Goal: Information Seeking & Learning: Check status

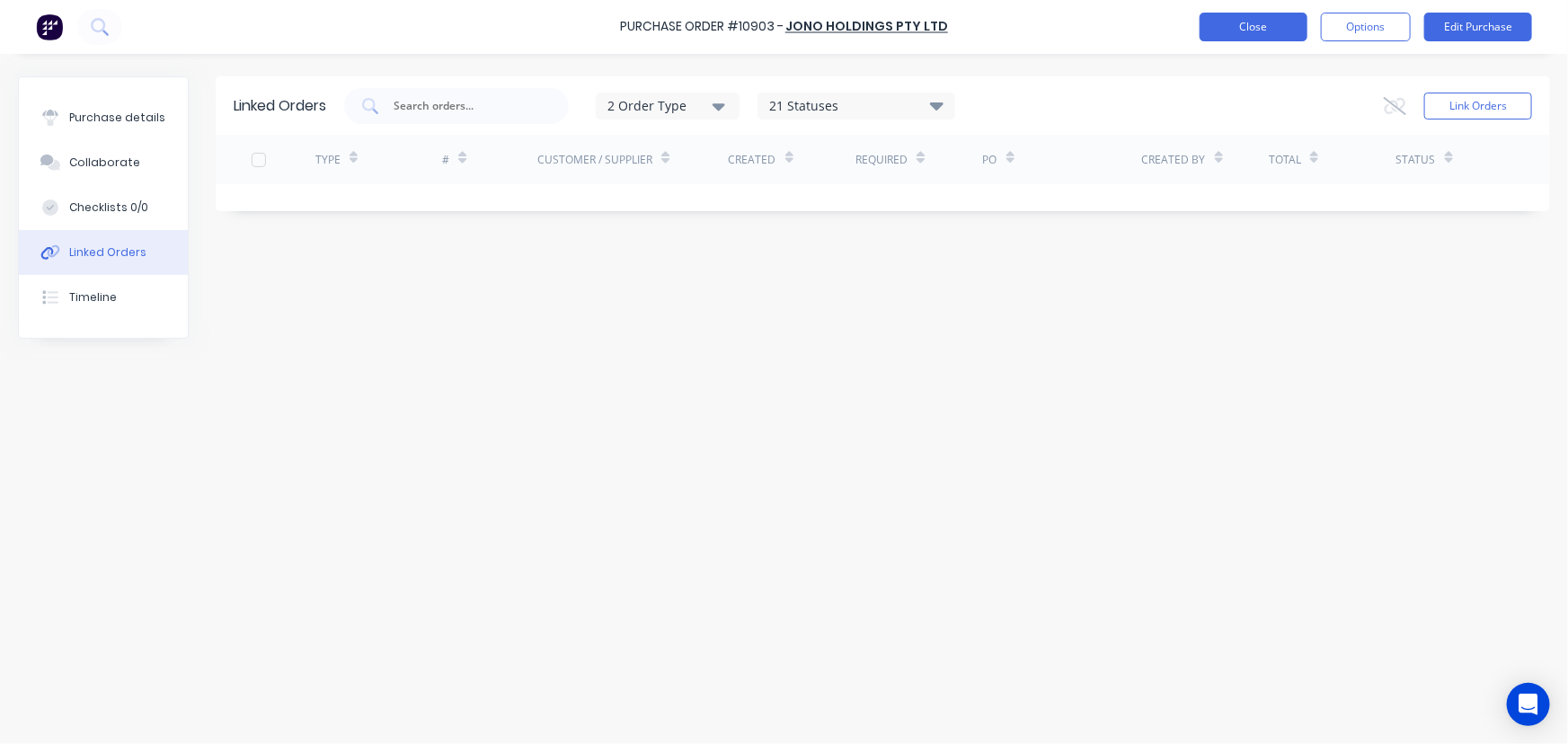
click at [1265, 33] on button "Close" at bounding box center [1253, 27] width 108 height 29
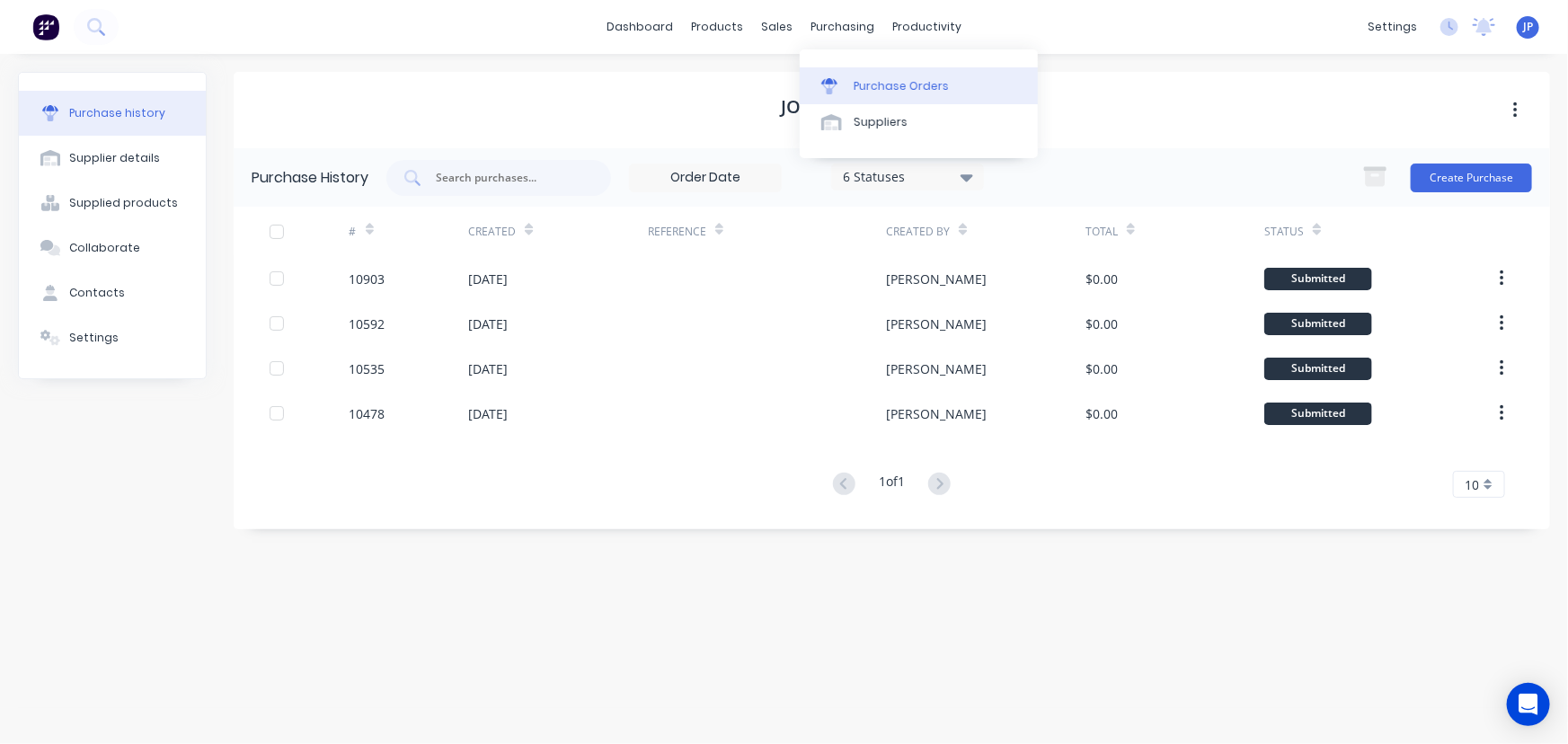
click at [862, 81] on div "Purchase Orders" at bounding box center [901, 87] width 95 height 17
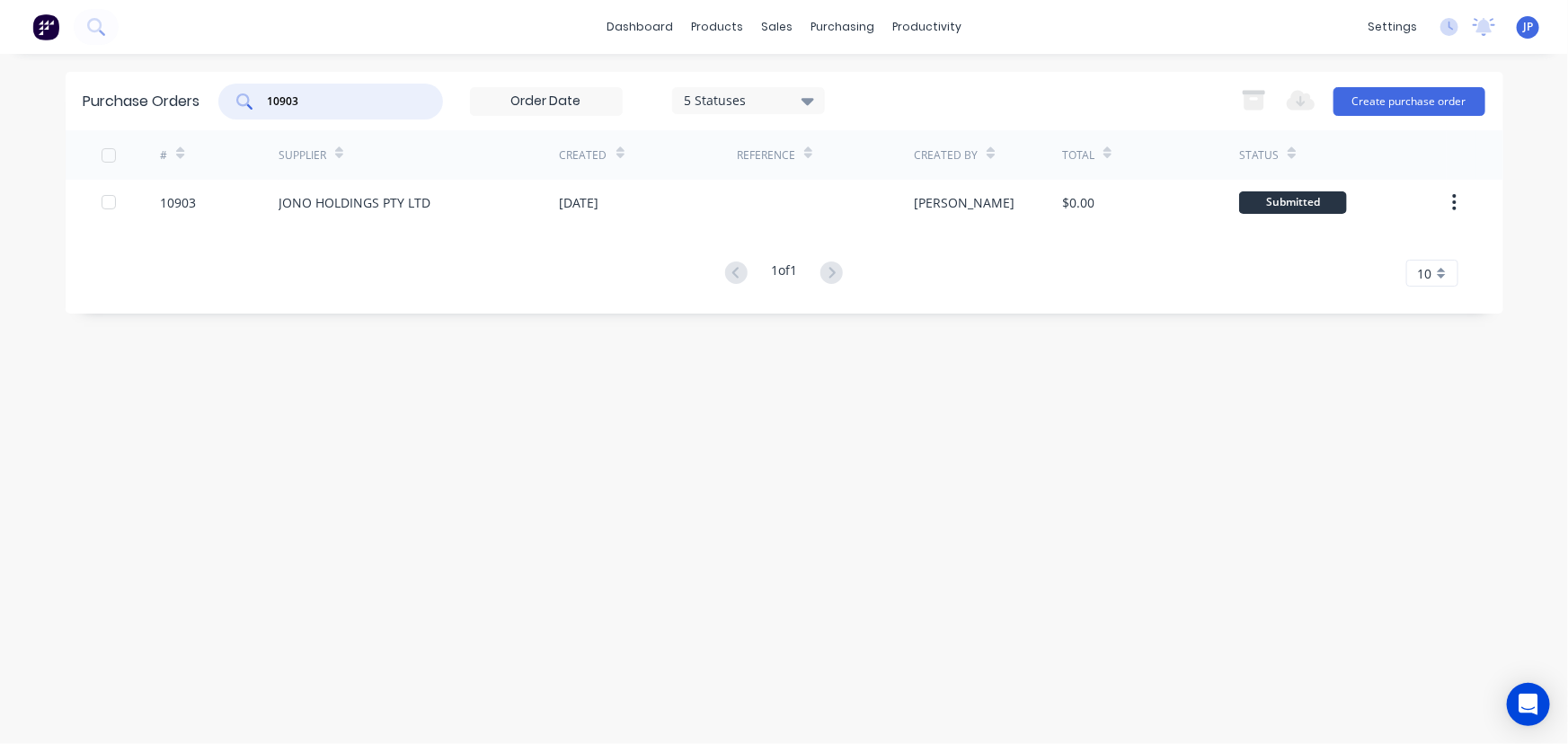
drag, startPoint x: 278, startPoint y: 101, endPoint x: 221, endPoint y: 98, distance: 57.1
click at [221, 98] on div "10903" at bounding box center [331, 101] width 225 height 36
type input "10890"
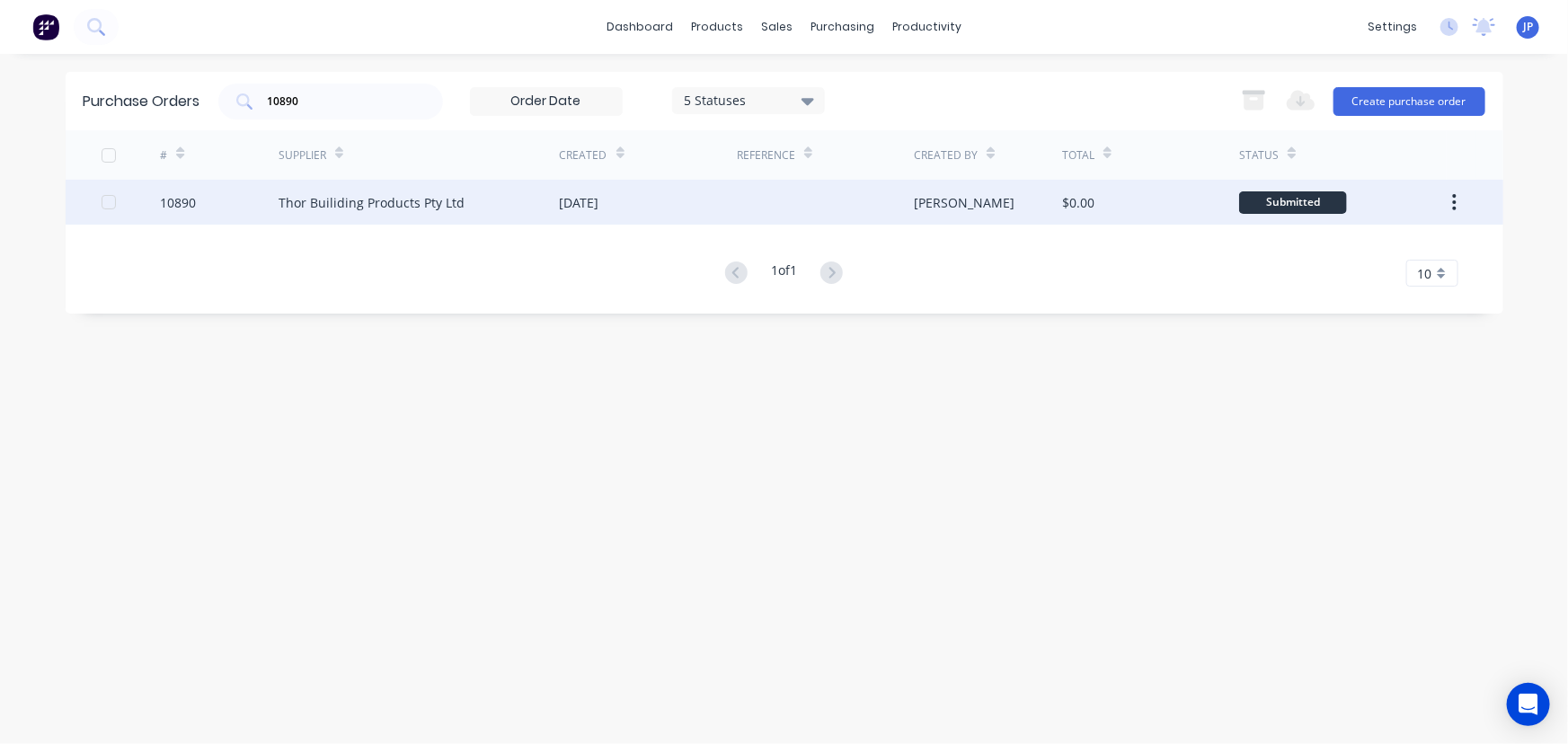
click at [314, 208] on div "Thor Builiding Products Pty Ltd" at bounding box center [371, 203] width 186 height 18
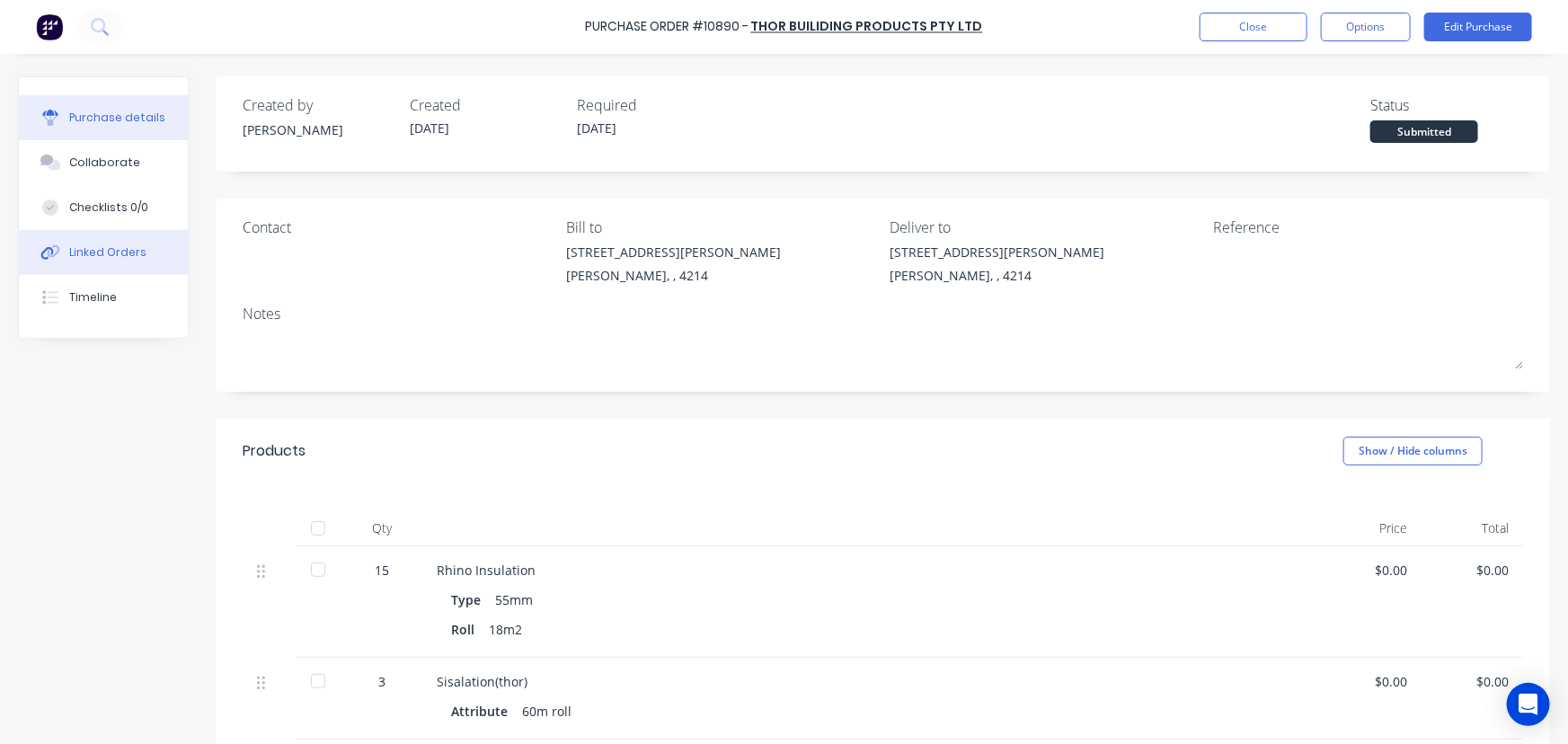
click at [122, 260] on div "Linked Orders" at bounding box center [108, 252] width 77 height 17
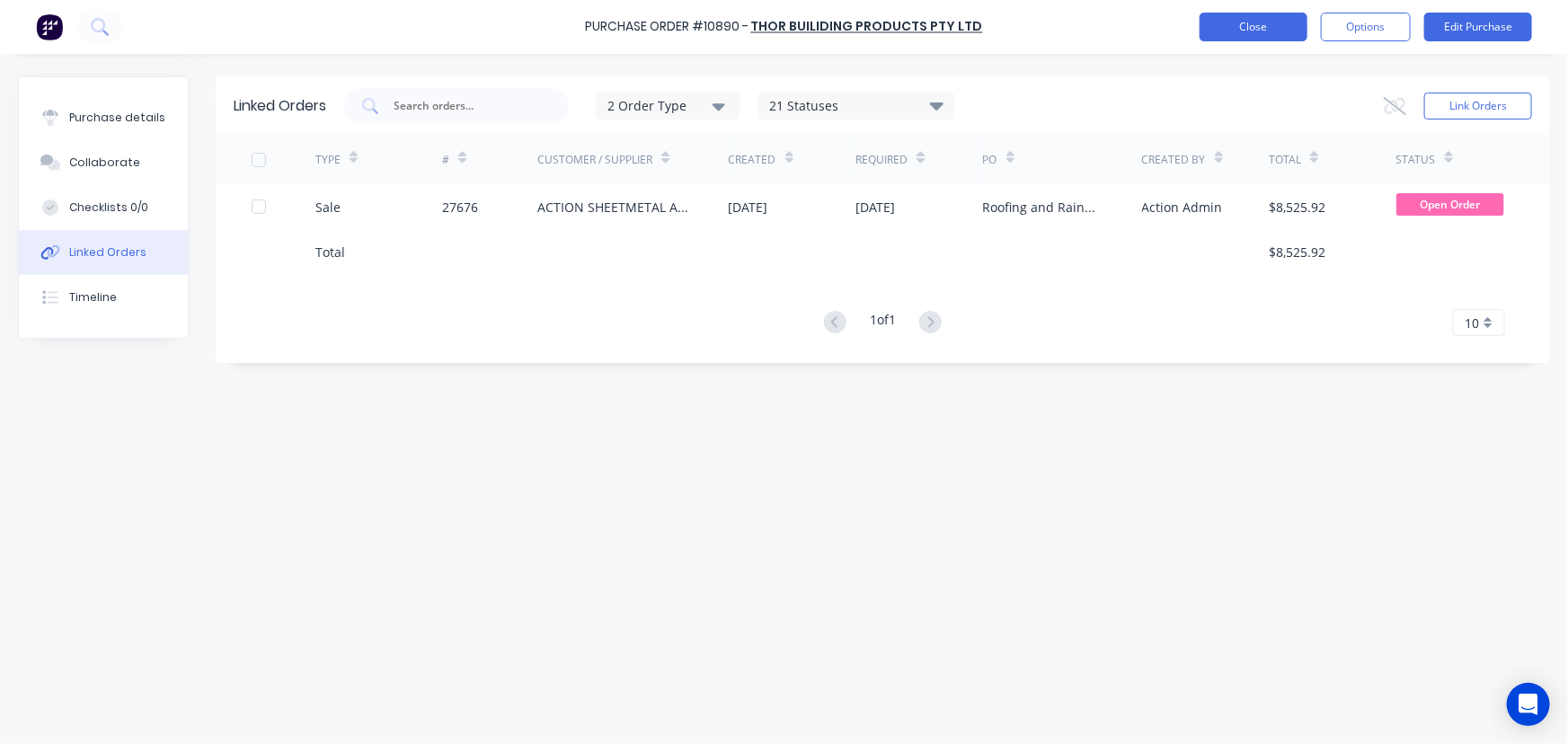
click at [1238, 16] on button "Close" at bounding box center [1253, 27] width 108 height 29
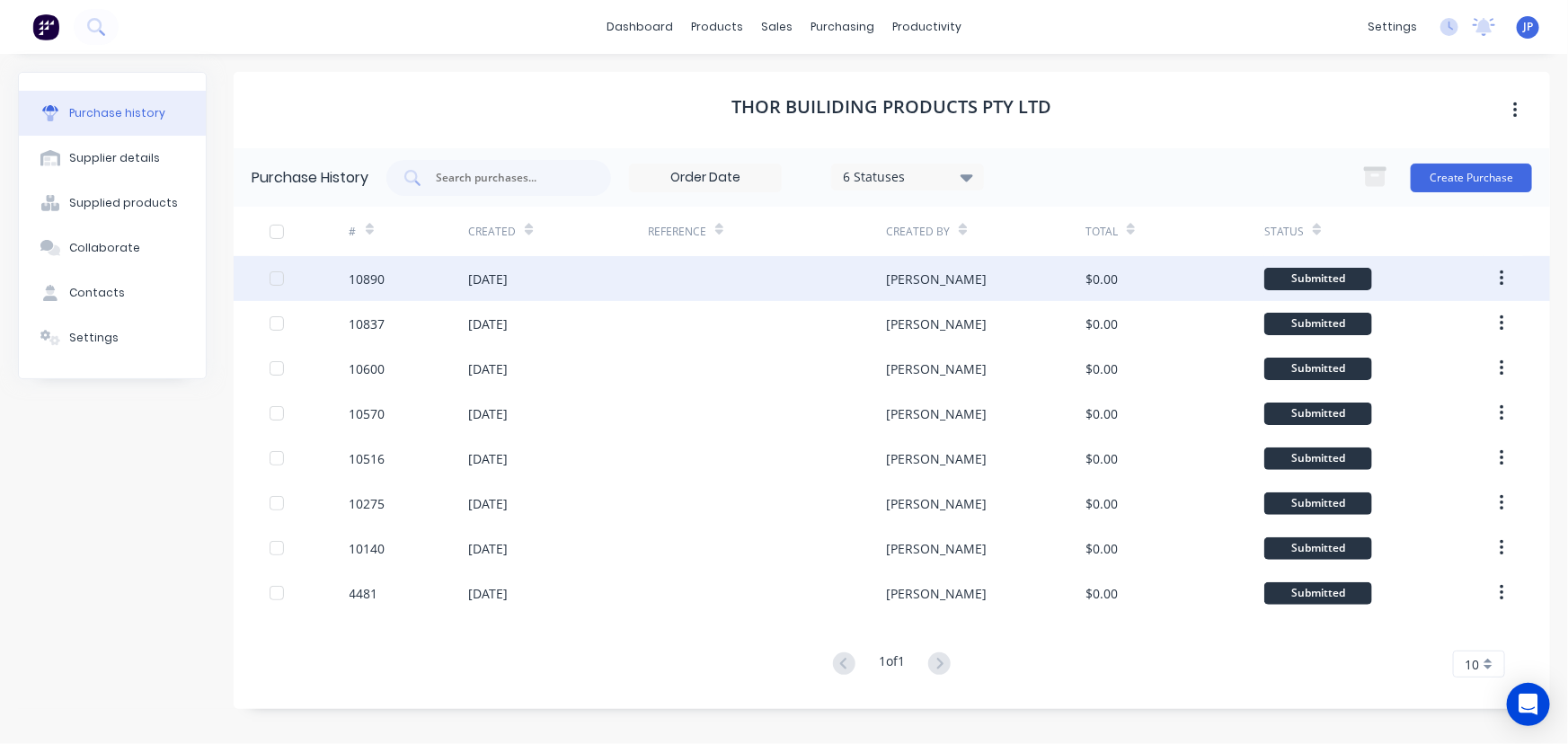
click at [535, 268] on div "[DATE]" at bounding box center [557, 278] width 179 height 45
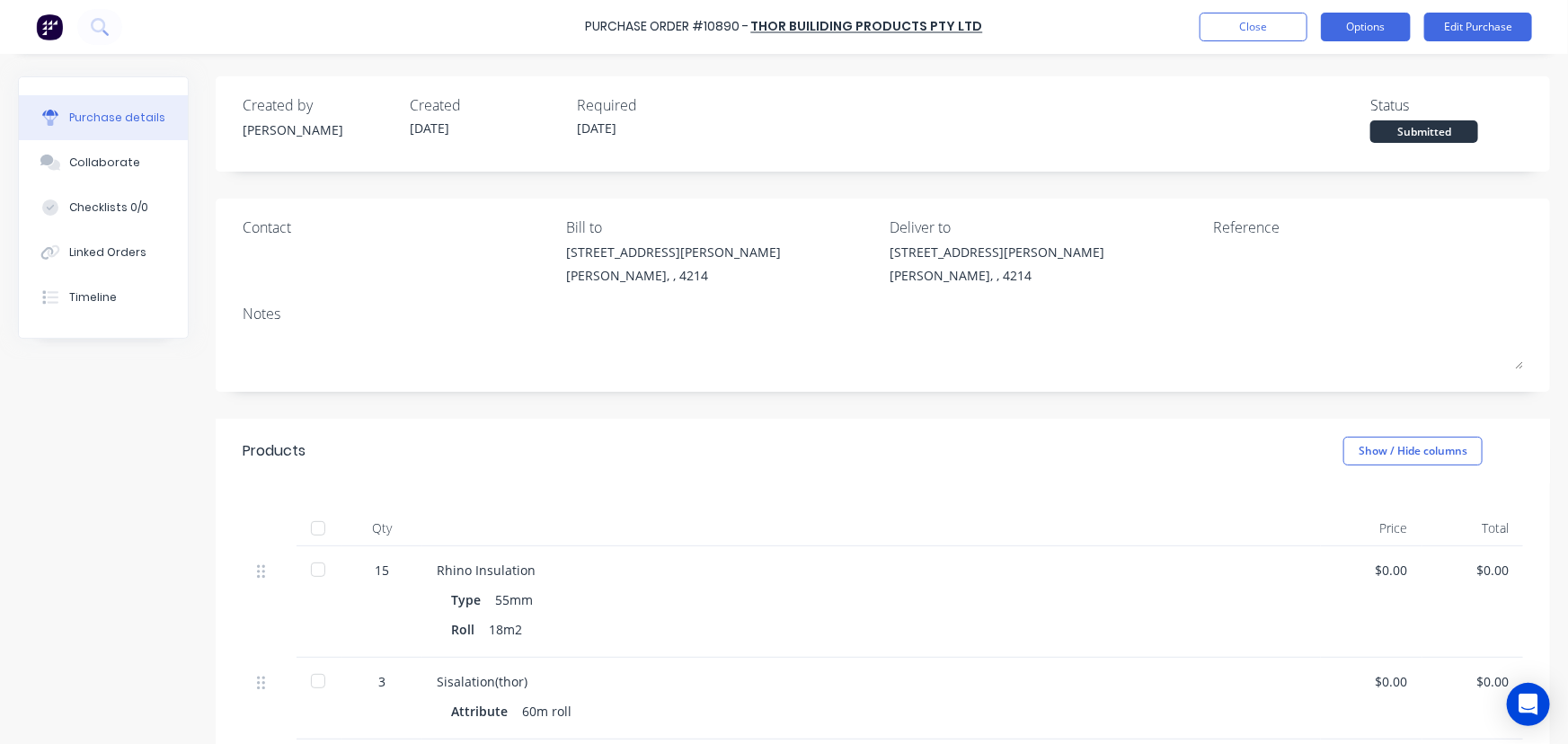
click at [1351, 28] on button "Options" at bounding box center [1366, 27] width 90 height 29
click at [1497, 318] on div "Notes" at bounding box center [883, 313] width 1281 height 21
click at [1284, 36] on button "Close" at bounding box center [1253, 27] width 108 height 29
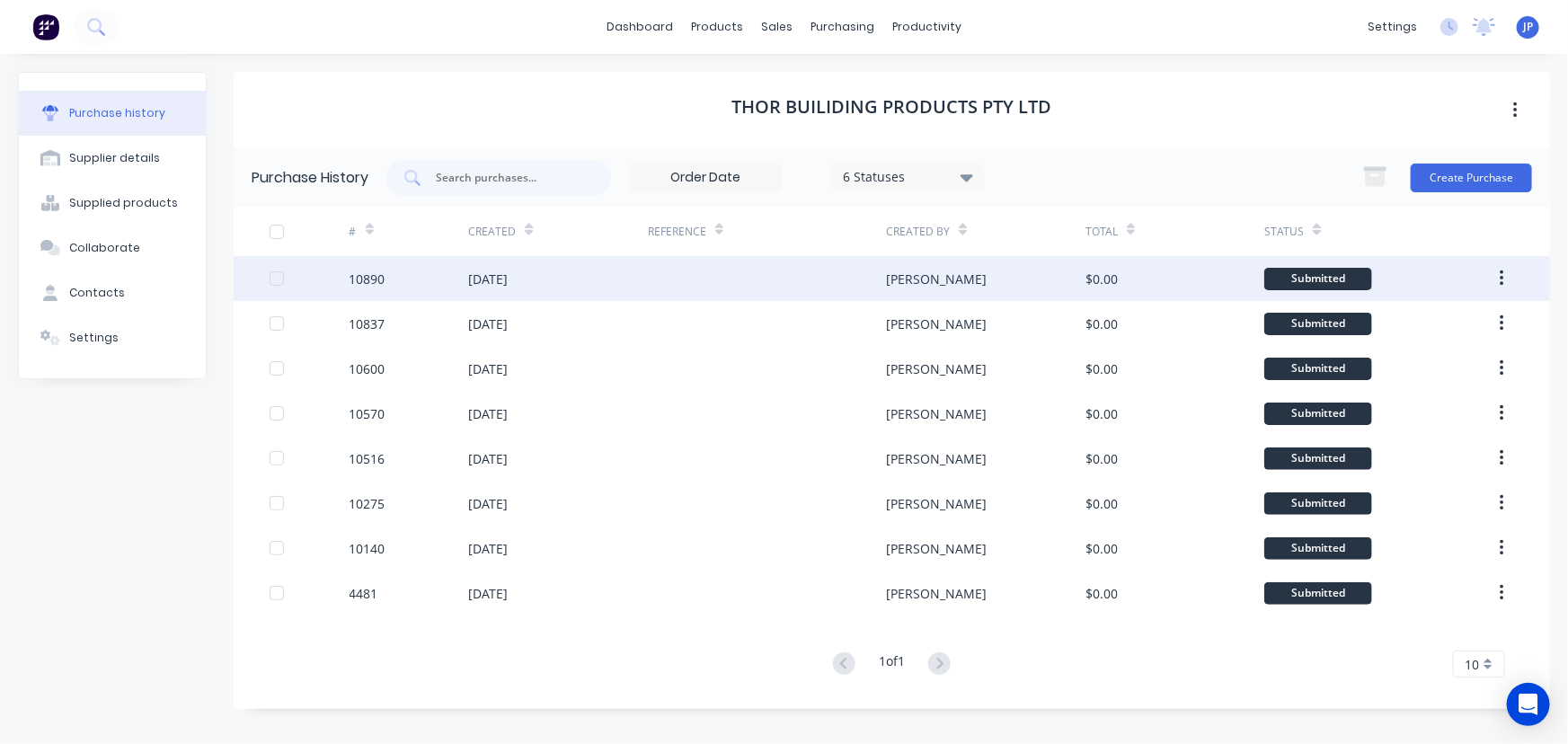
click at [467, 278] on div "10890" at bounding box center [409, 278] width 120 height 45
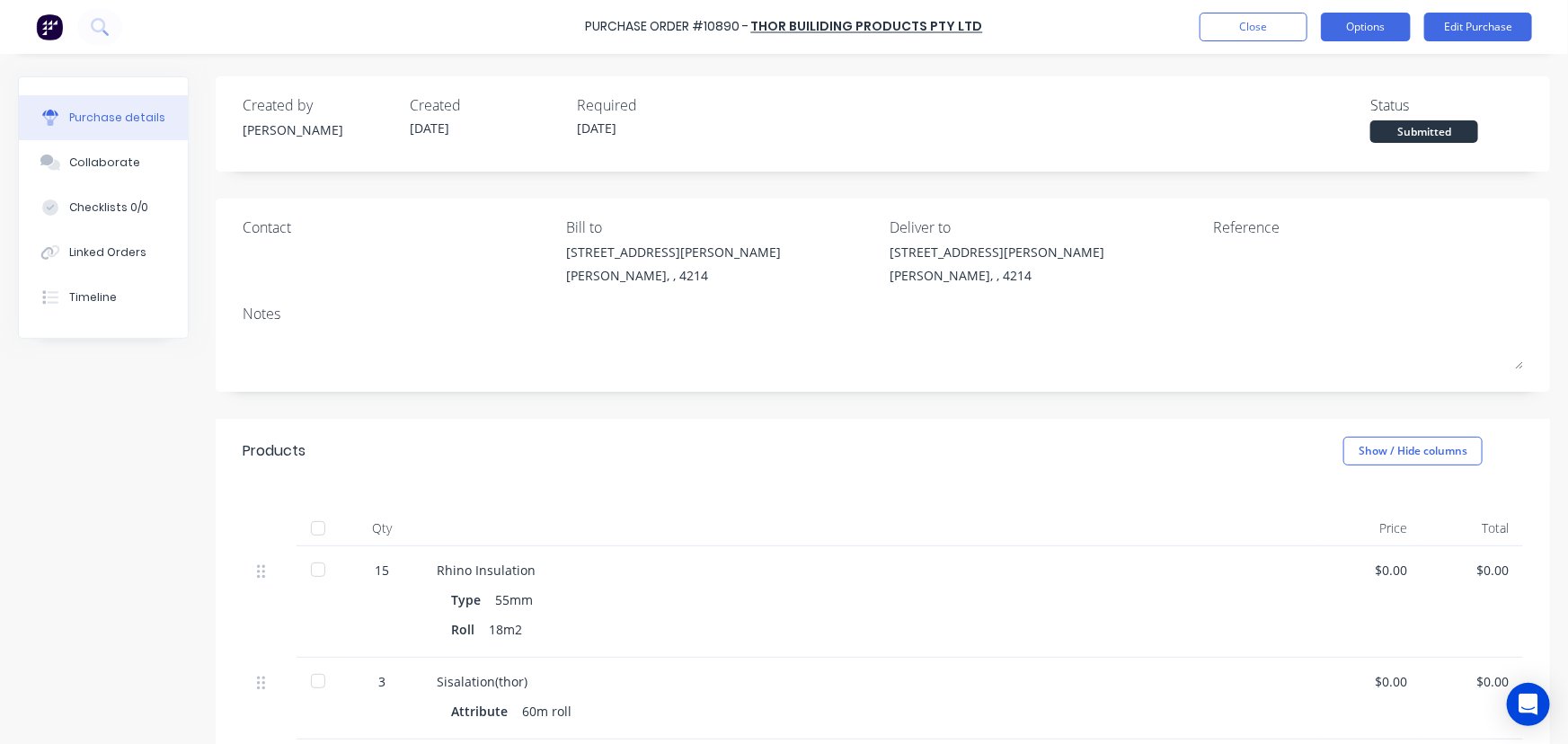
click at [1342, 28] on button "Options" at bounding box center [1366, 27] width 90 height 29
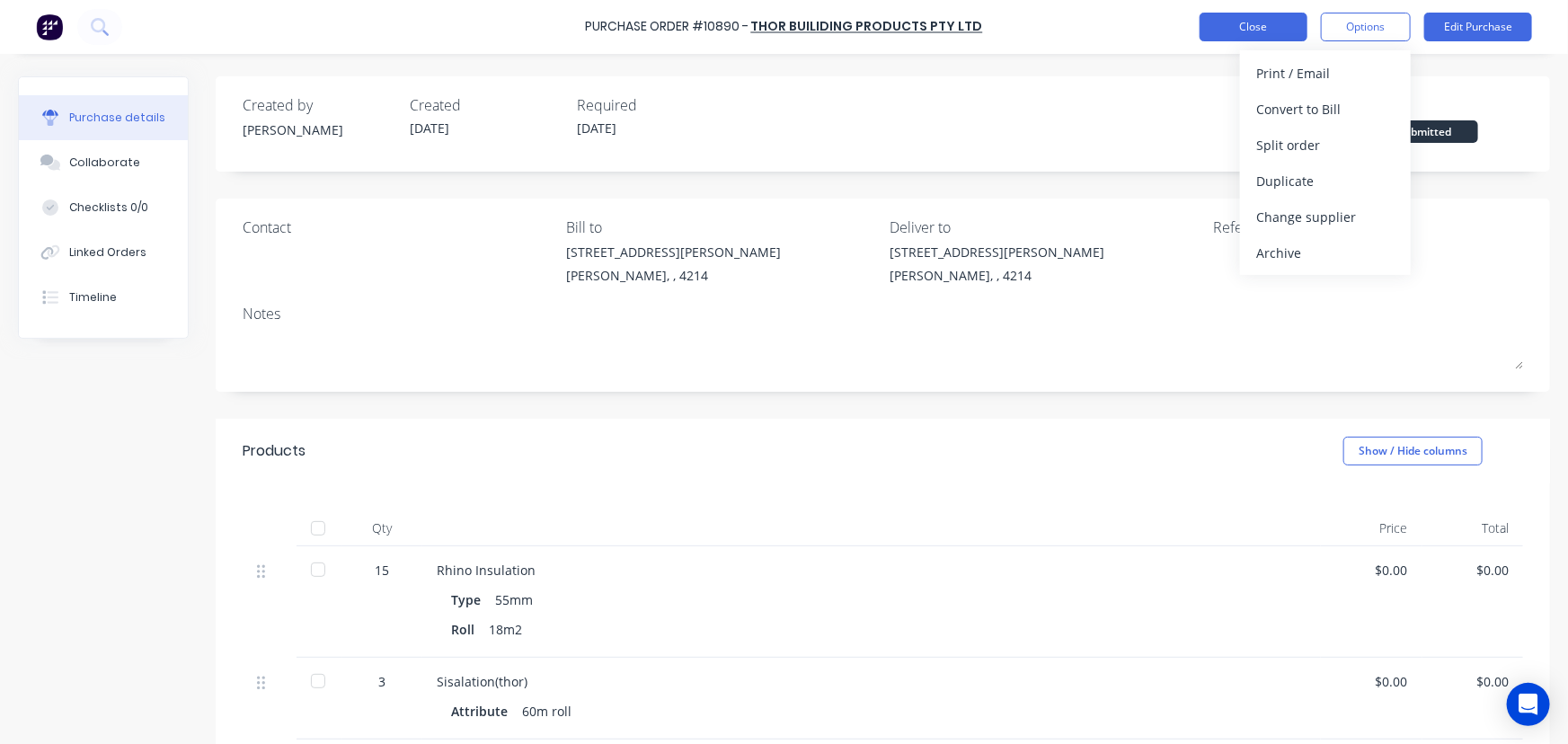
click at [1271, 38] on button "Close" at bounding box center [1253, 27] width 108 height 29
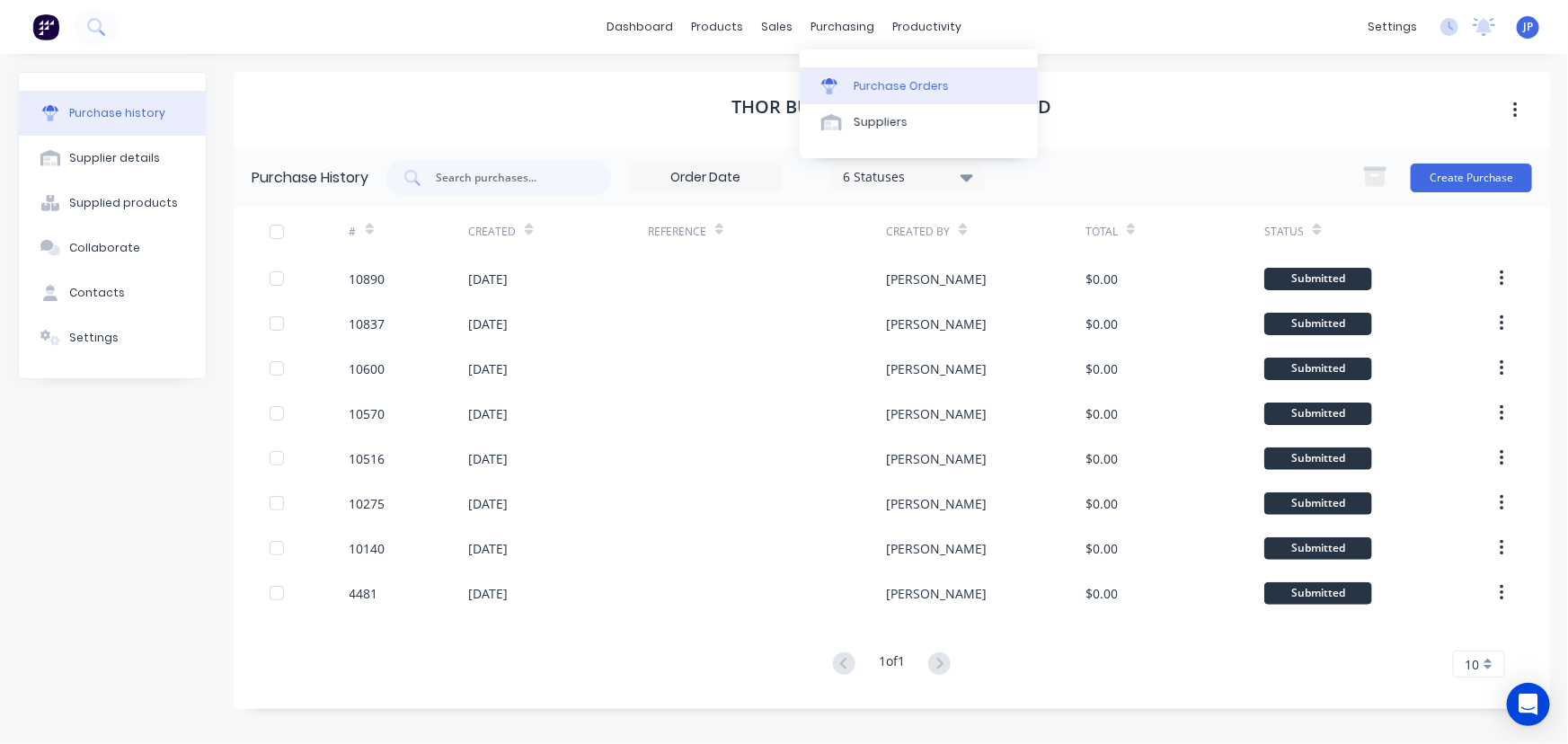
click at [848, 82] on div at bounding box center [834, 87] width 27 height 17
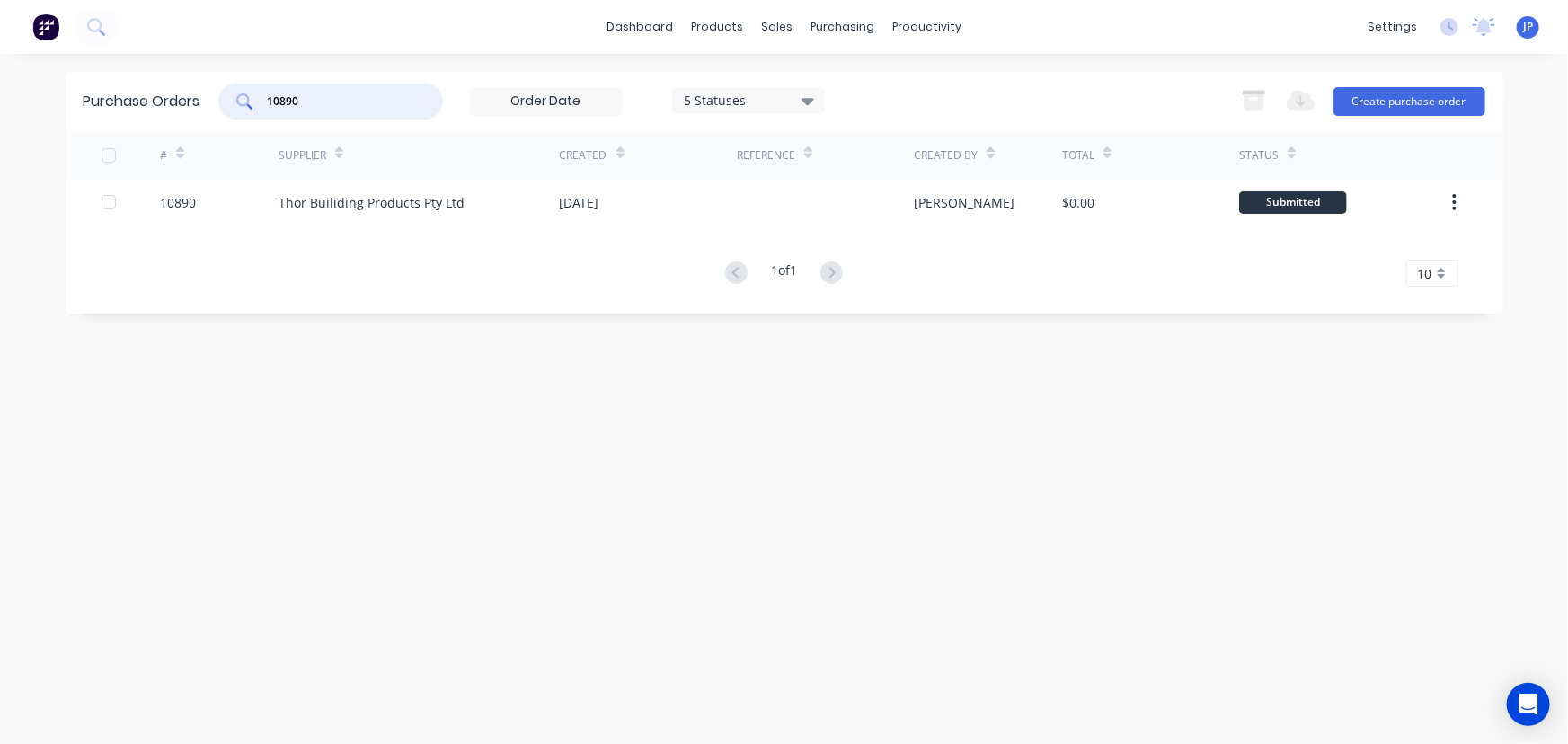
drag, startPoint x: 312, startPoint y: 103, endPoint x: 239, endPoint y: 100, distance: 73.1
click at [239, 100] on div "10890" at bounding box center [331, 101] width 225 height 36
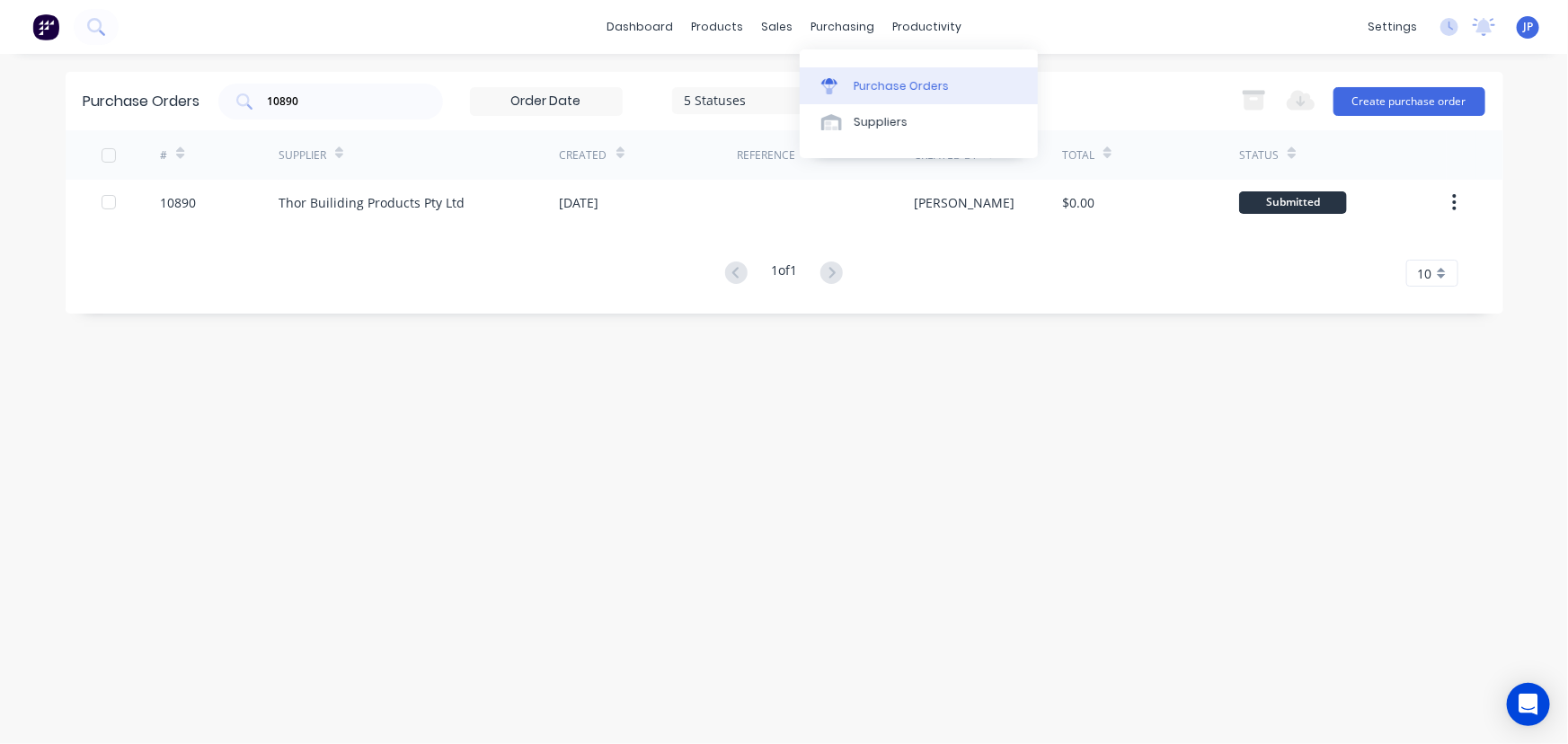
click at [871, 83] on div "Purchase Orders" at bounding box center [901, 87] width 95 height 17
drag, startPoint x: 351, startPoint y: 82, endPoint x: 199, endPoint y: 95, distance: 152.6
click at [202, 98] on div "Purchase Orders 10890 5 Statuses 5 Statuses Export to Excel (XLSX) Create purch…" at bounding box center [784, 100] width 1438 height 58
click at [326, 113] on div "10890" at bounding box center [331, 101] width 225 height 36
click at [326, 111] on div "10890" at bounding box center [331, 101] width 225 height 36
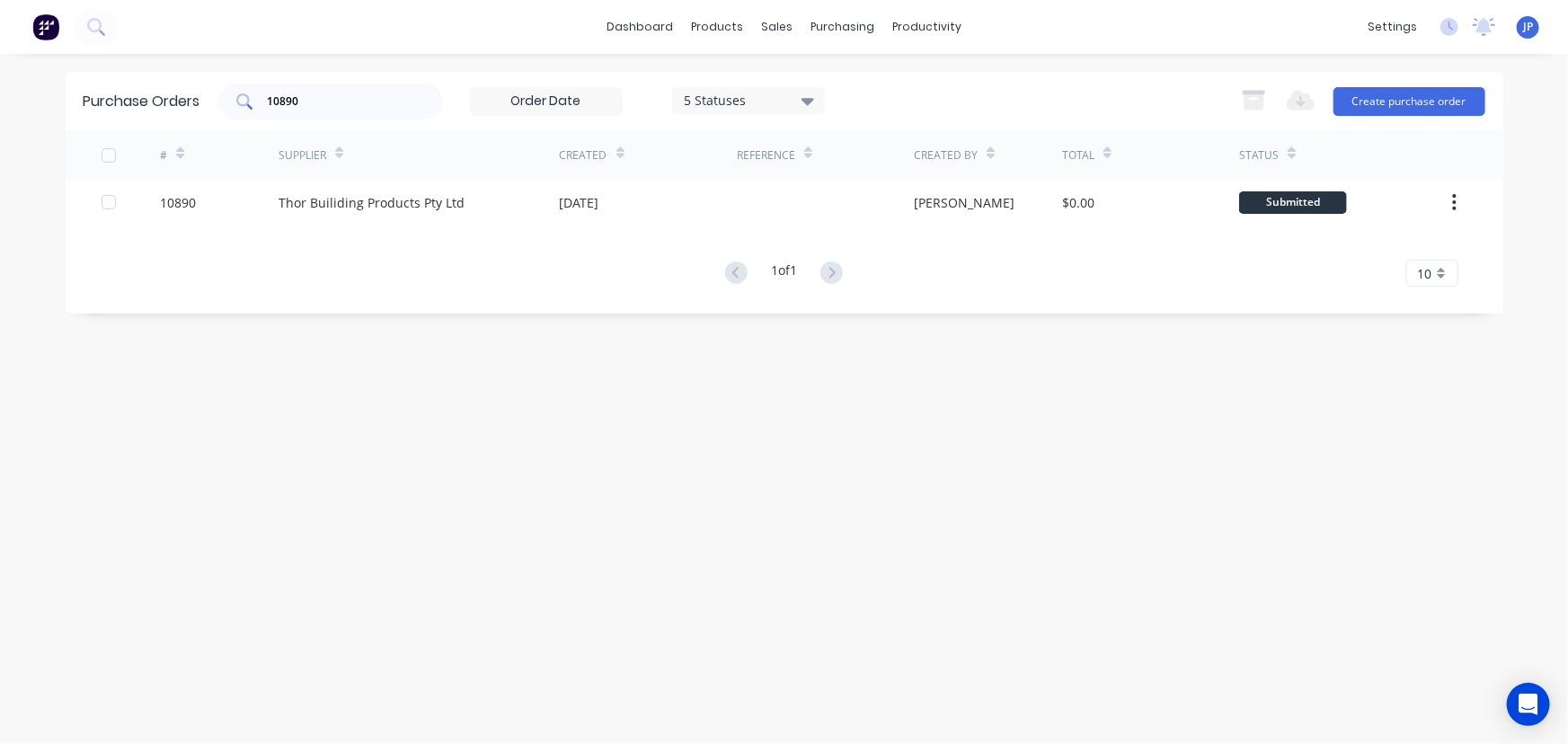
click at [392, 117] on div "10890" at bounding box center [331, 101] width 225 height 36
drag, startPoint x: 392, startPoint y: 117, endPoint x: 401, endPoint y: 96, distance: 22.8
click at [401, 96] on div "10890" at bounding box center [331, 101] width 225 height 36
click at [206, 557] on div "Purchase Orders 10890 5 Statuses 5 Statuses Export to Excel (XLSX) Create purch…" at bounding box center [784, 399] width 1438 height 654
click at [320, 107] on input "10890" at bounding box center [341, 101] width 149 height 18
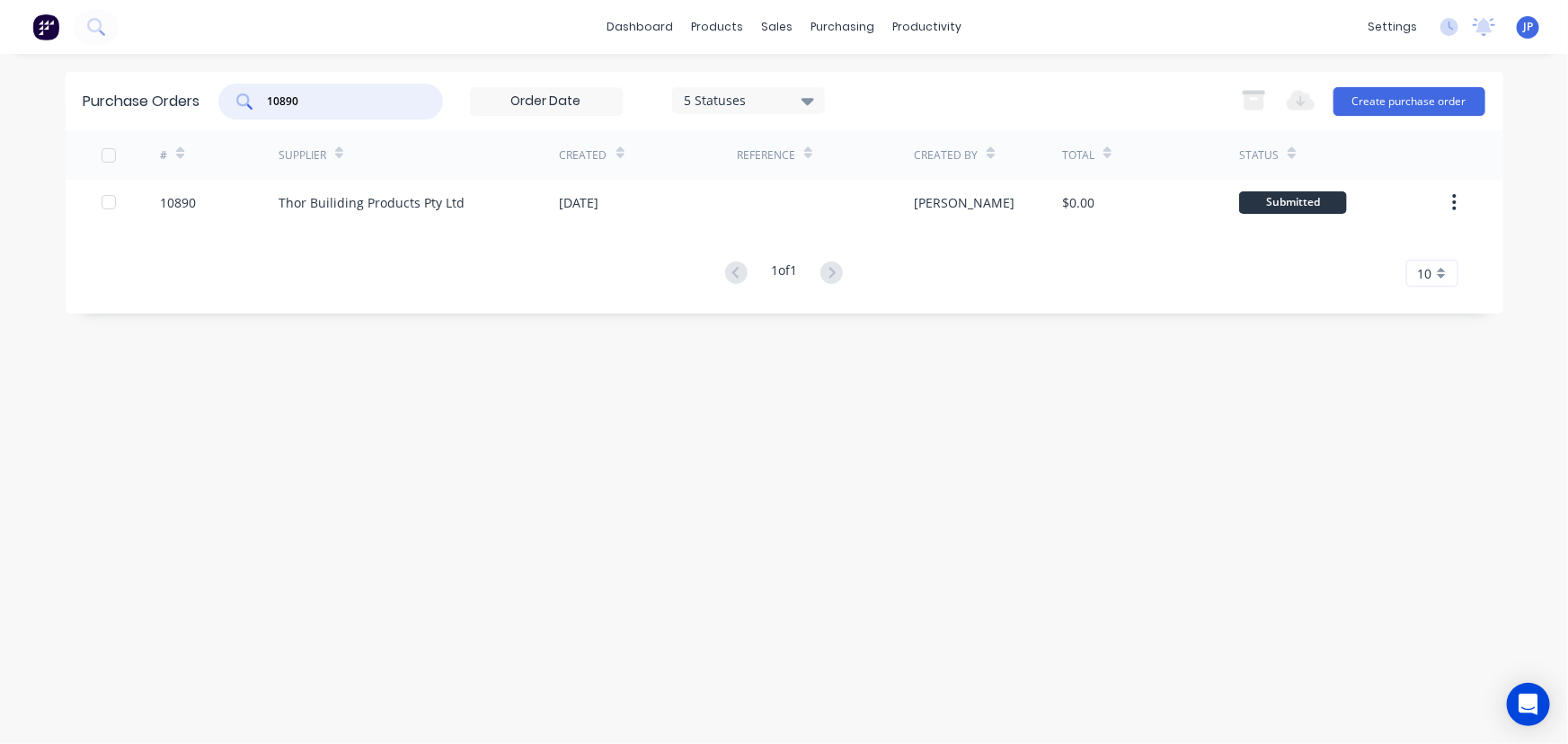
drag, startPoint x: 320, startPoint y: 107, endPoint x: 258, endPoint y: 114, distance: 62.4
click at [258, 114] on div "10890" at bounding box center [331, 101] width 225 height 36
type input "10861"
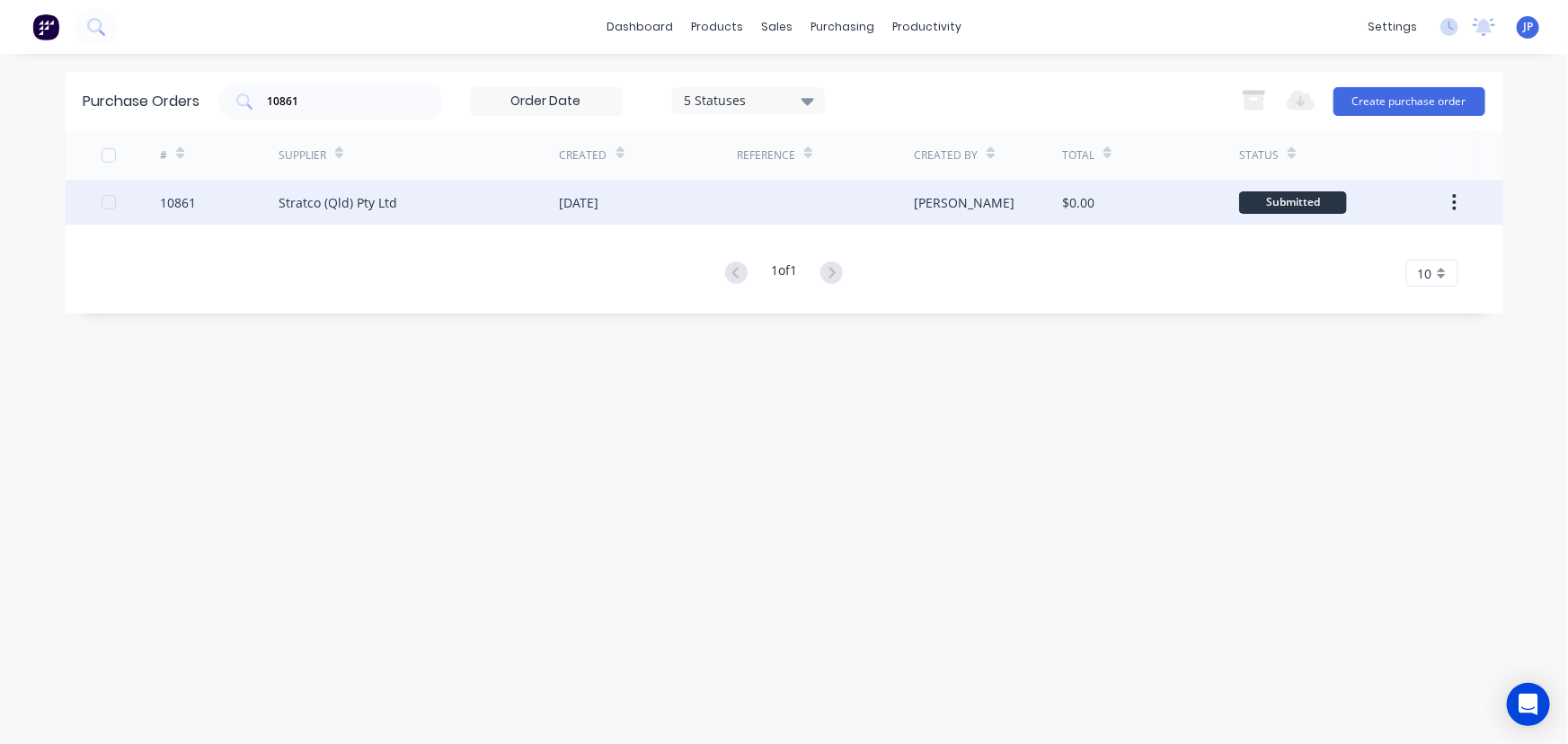
click at [316, 194] on div "Stratco (Qld) Pty Ltd" at bounding box center [337, 203] width 119 height 18
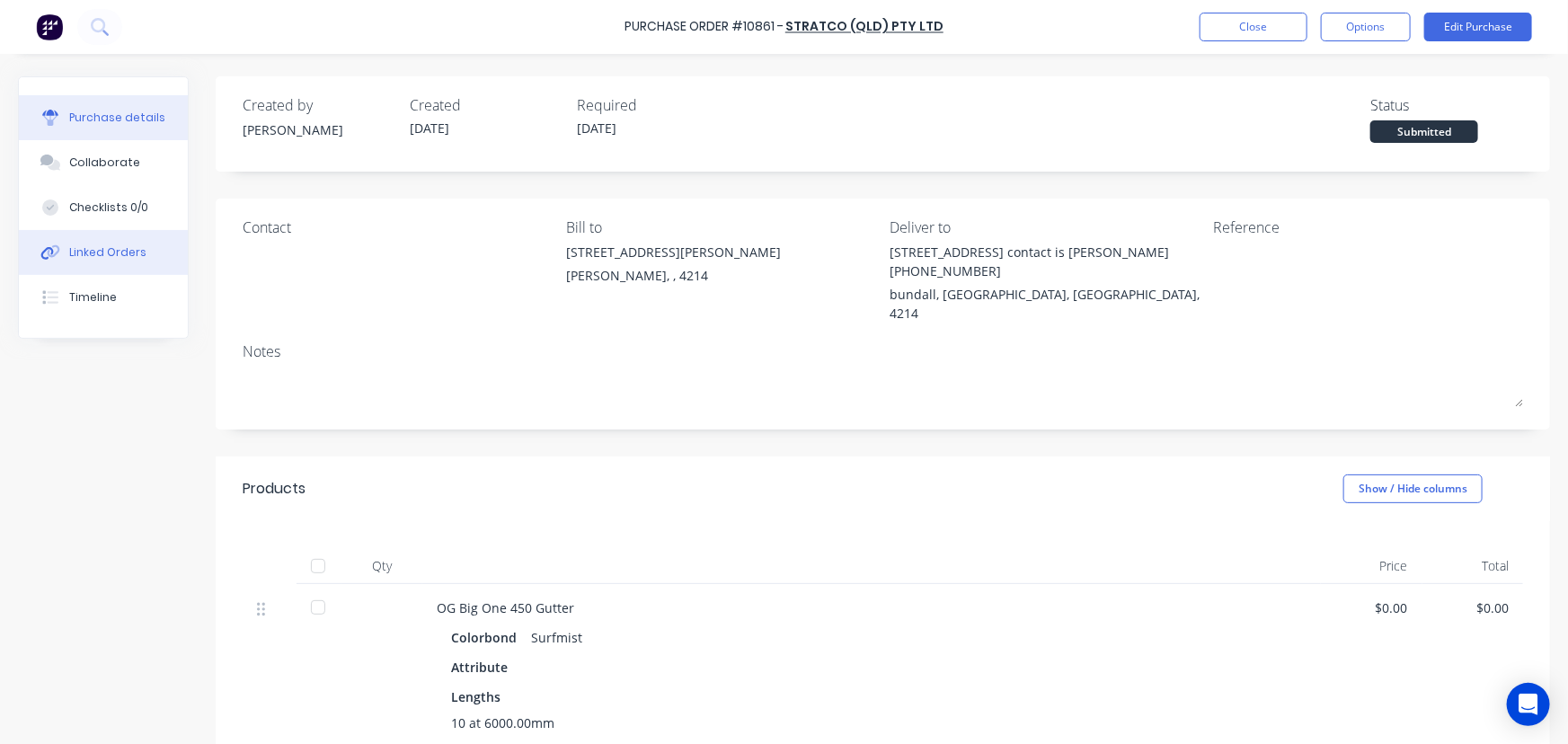
click at [128, 245] on div "Linked Orders" at bounding box center [108, 252] width 77 height 17
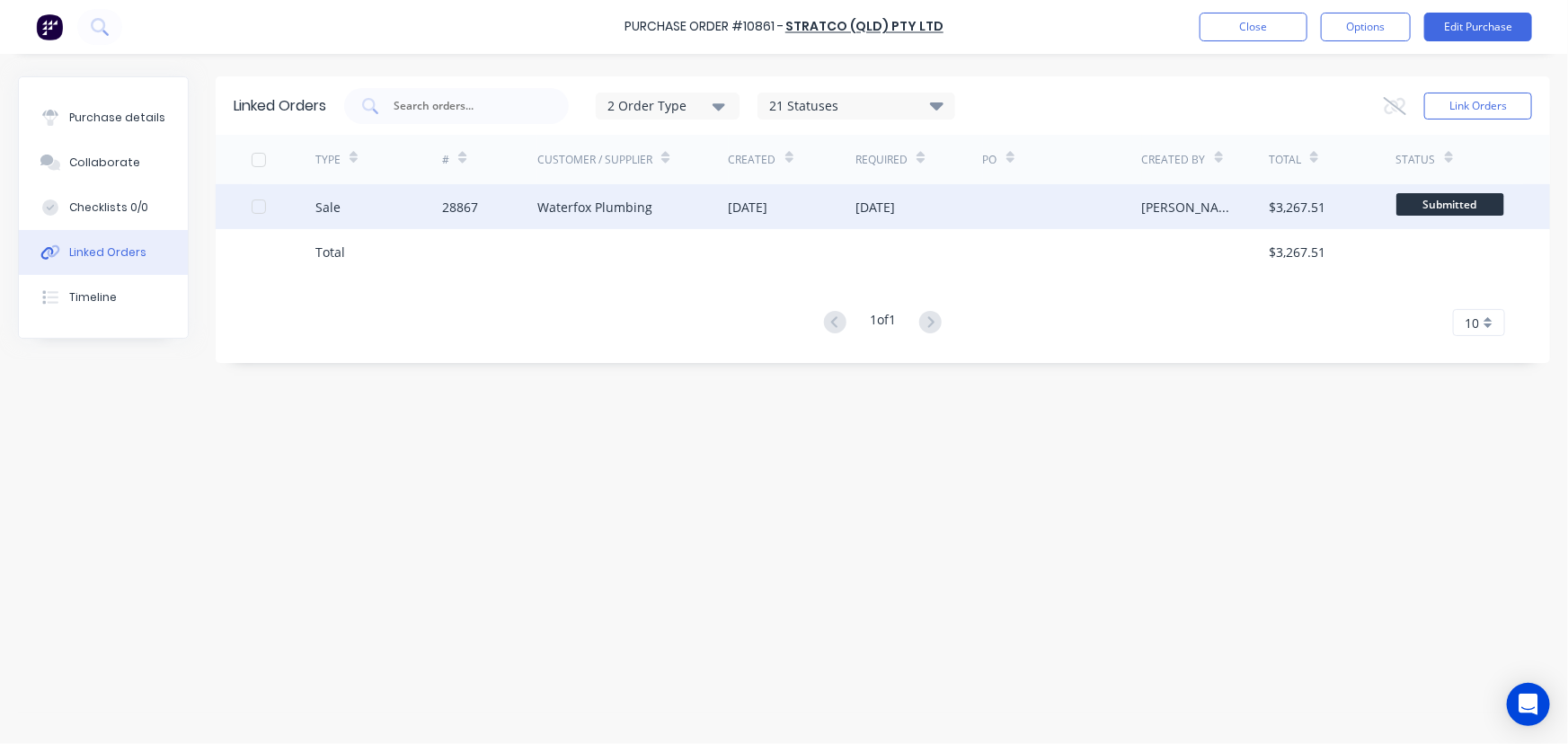
click at [473, 199] on div "28867" at bounding box center [460, 207] width 36 height 18
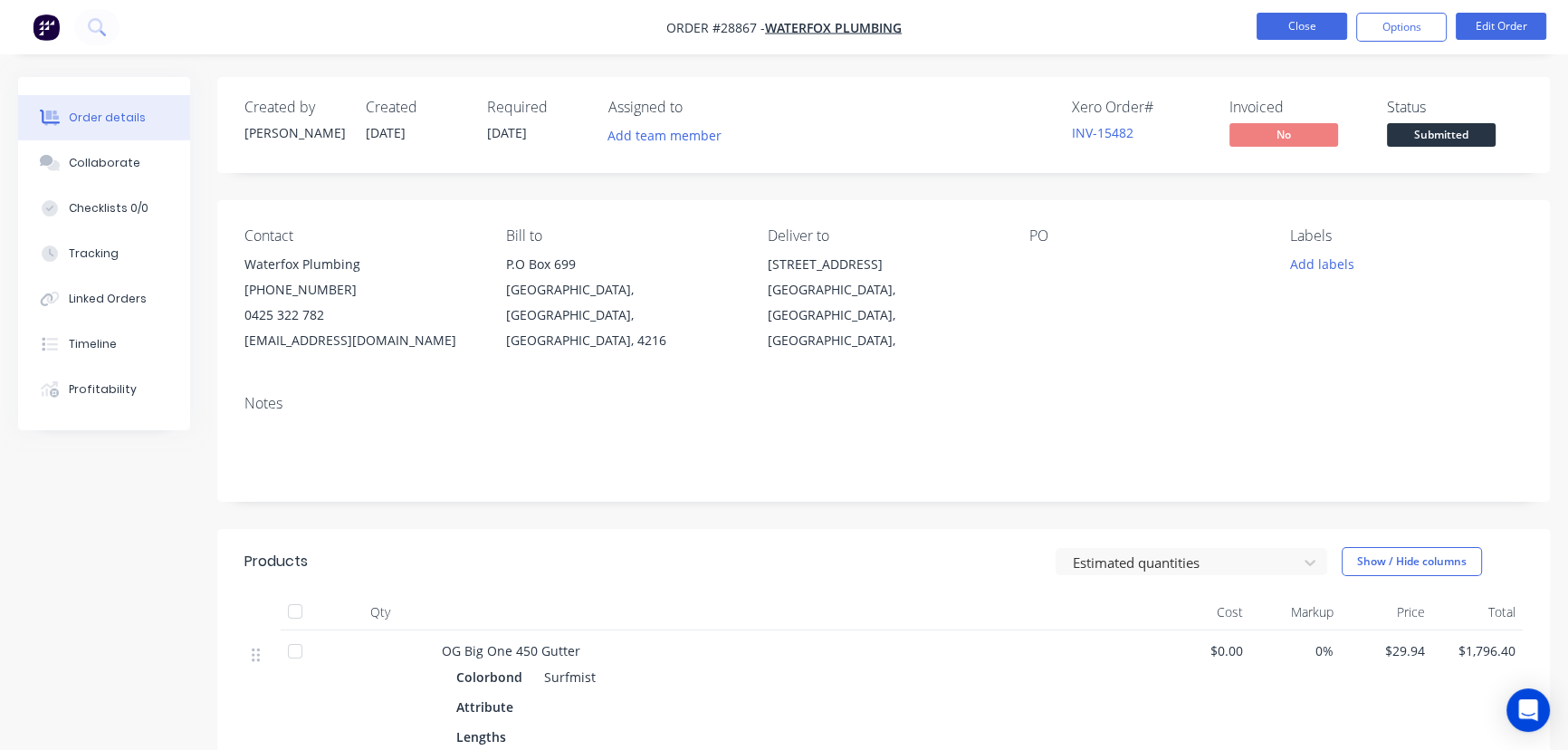
click at [1295, 24] on button "Close" at bounding box center [1302, 26] width 91 height 27
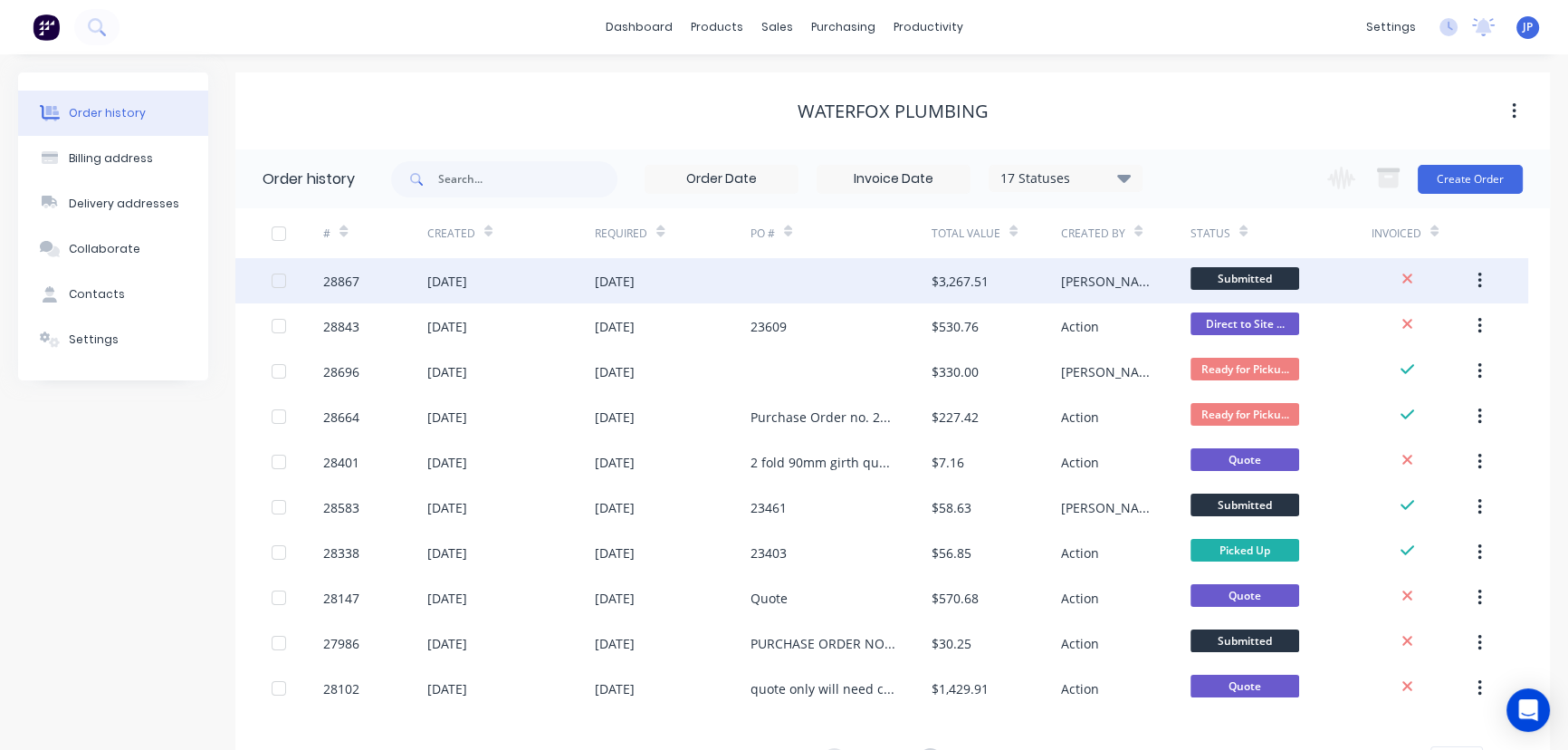
click at [467, 282] on div "[DATE]" at bounding box center [447, 281] width 40 height 19
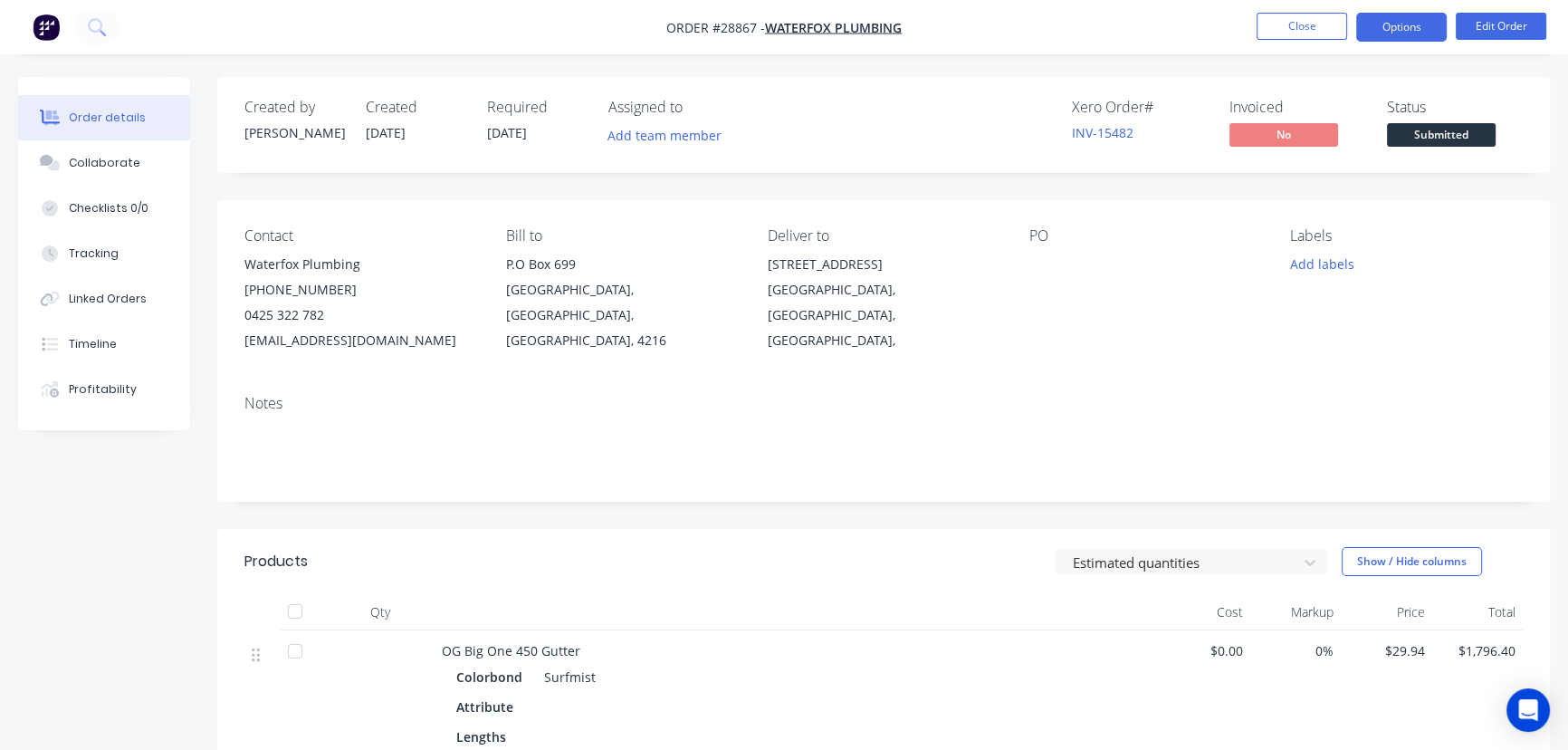
click at [1391, 28] on button "Options" at bounding box center [1402, 27] width 91 height 29
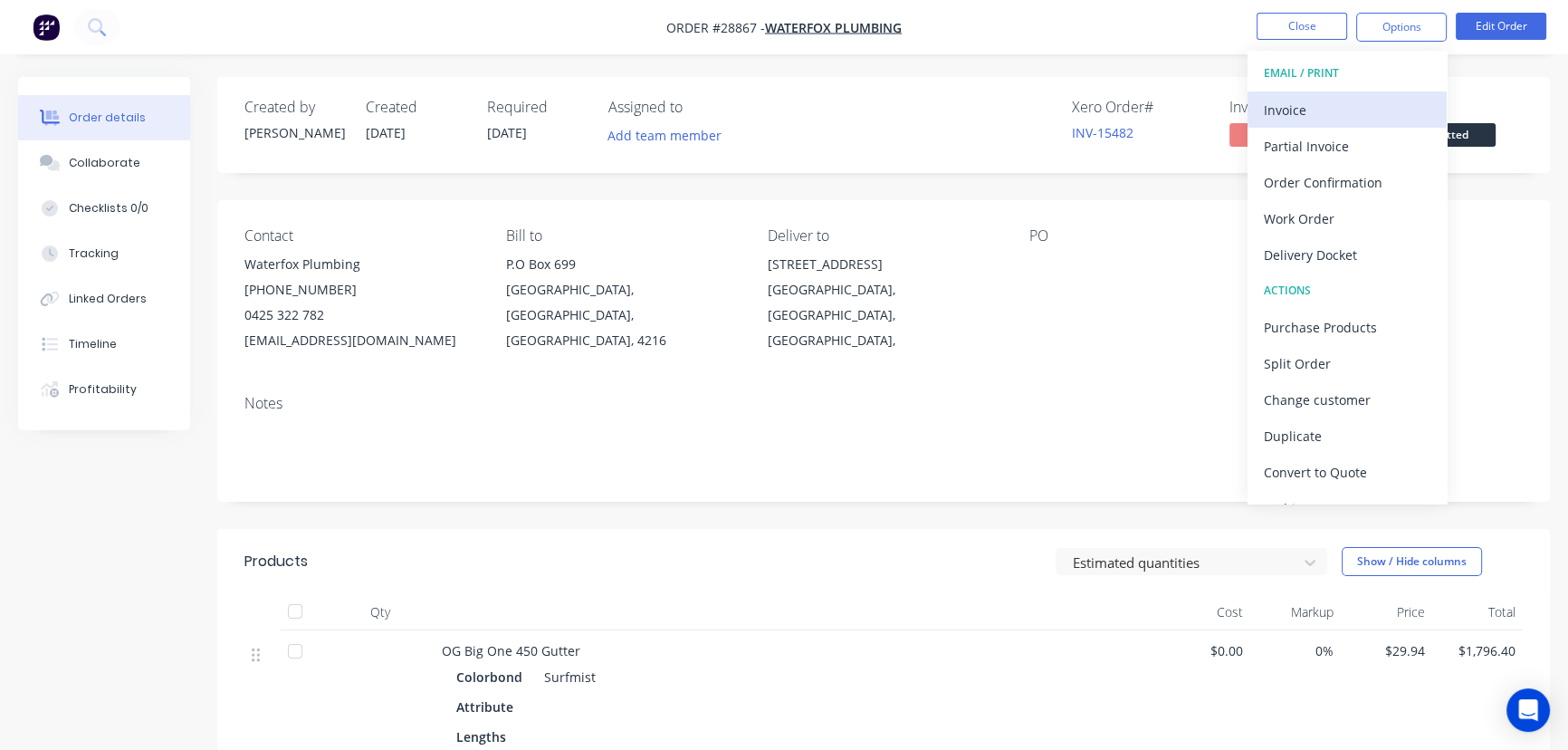
click at [1316, 107] on div "Invoice" at bounding box center [1347, 110] width 166 height 26
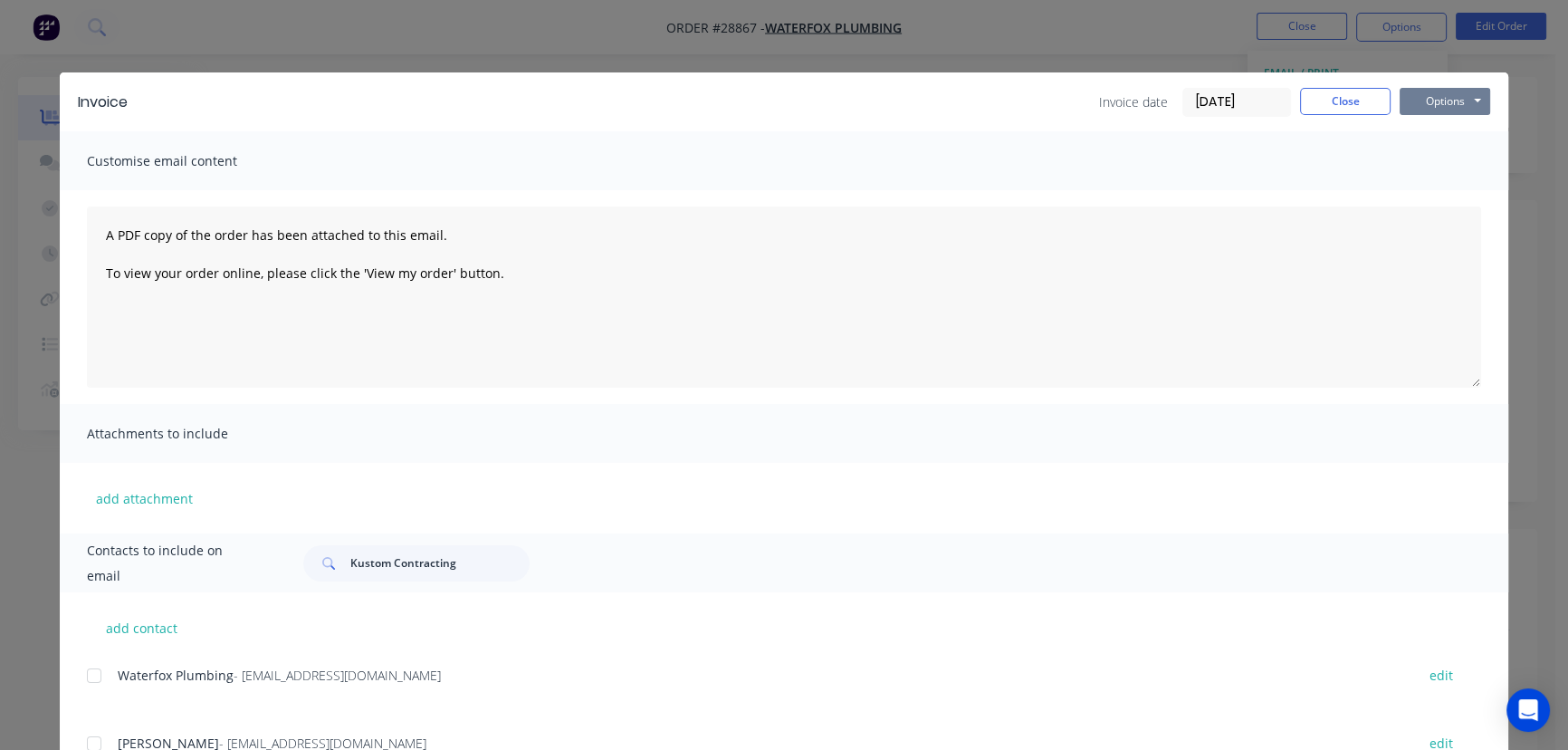
click at [1413, 97] on button "Options" at bounding box center [1445, 101] width 91 height 27
click at [1421, 163] on button "Print" at bounding box center [1458, 163] width 116 height 30
click at [1329, 98] on button "Close" at bounding box center [1346, 101] width 91 height 27
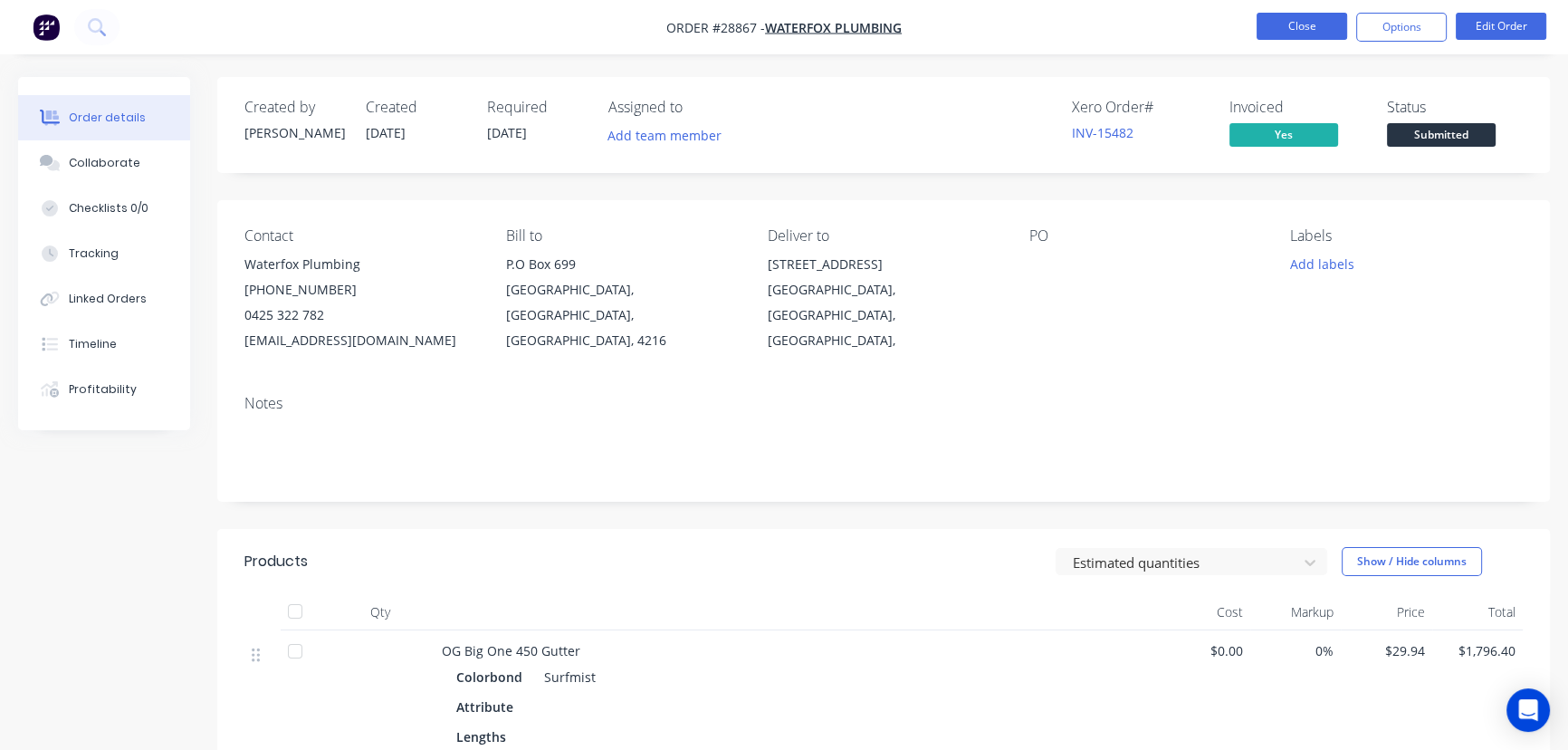
click at [1302, 26] on button "Close" at bounding box center [1302, 26] width 91 height 27
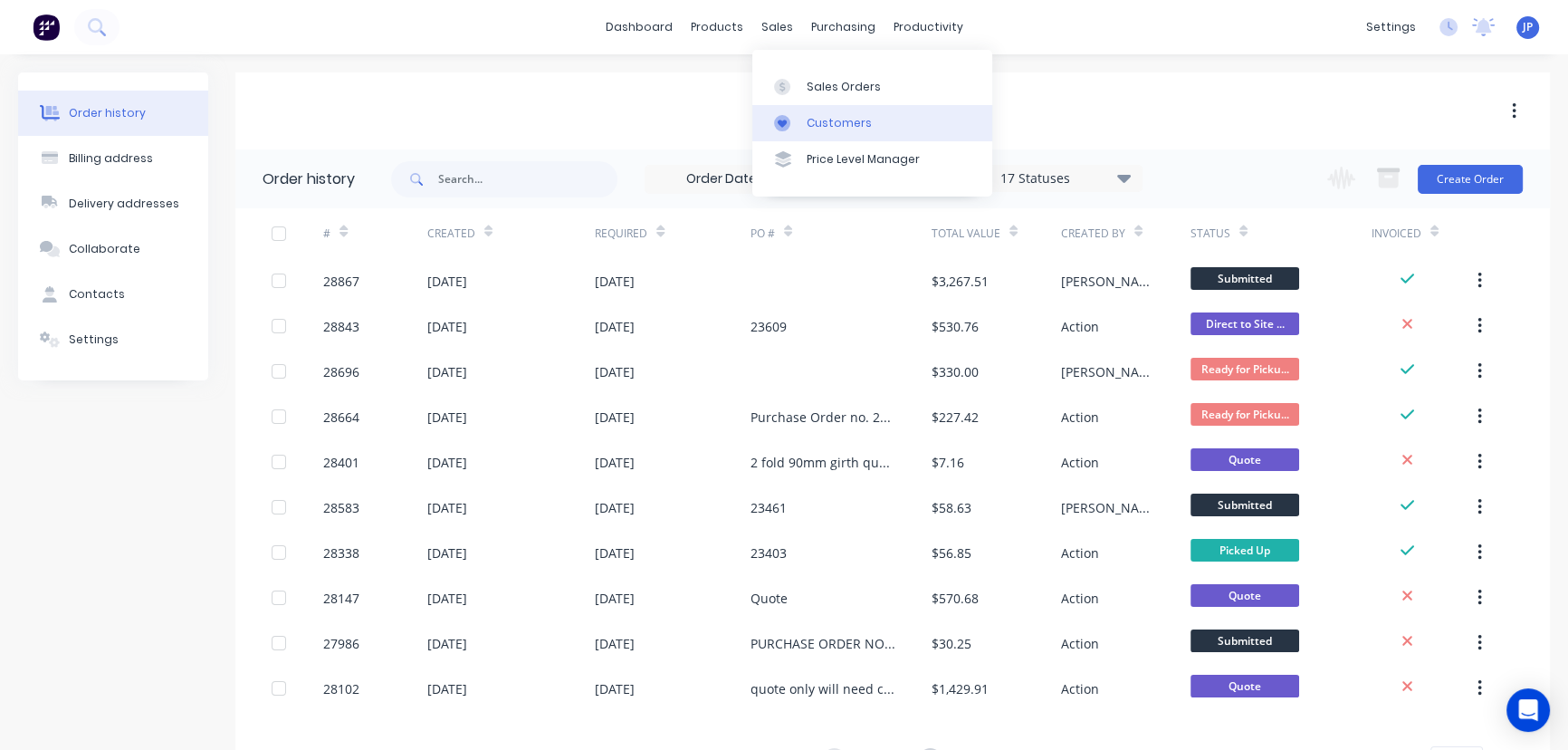
click at [820, 123] on div "Customers" at bounding box center [839, 123] width 65 height 17
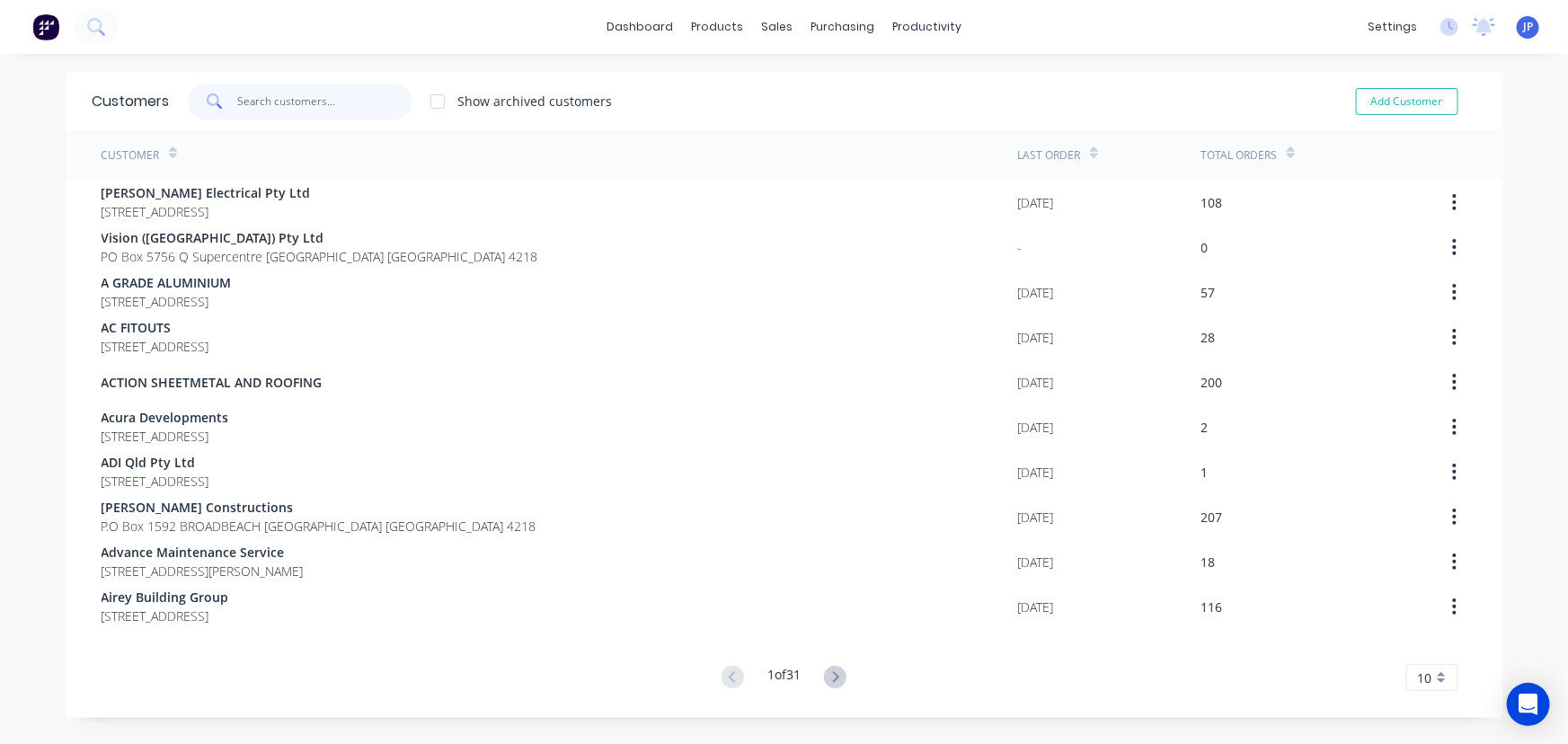
click at [333, 107] on input "text" at bounding box center [324, 101] width 175 height 36
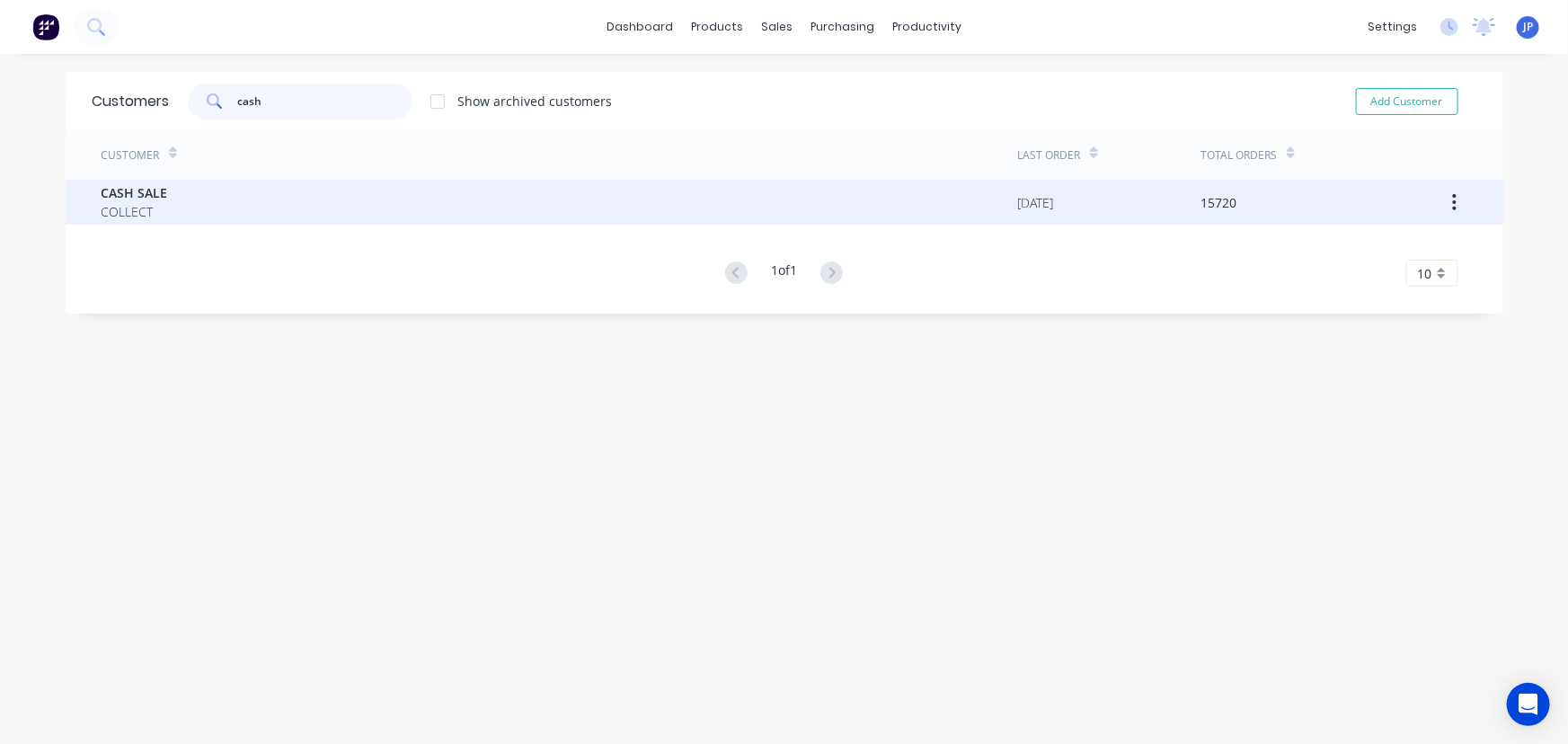
type input "cash"
click at [170, 215] on div "CASH SALE COLLECT" at bounding box center [559, 202] width 917 height 45
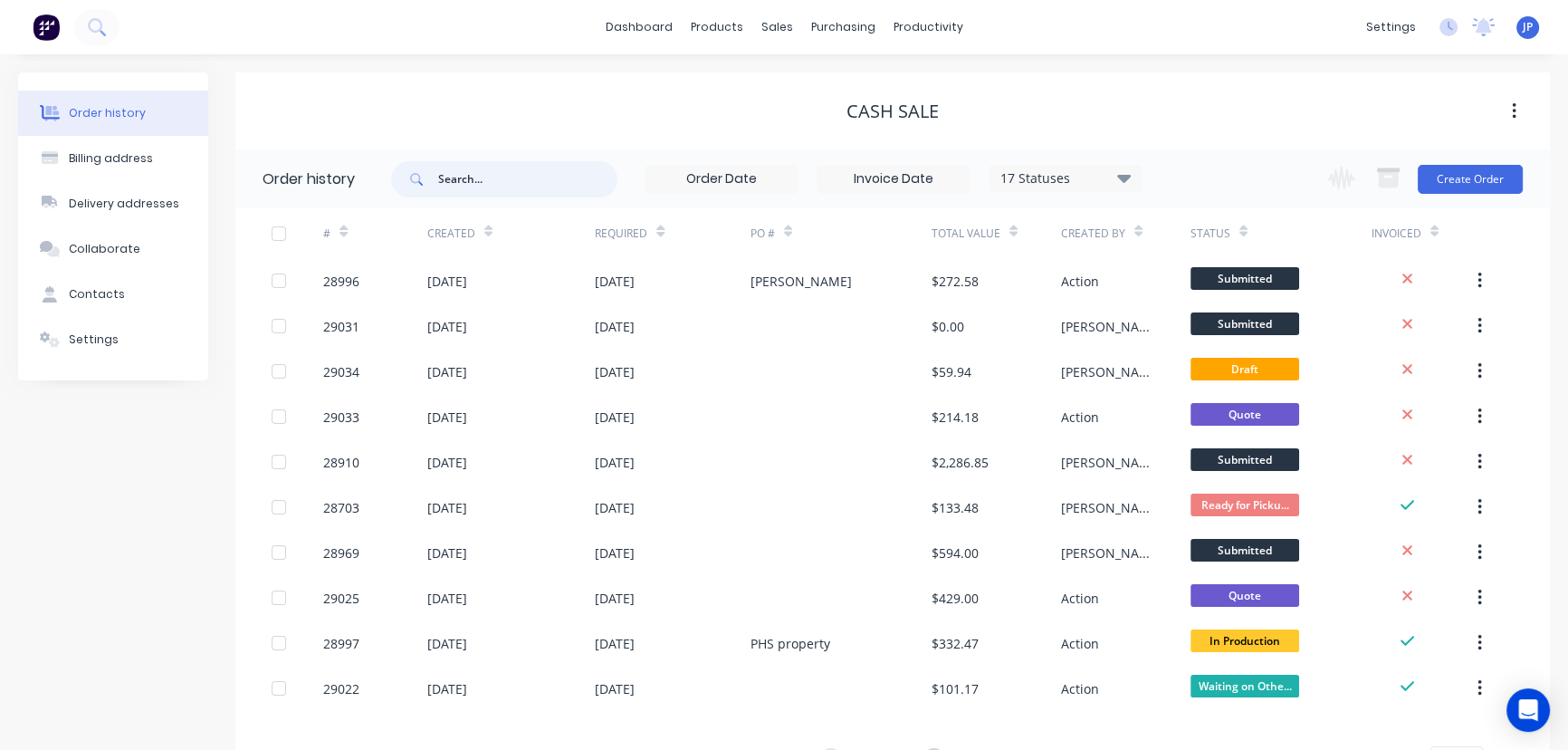
click at [474, 178] on input "text" at bounding box center [527, 179] width 179 height 36
type input "r"
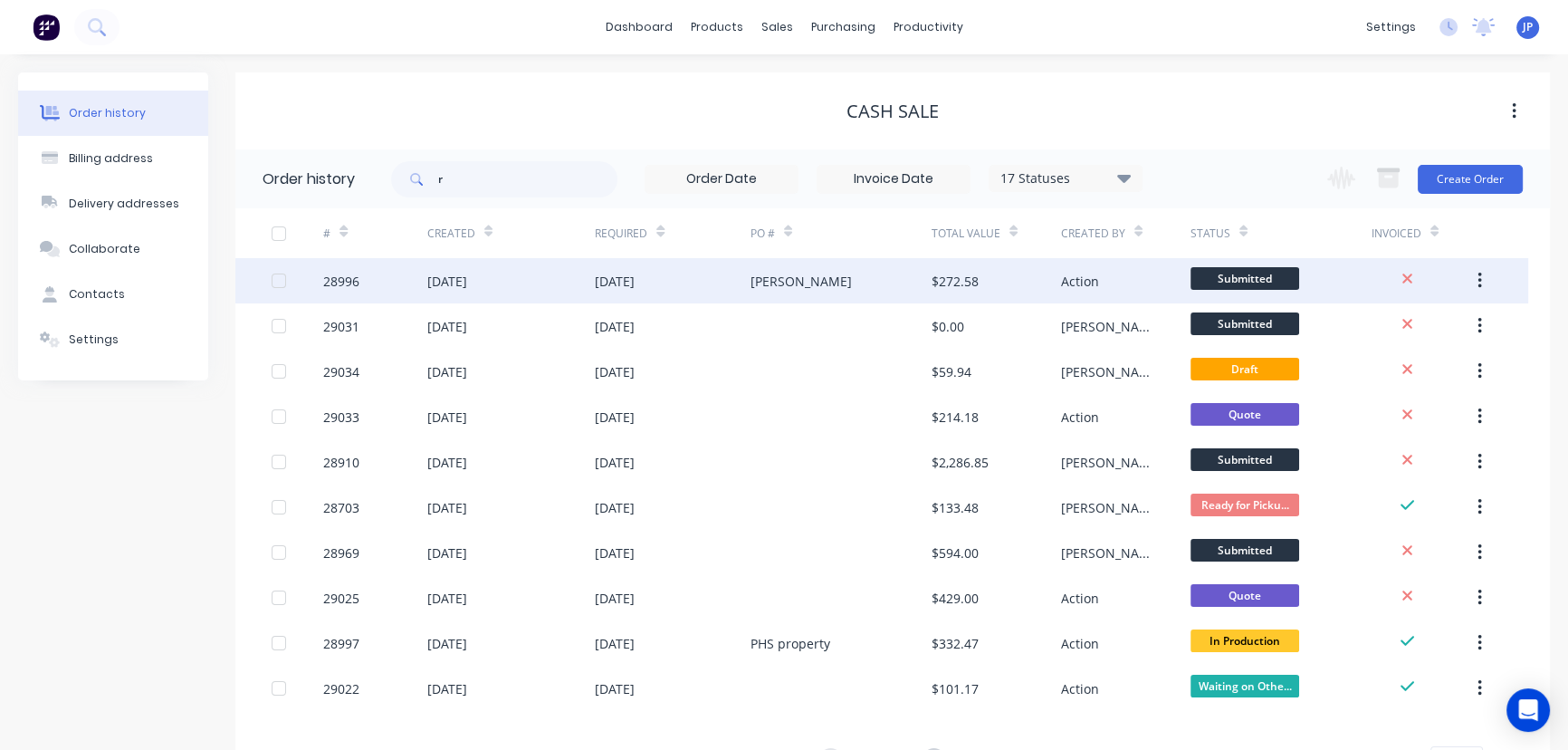
click at [635, 278] on div "[DATE]" at bounding box center [615, 281] width 40 height 19
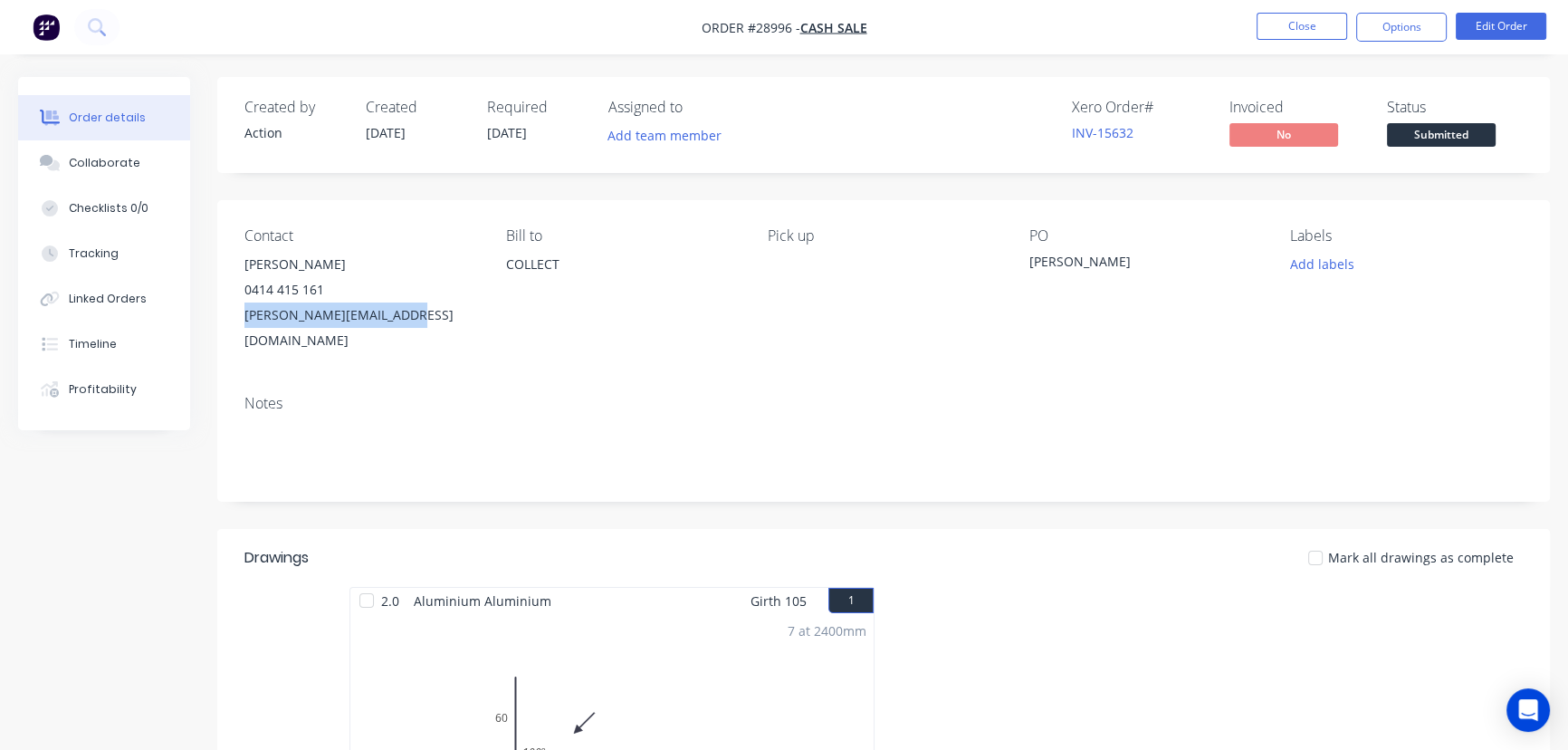
drag, startPoint x: 403, startPoint y: 320, endPoint x: 242, endPoint y: 328, distance: 161.2
click at [242, 328] on div "Contact [PERSON_NAME] 0414 415 161 [PERSON_NAME][EMAIL_ADDRESS][DOMAIN_NAME] [P…" at bounding box center [884, 291] width 1333 height 180
copy div "[PERSON_NAME][EMAIL_ADDRESS][DOMAIN_NAME]"
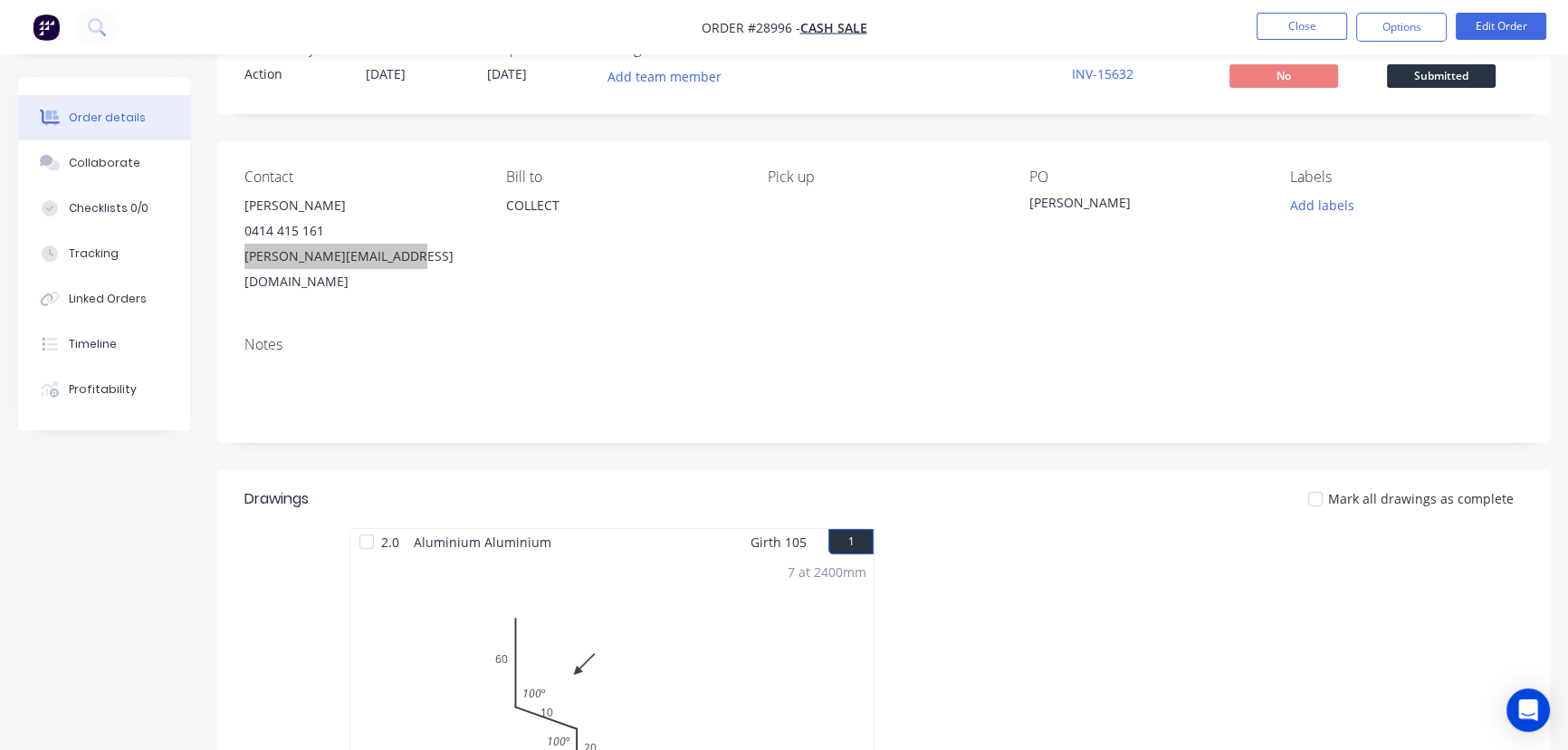
scroll to position [82, 0]
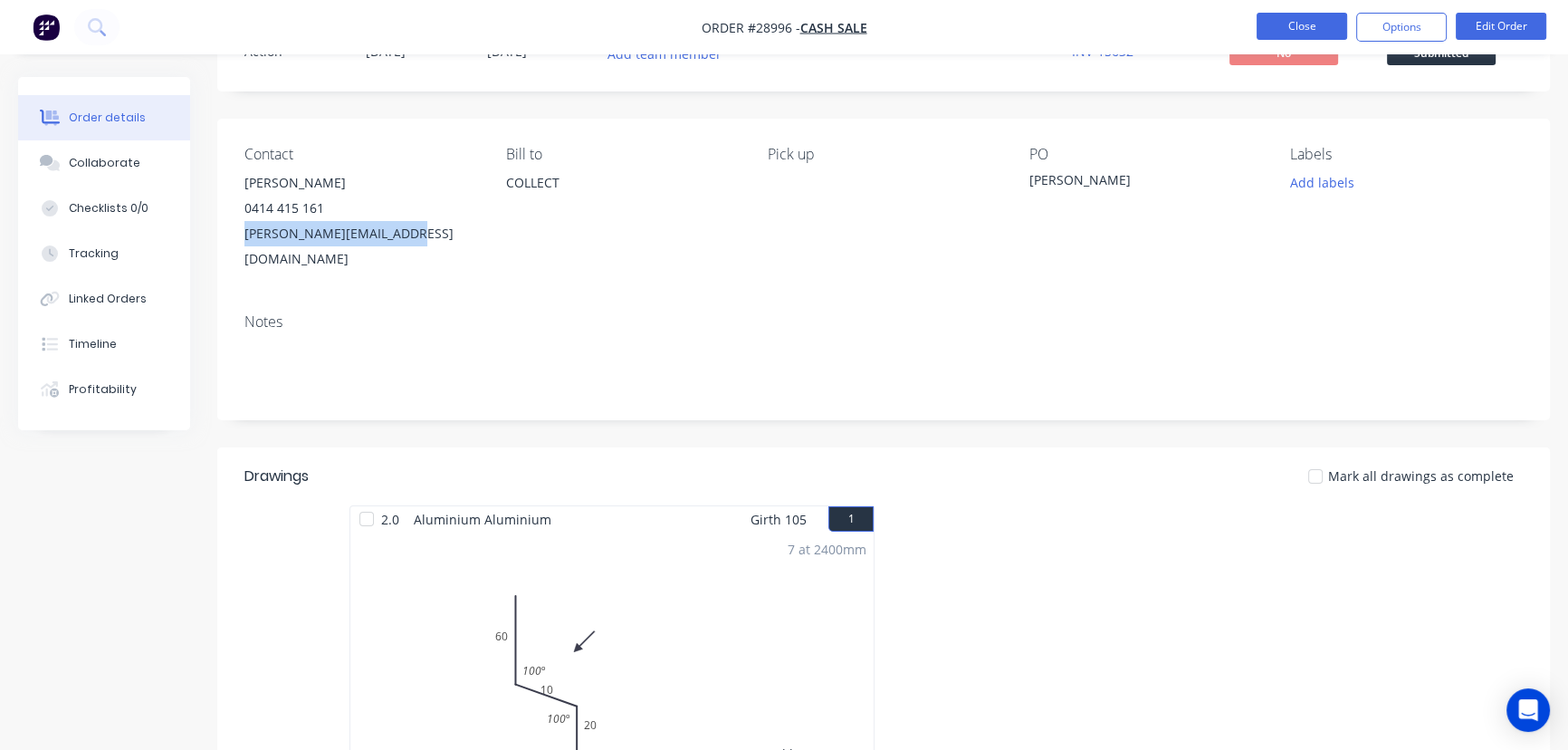
click at [1277, 29] on button "Close" at bounding box center [1302, 26] width 91 height 27
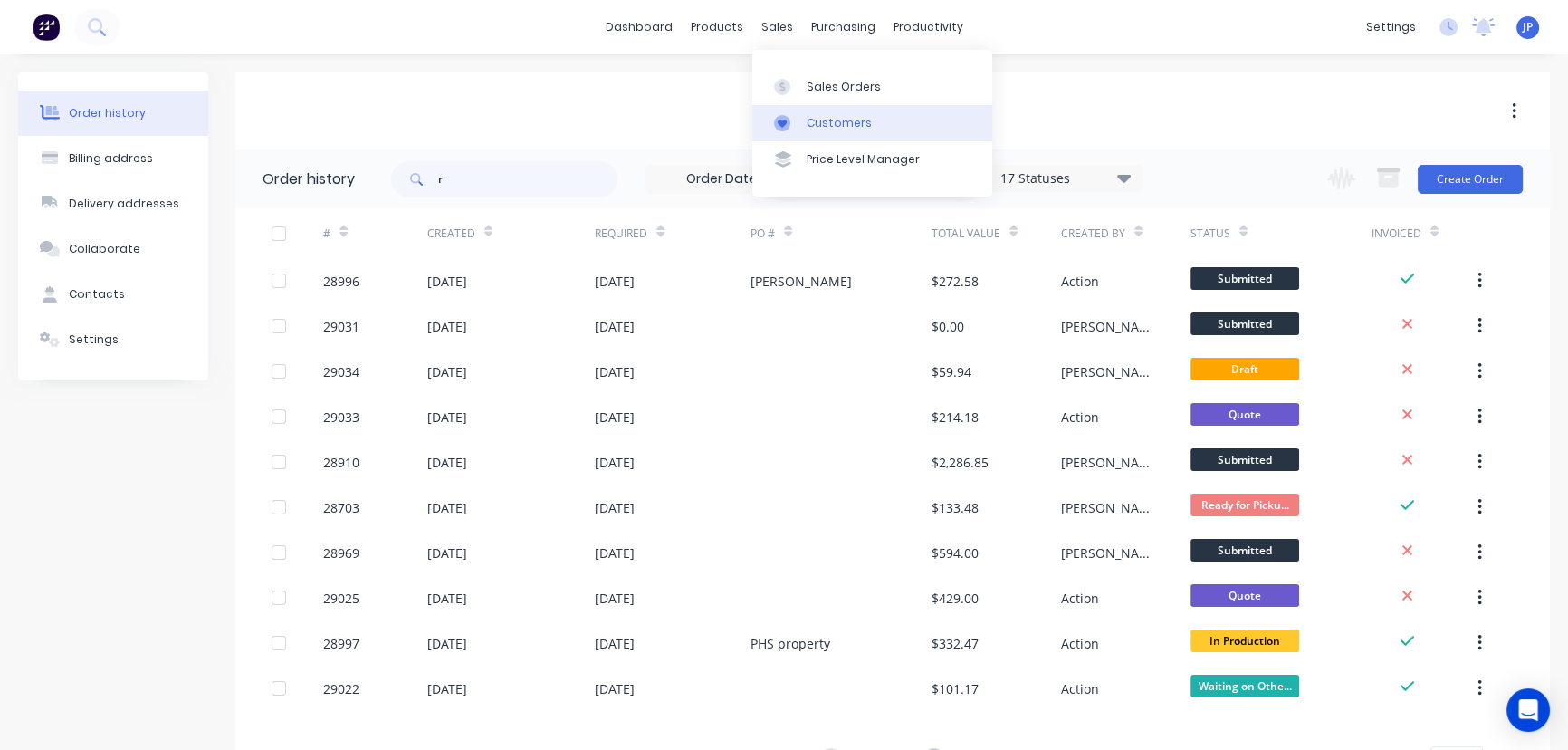
click at [814, 114] on link "Customers" at bounding box center [873, 123] width 240 height 36
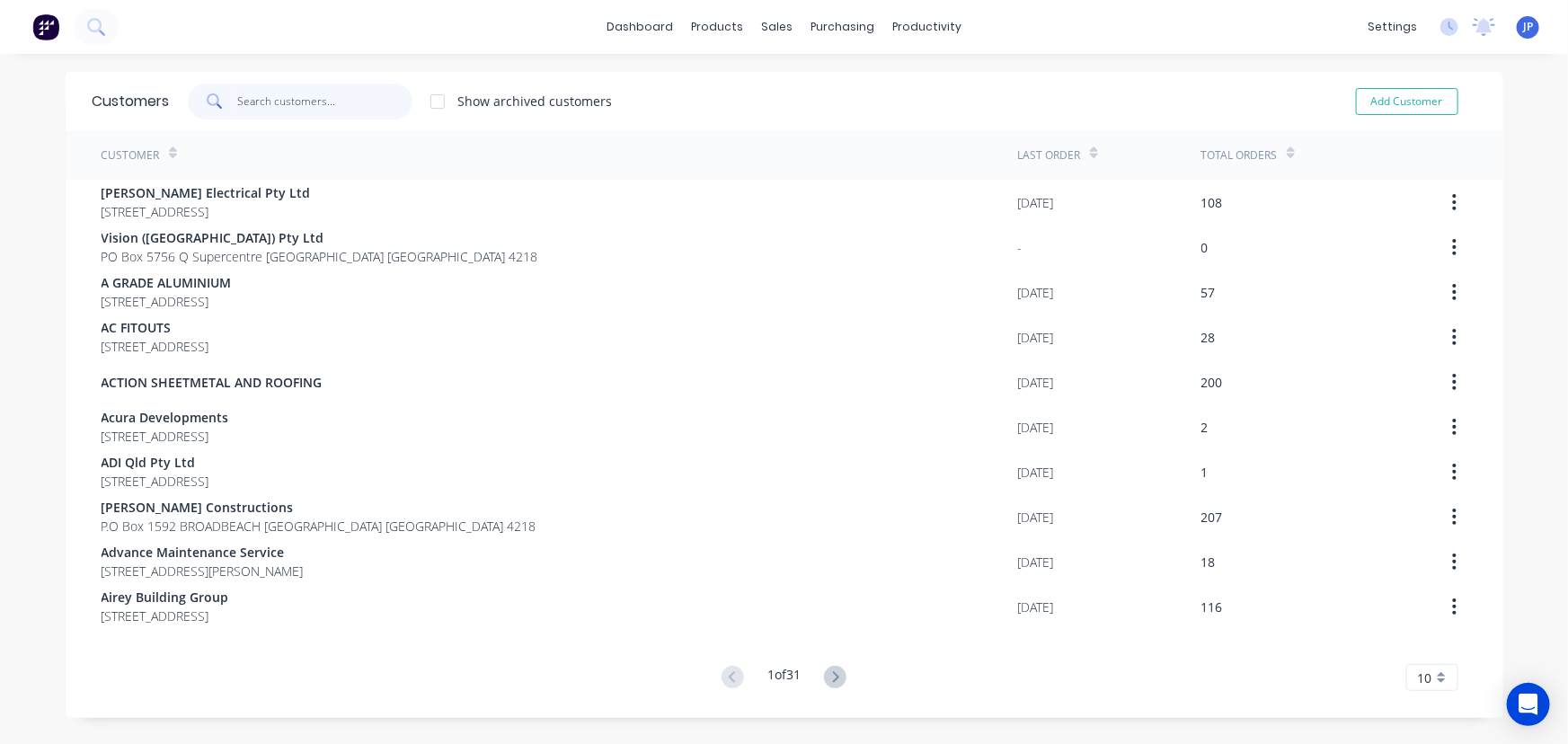
click at [290, 102] on input "text" at bounding box center [324, 101] width 175 height 36
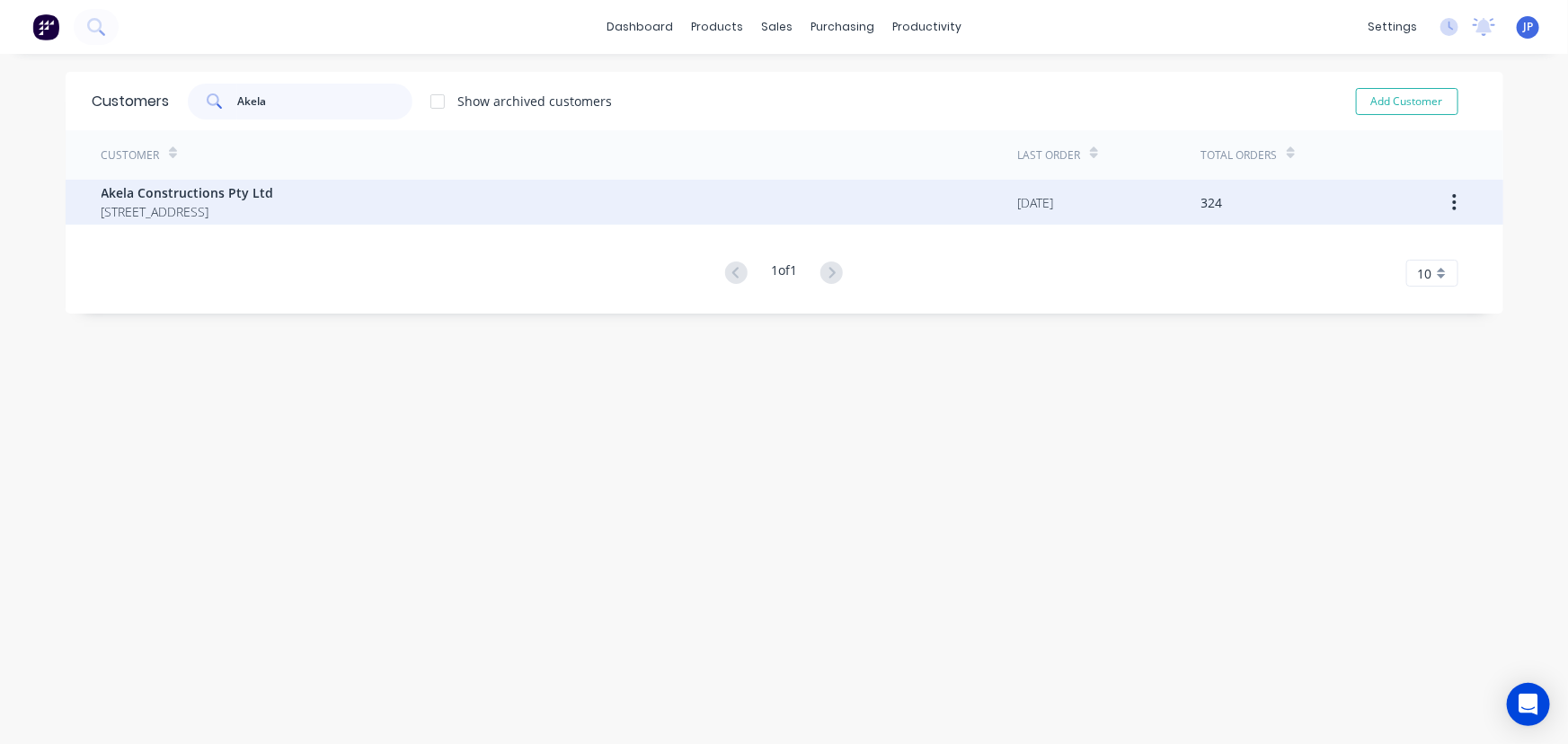
type input "Akela"
click at [213, 203] on span "[STREET_ADDRESS]" at bounding box center [187, 211] width 172 height 18
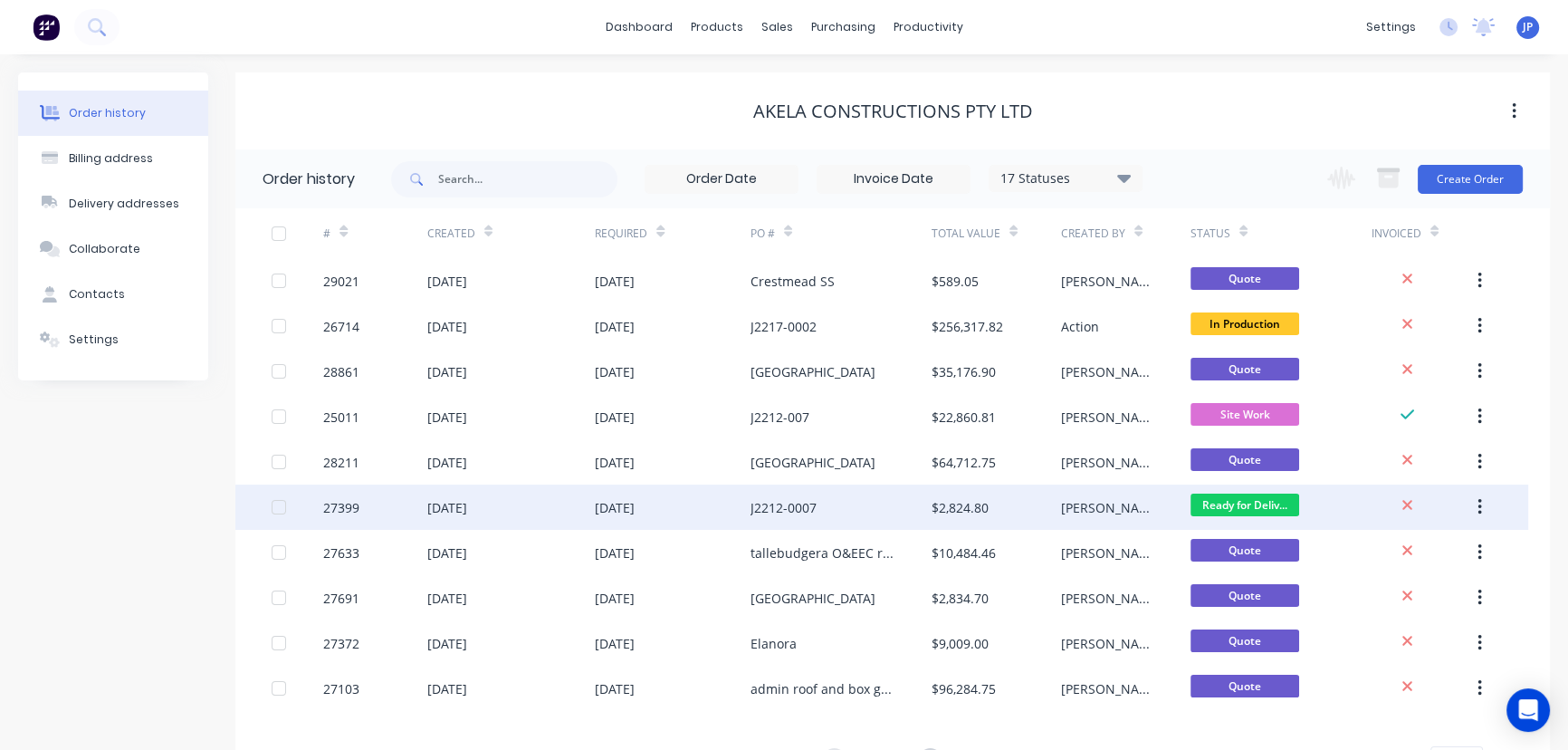
click at [467, 509] on div "[DATE]" at bounding box center [447, 507] width 40 height 19
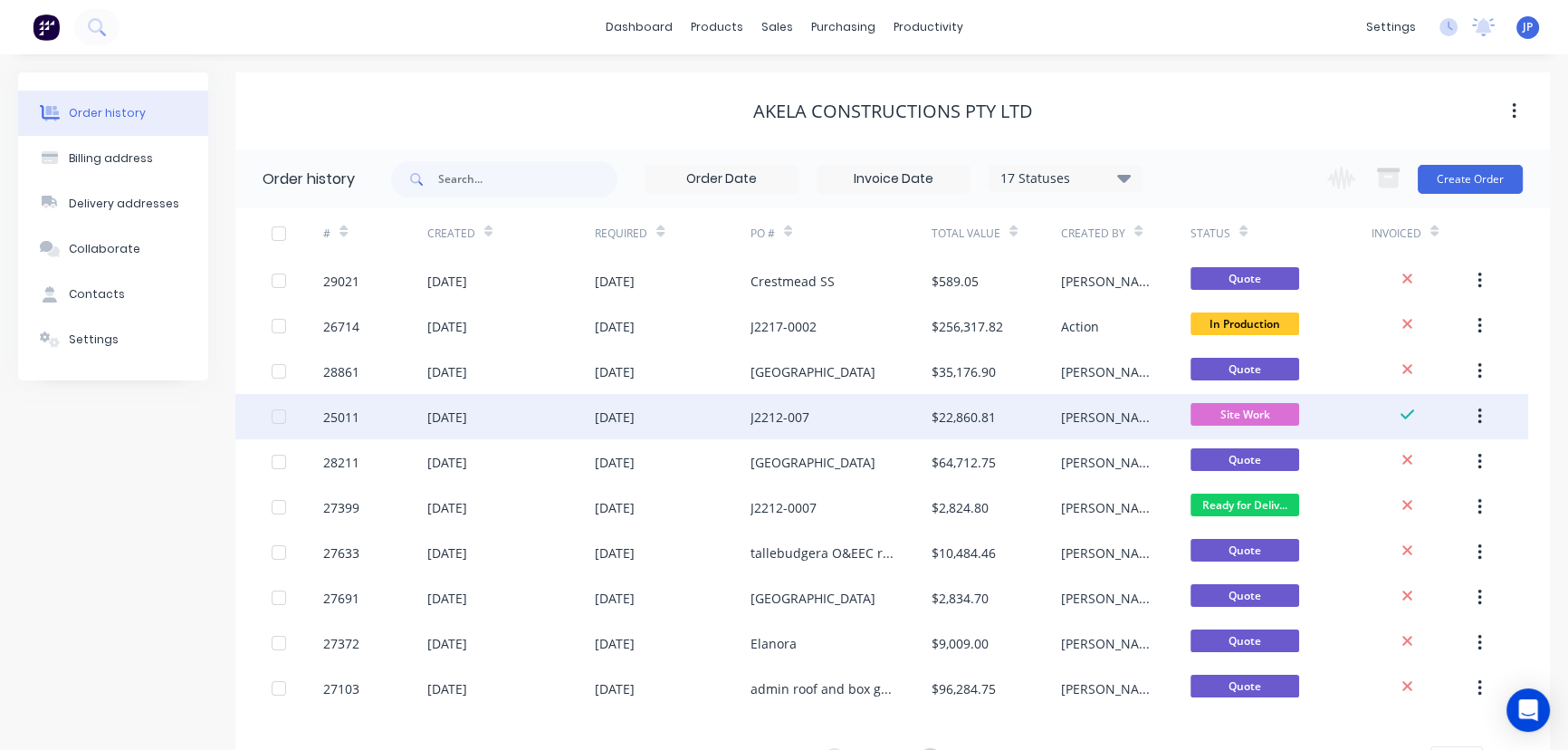
click at [593, 422] on div "[DATE]" at bounding box center [511, 416] width 168 height 45
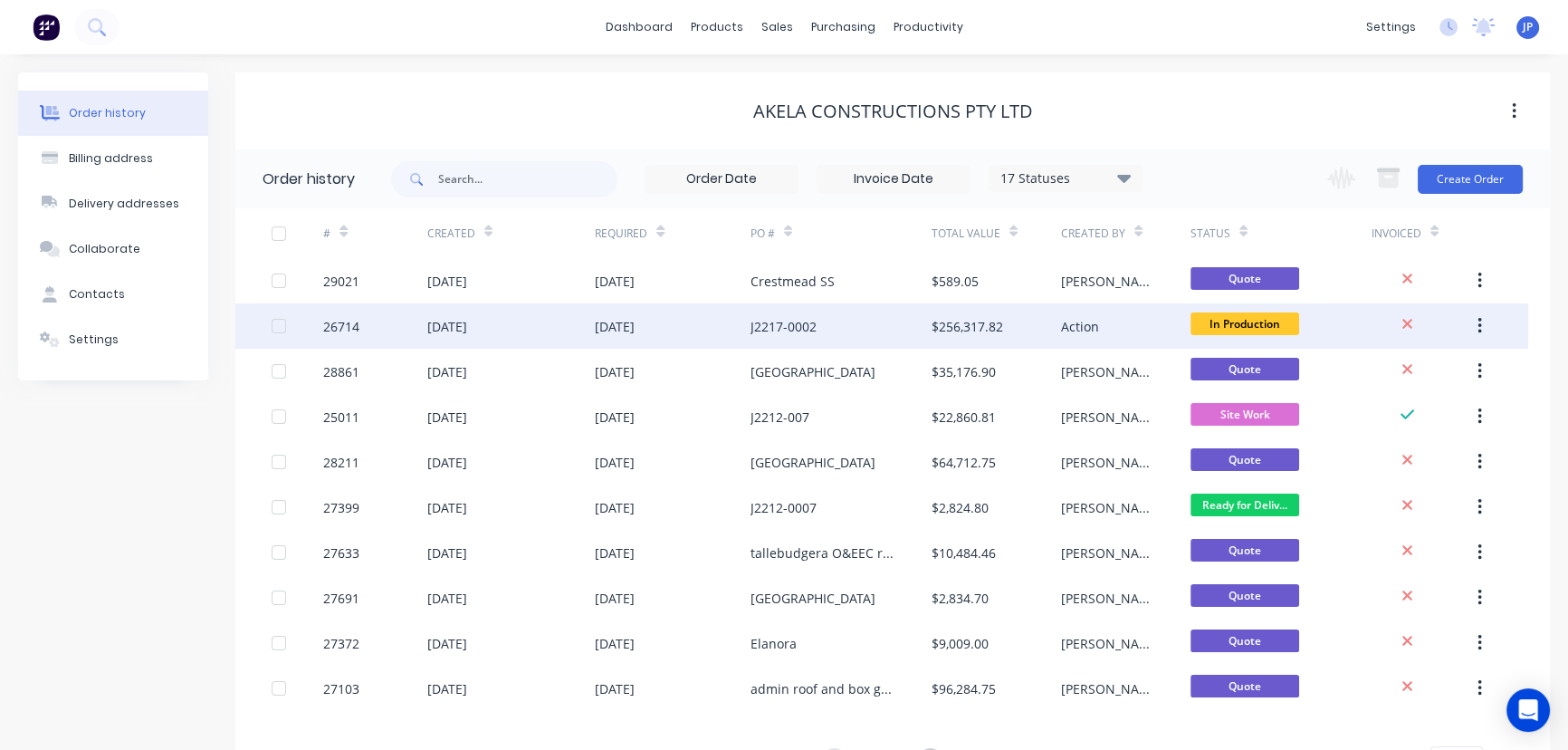
click at [570, 317] on div "[DATE]" at bounding box center [511, 326] width 168 height 45
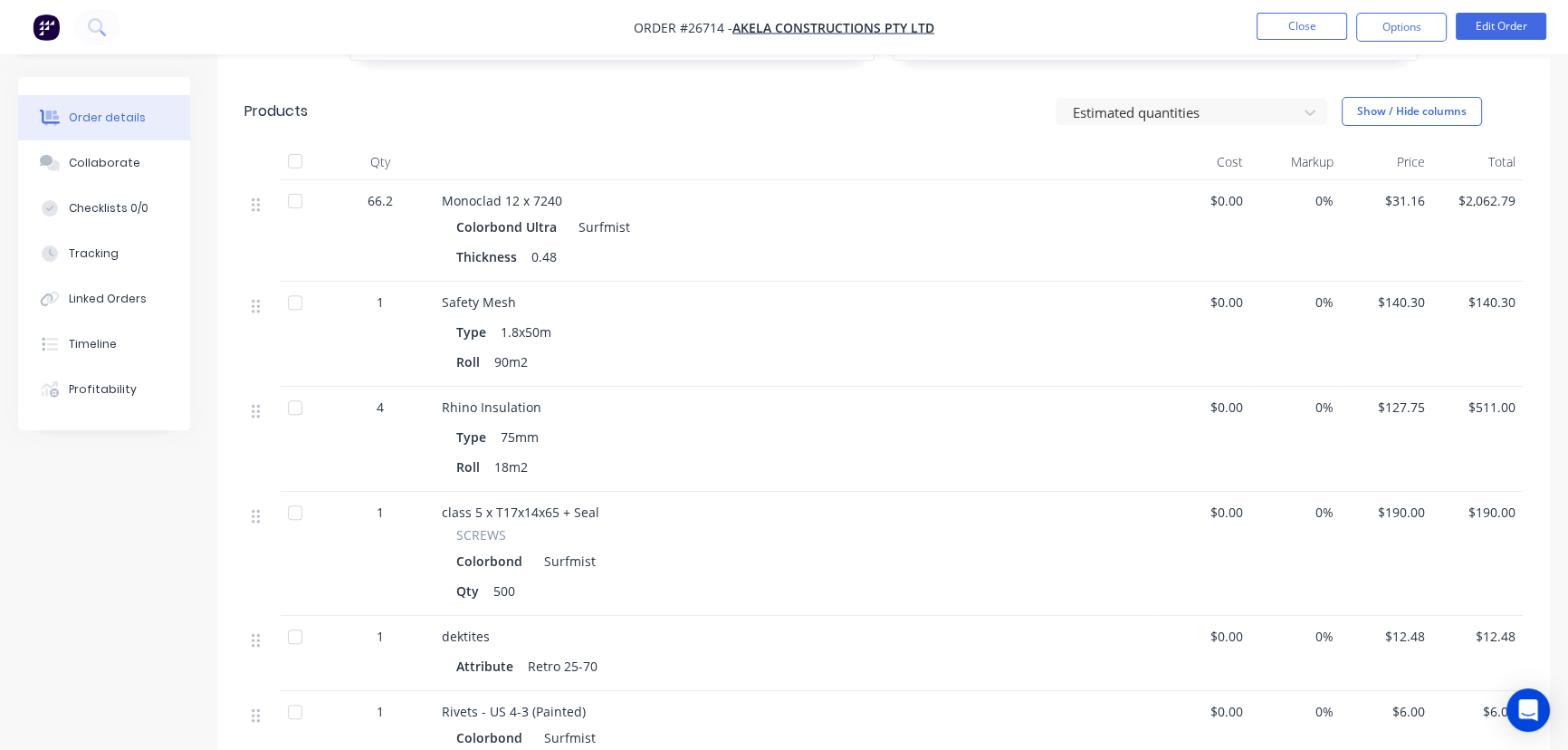
scroll to position [823, 0]
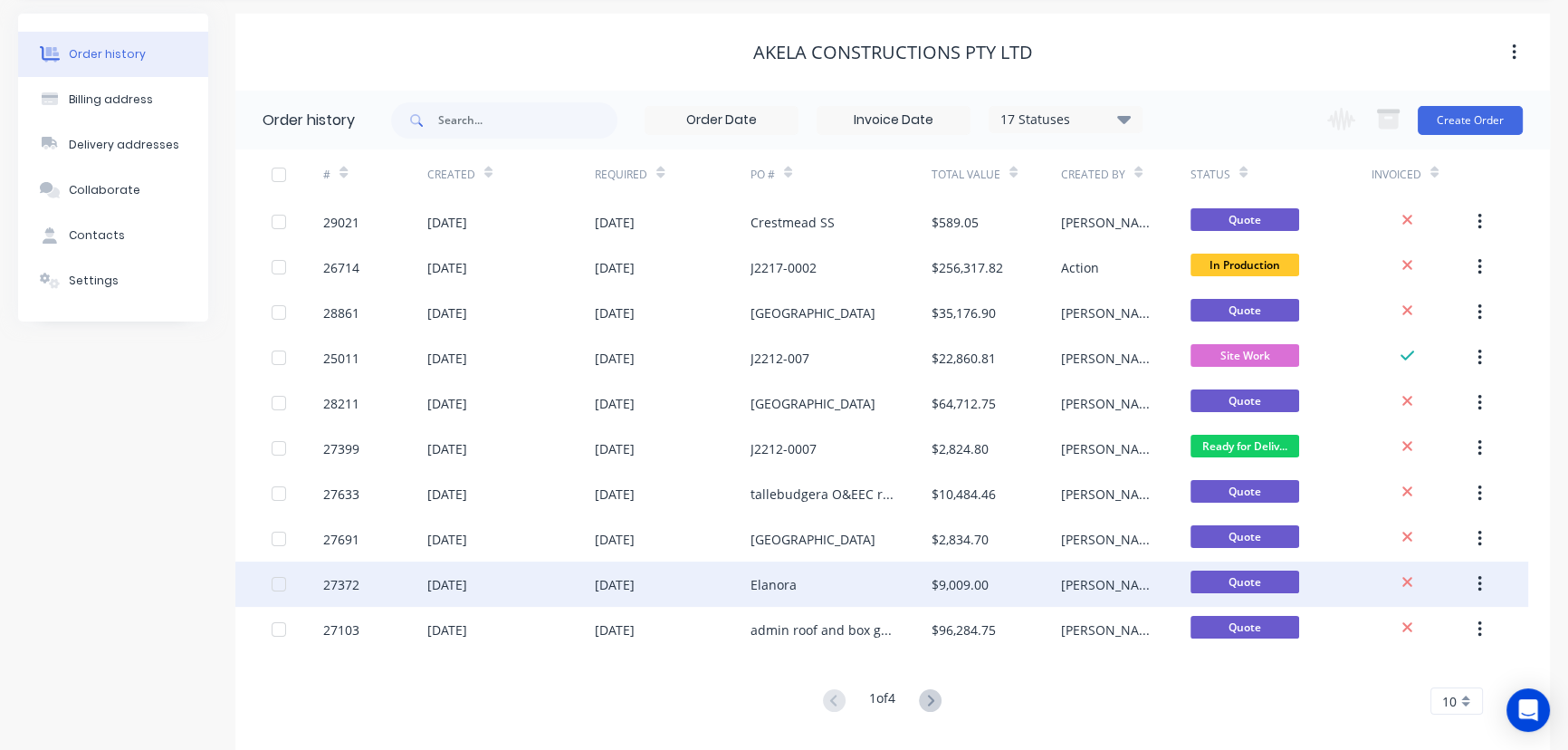
scroll to position [82, 0]
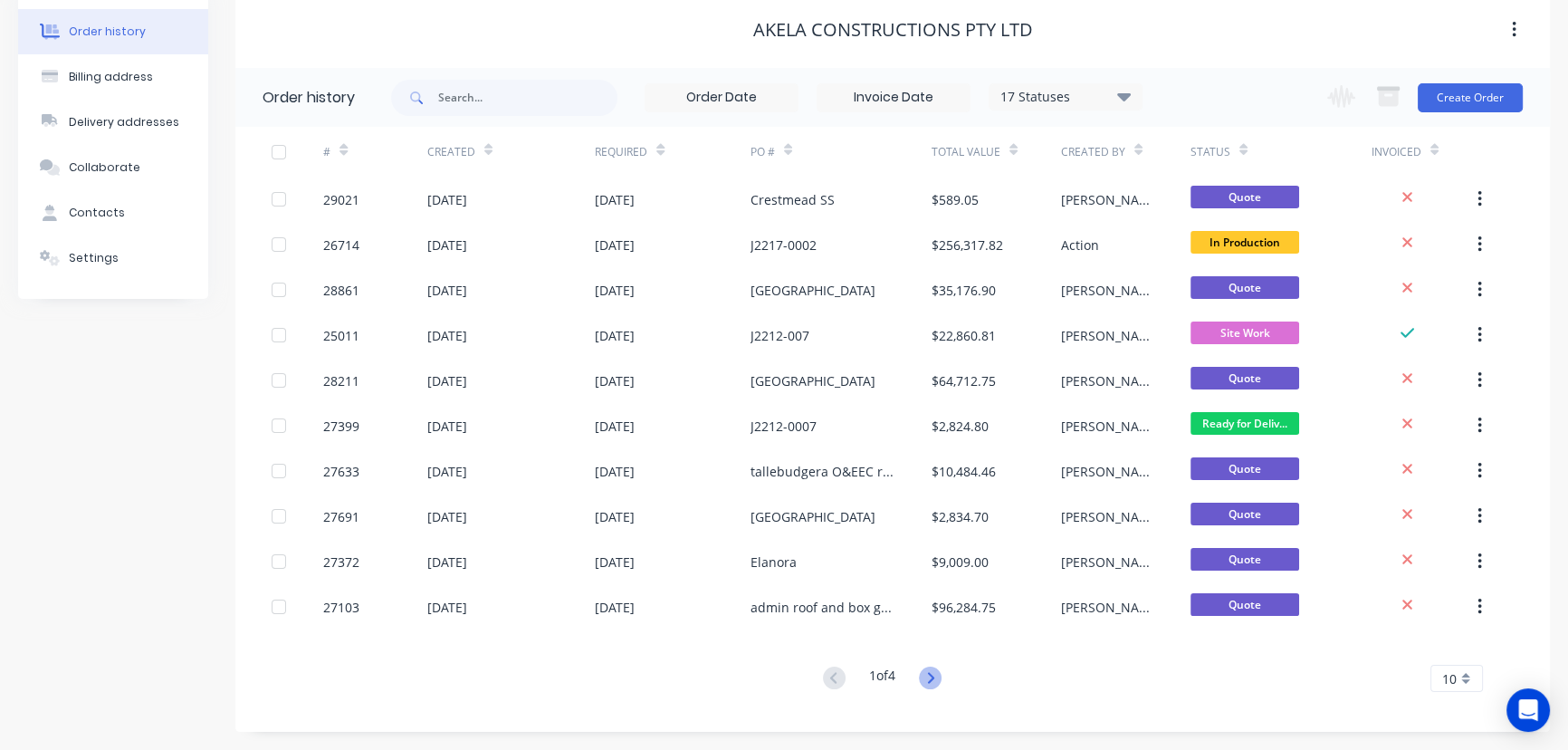
click at [930, 679] on icon at bounding box center [930, 678] width 22 height 22
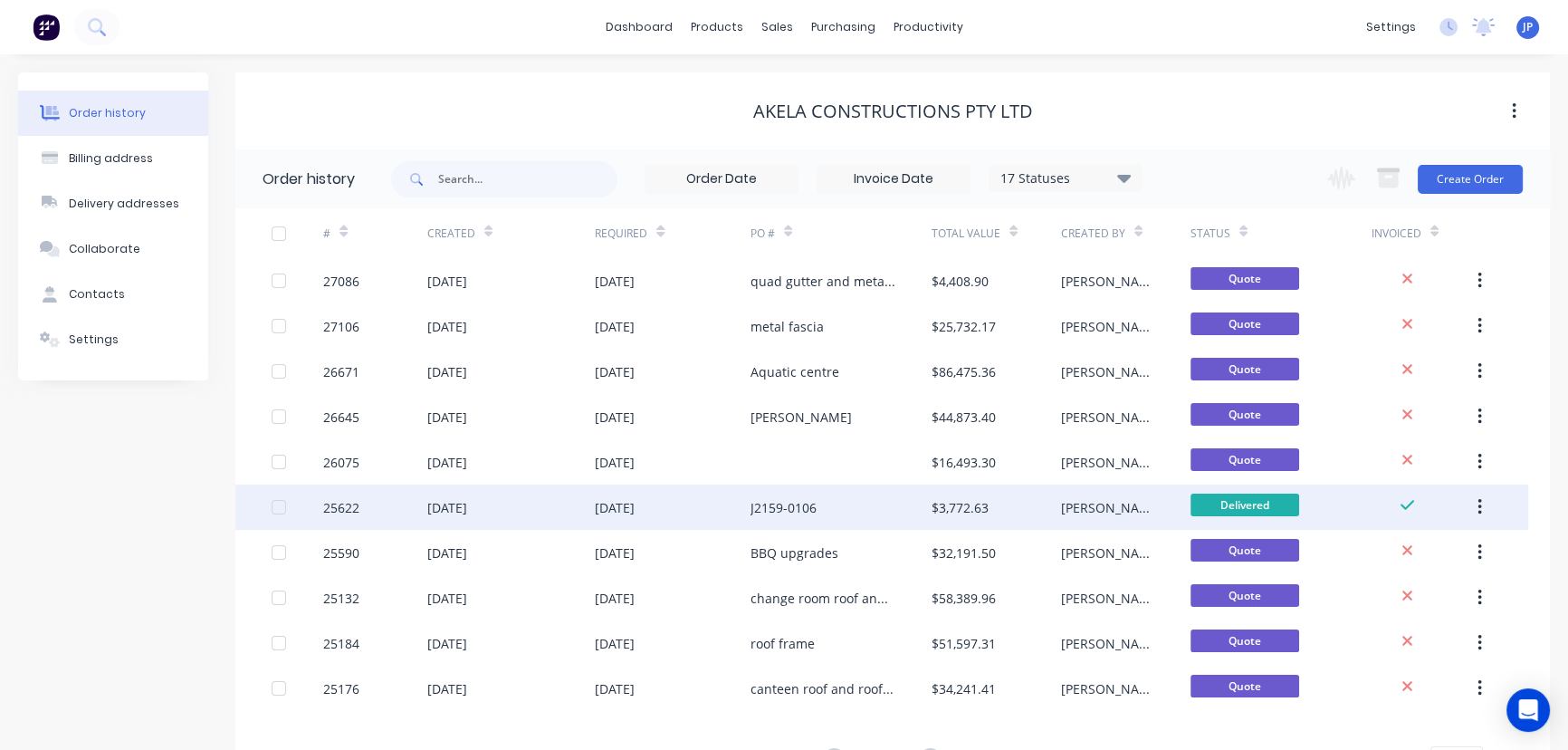
click at [726, 519] on div "[DATE]" at bounding box center [673, 507] width 156 height 45
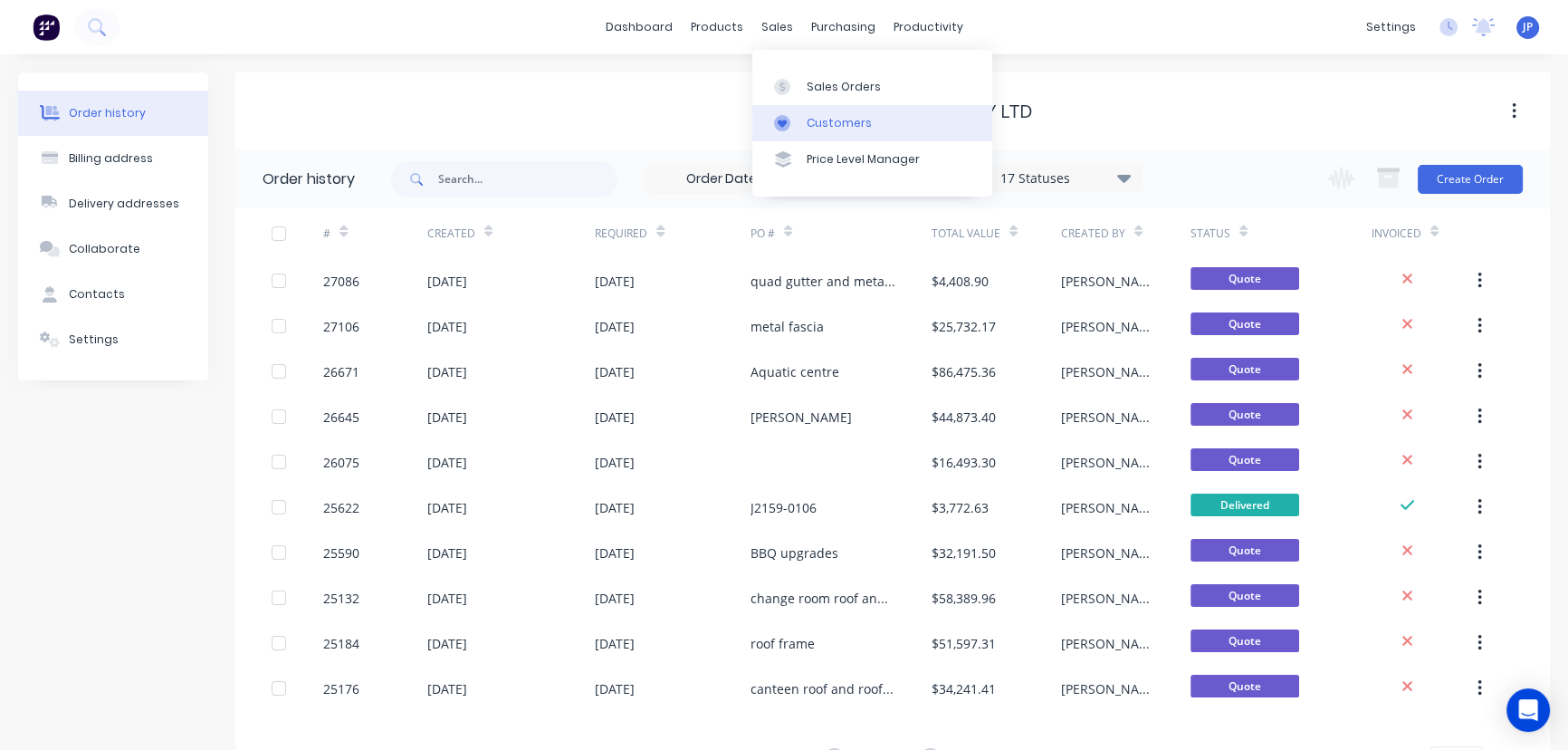
click at [811, 121] on div "Customers" at bounding box center [839, 123] width 65 height 17
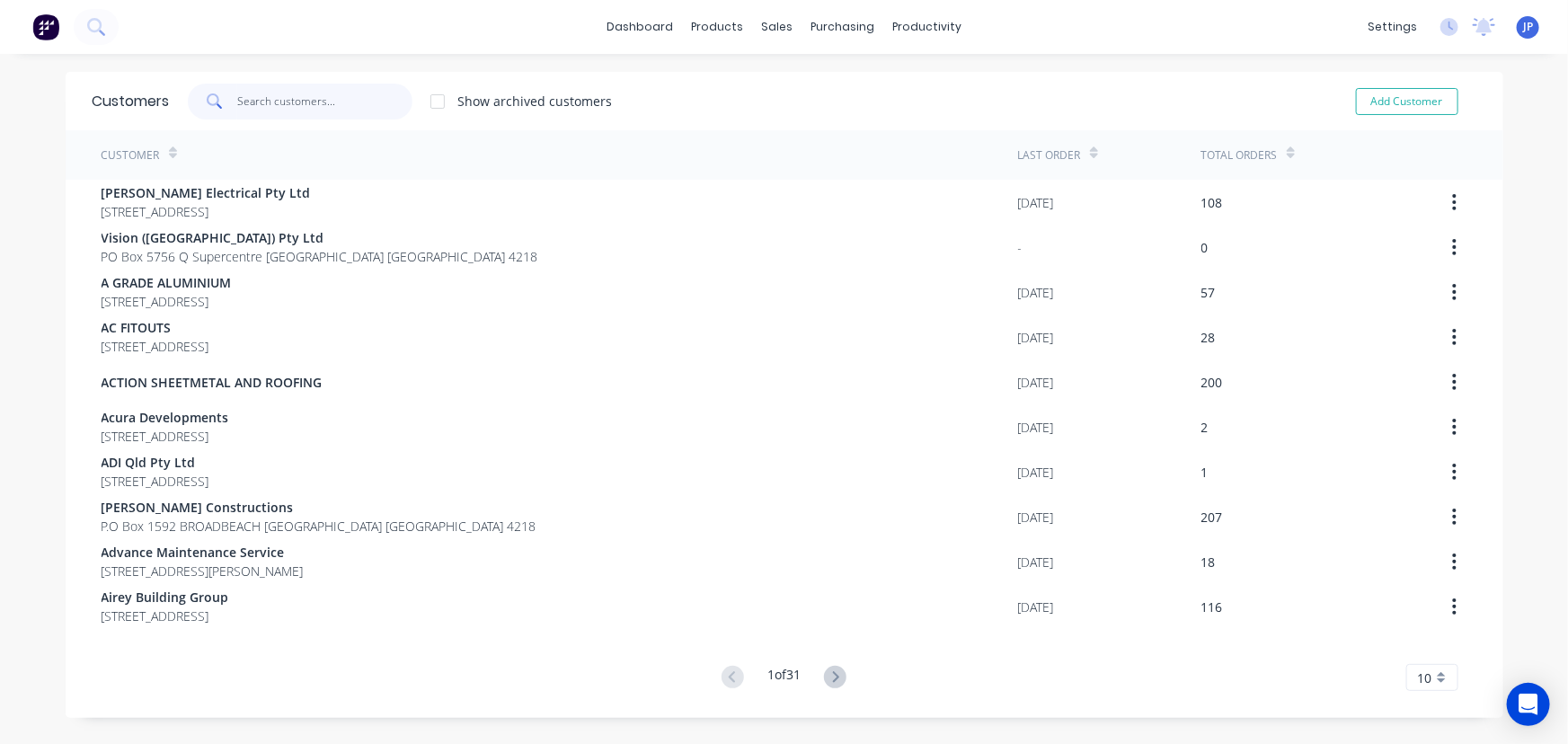
click at [277, 105] on input "text" at bounding box center [324, 101] width 175 height 36
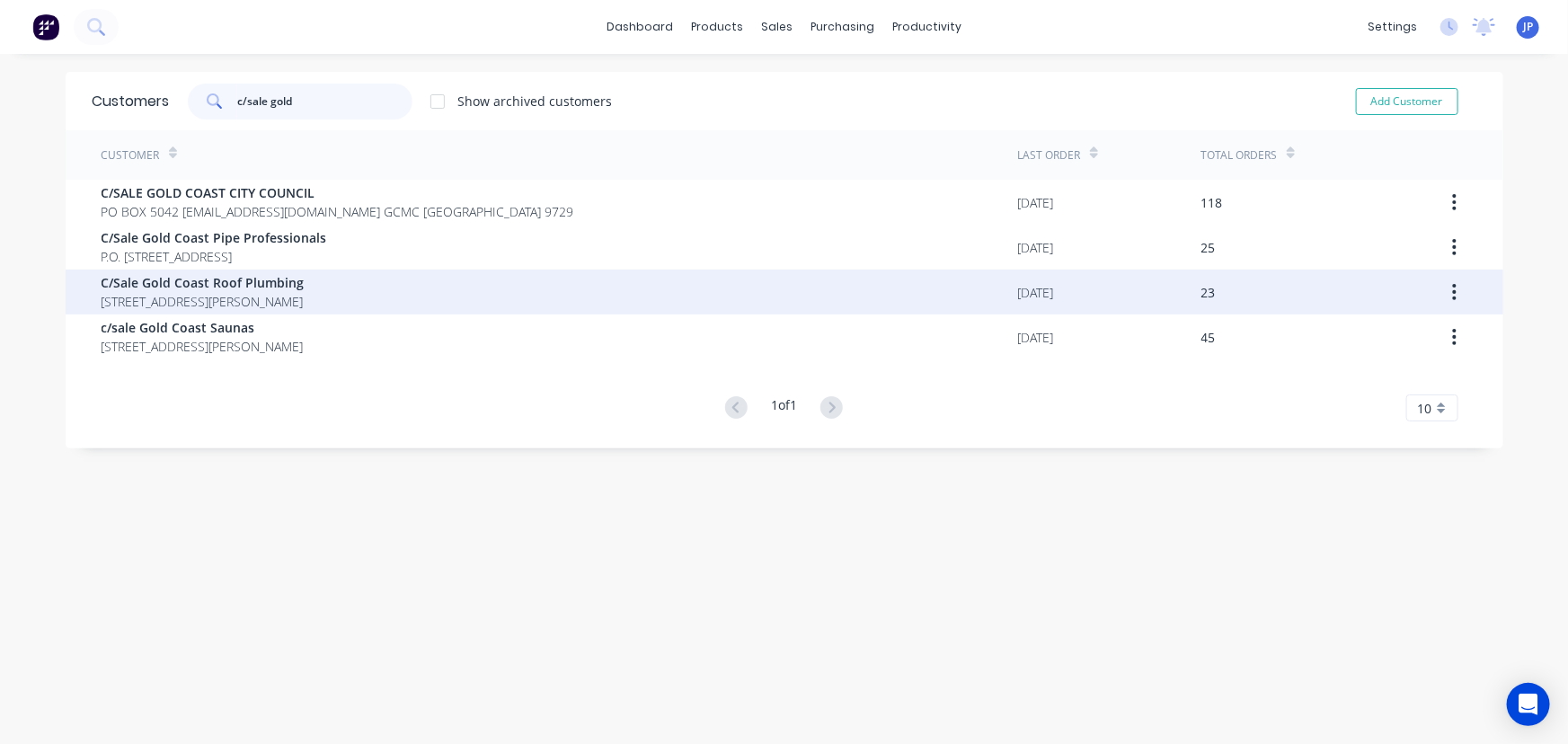
type input "c/sale gold"
click at [193, 288] on span "C/Sale Gold Coast Roof Plumbing" at bounding box center [203, 283] width 203 height 18
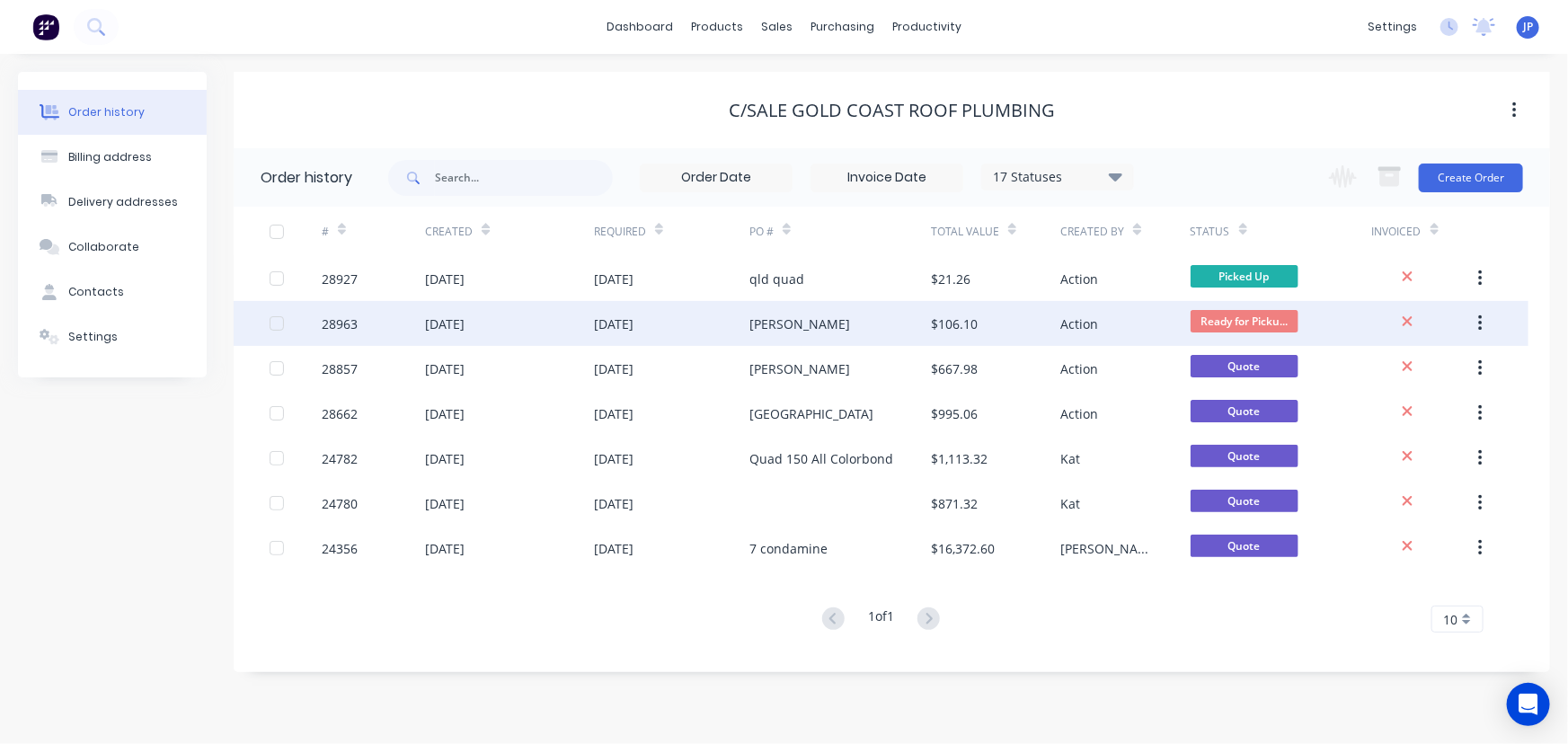
click at [1186, 323] on div "Action" at bounding box center [1125, 323] width 129 height 45
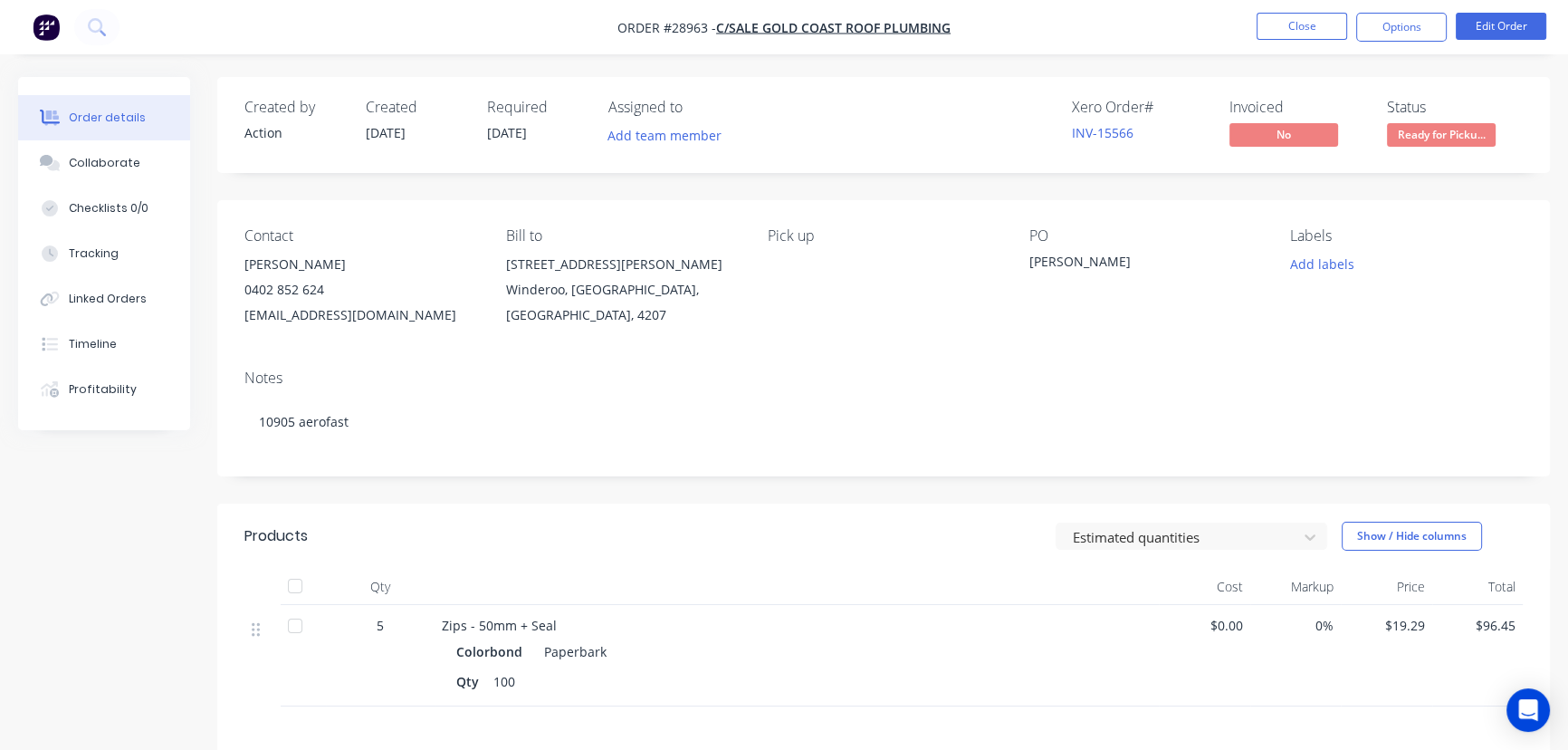
click at [1415, 134] on span "Ready for Picku..." at bounding box center [1441, 135] width 109 height 22
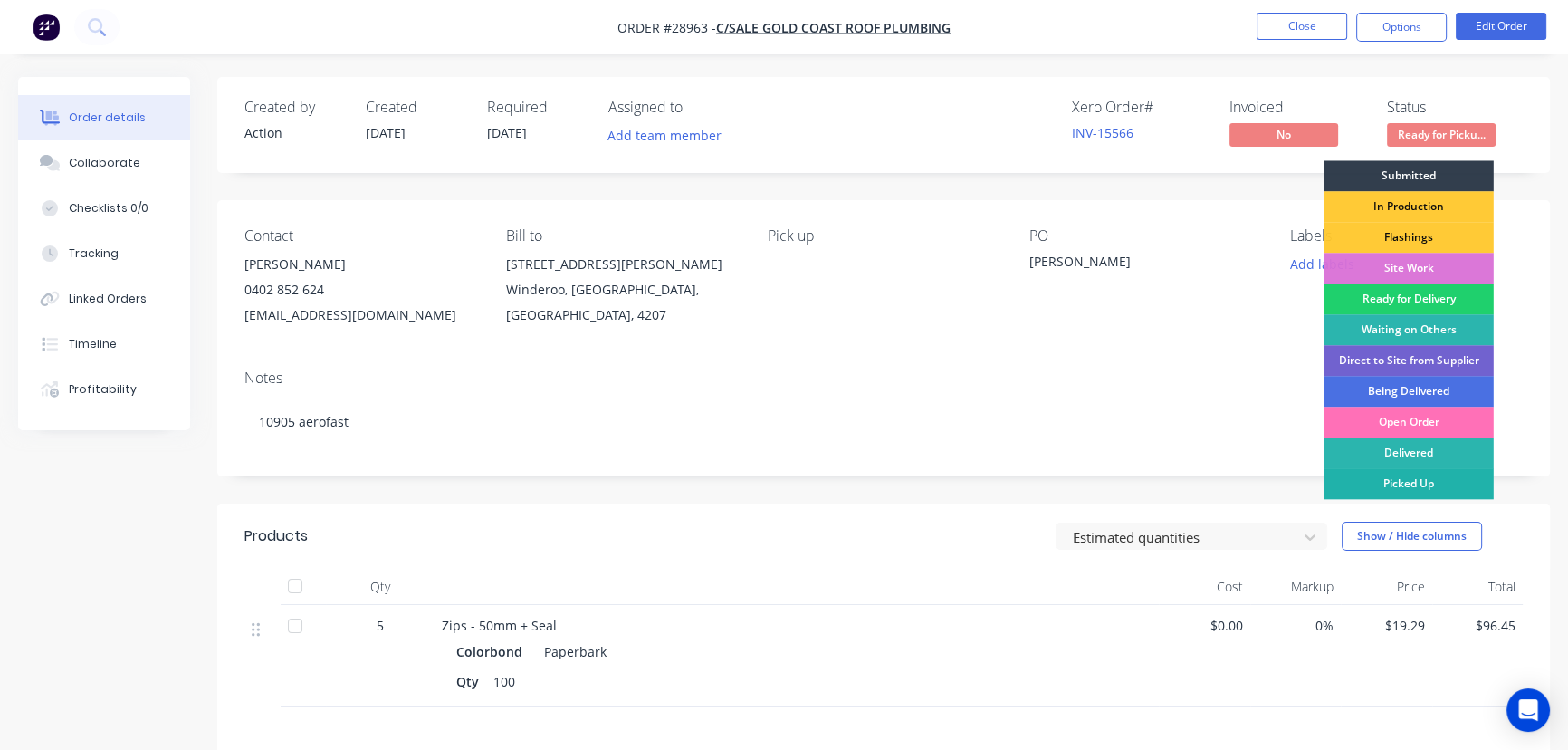
click at [1390, 481] on div "Picked Up" at bounding box center [1409, 483] width 169 height 31
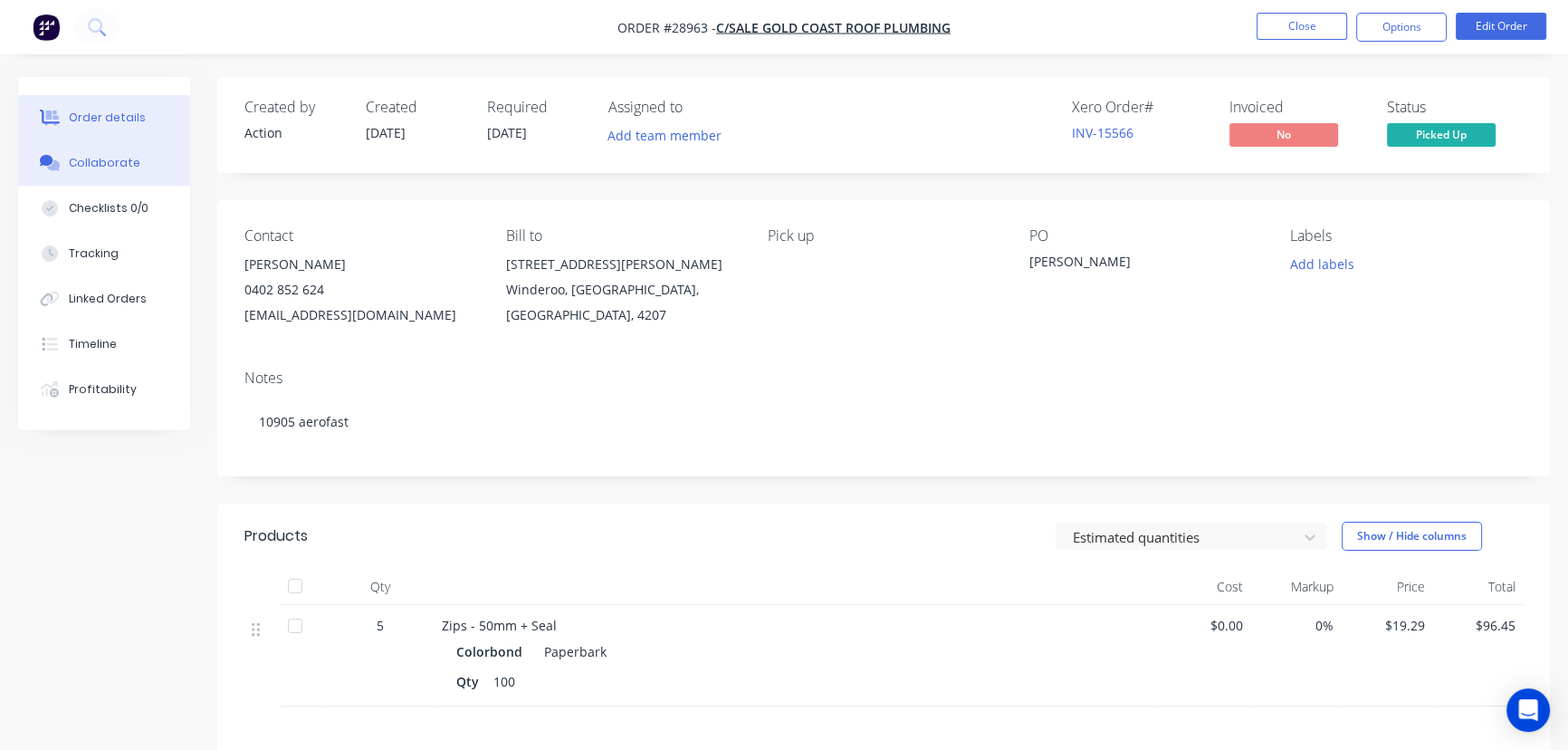
click at [124, 163] on div "Collaborate" at bounding box center [104, 163] width 71 height 17
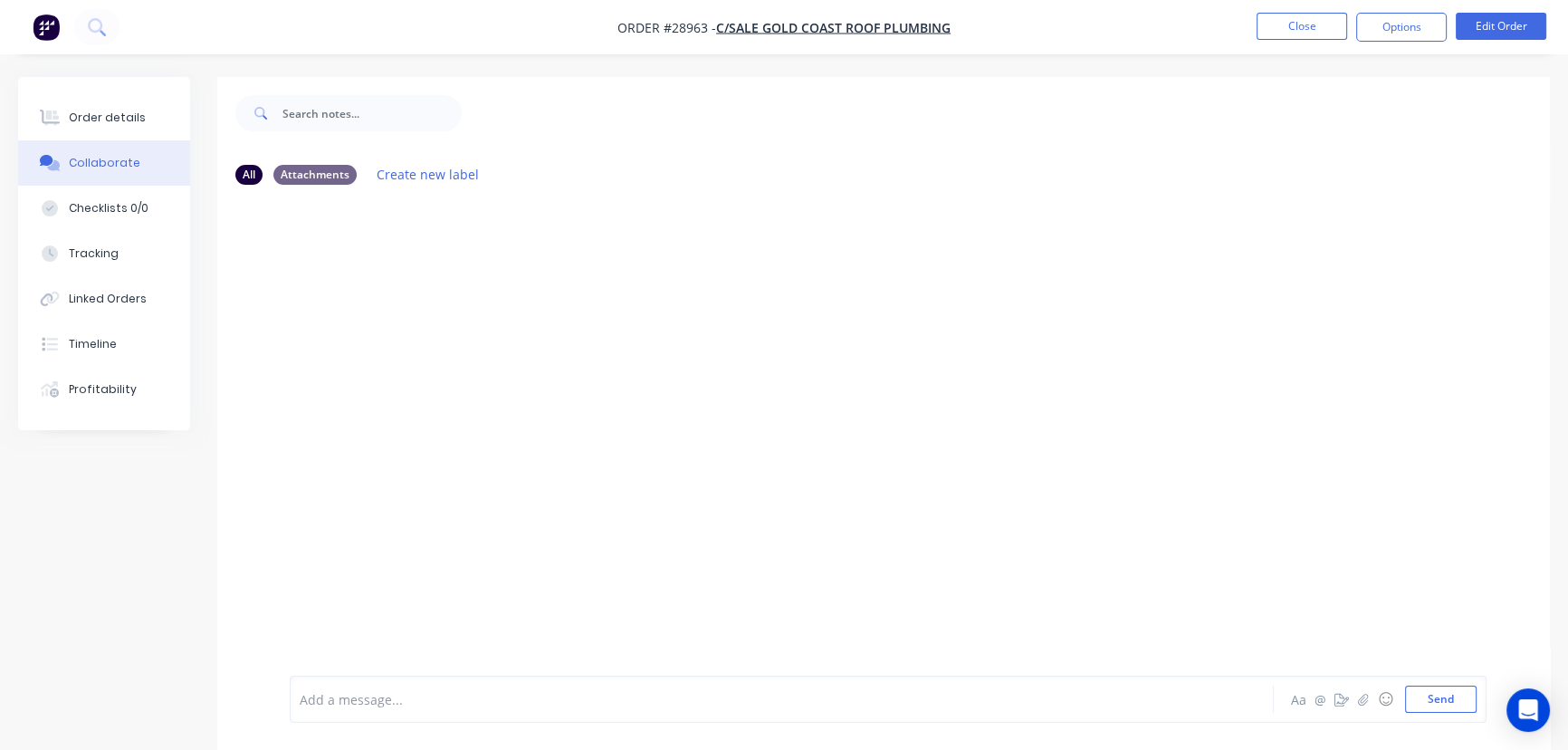
click at [328, 694] on div at bounding box center [742, 699] width 882 height 19
click at [1432, 698] on button "Send" at bounding box center [1441, 698] width 71 height 27
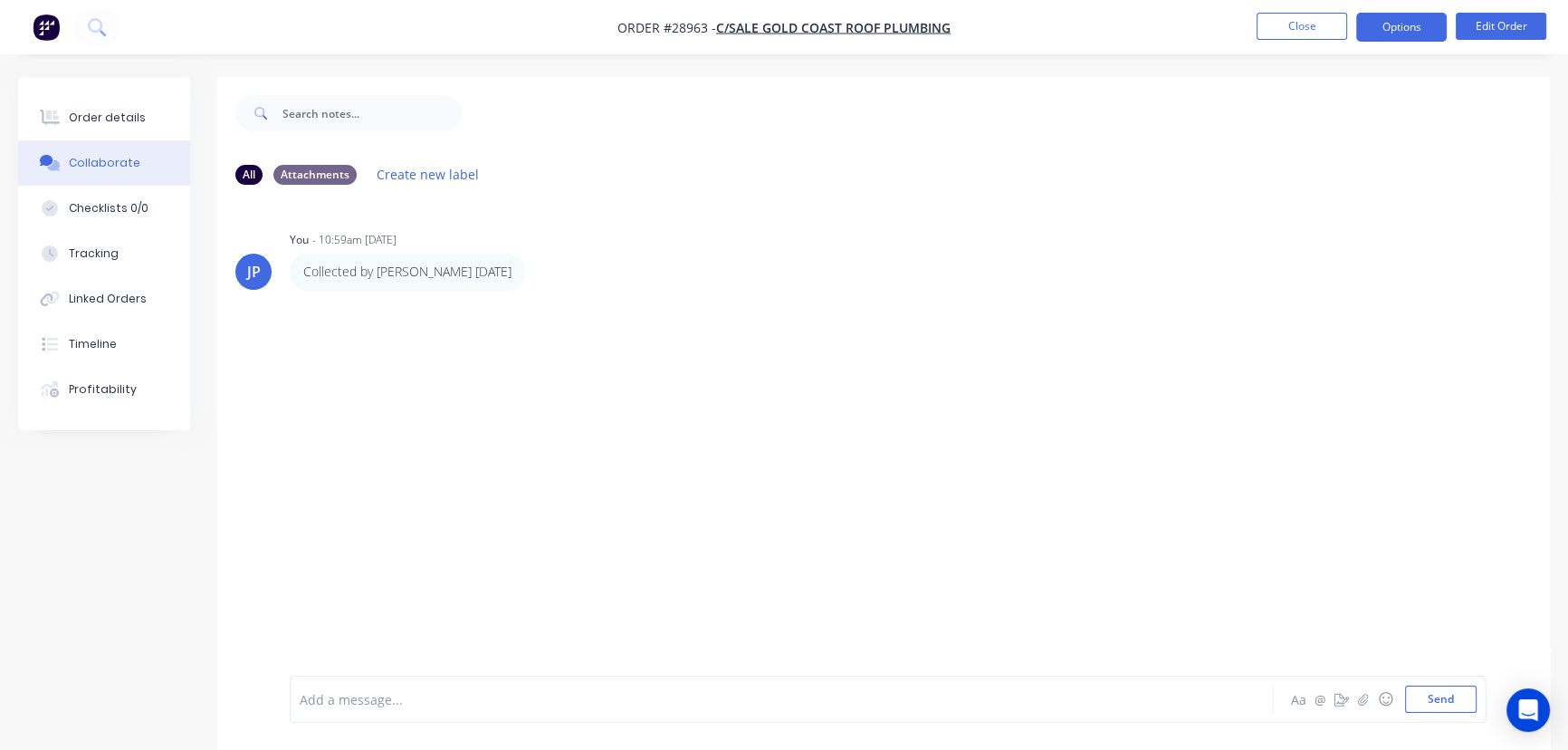
click at [1380, 28] on button "Options" at bounding box center [1402, 27] width 91 height 29
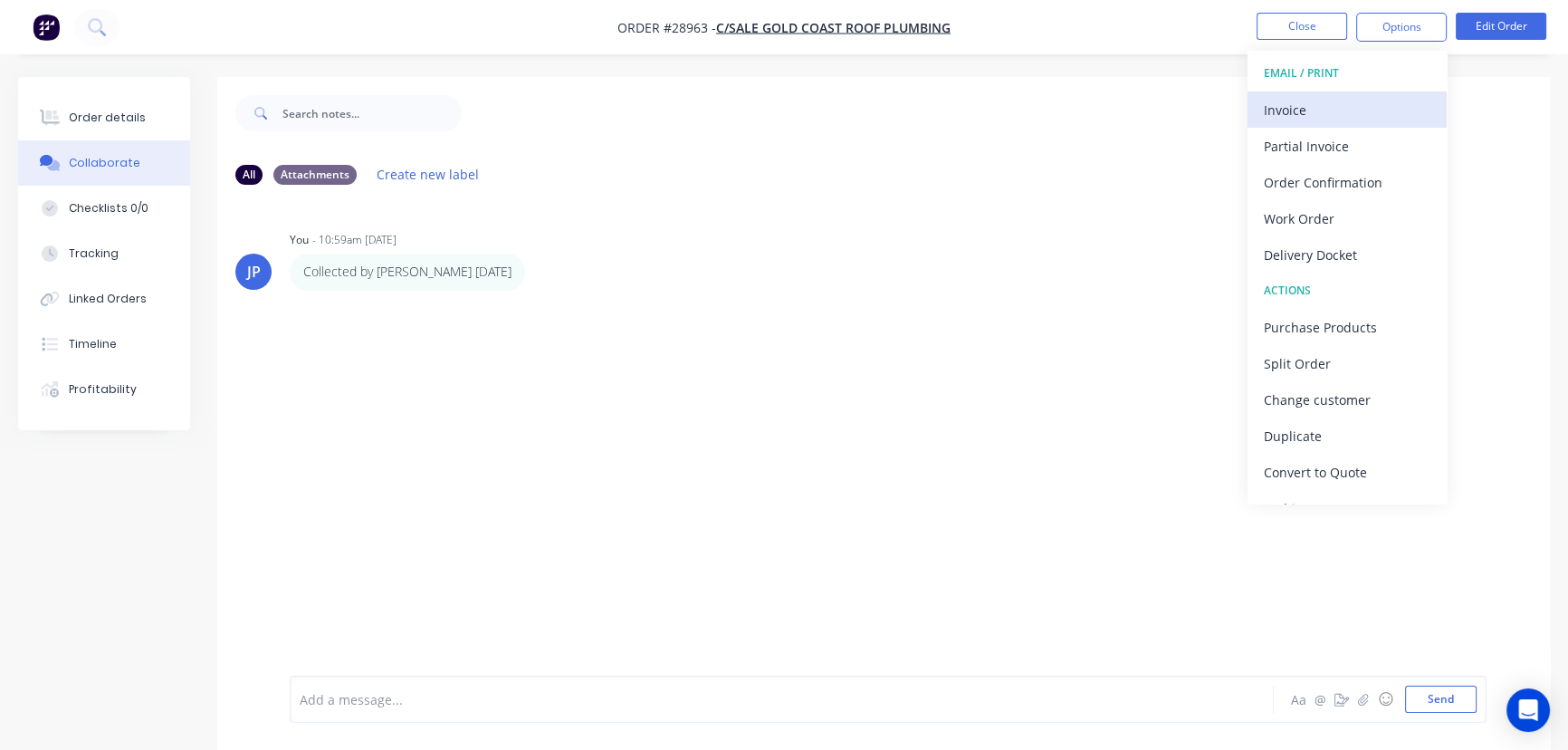
click at [1337, 108] on div "Invoice" at bounding box center [1347, 110] width 166 height 26
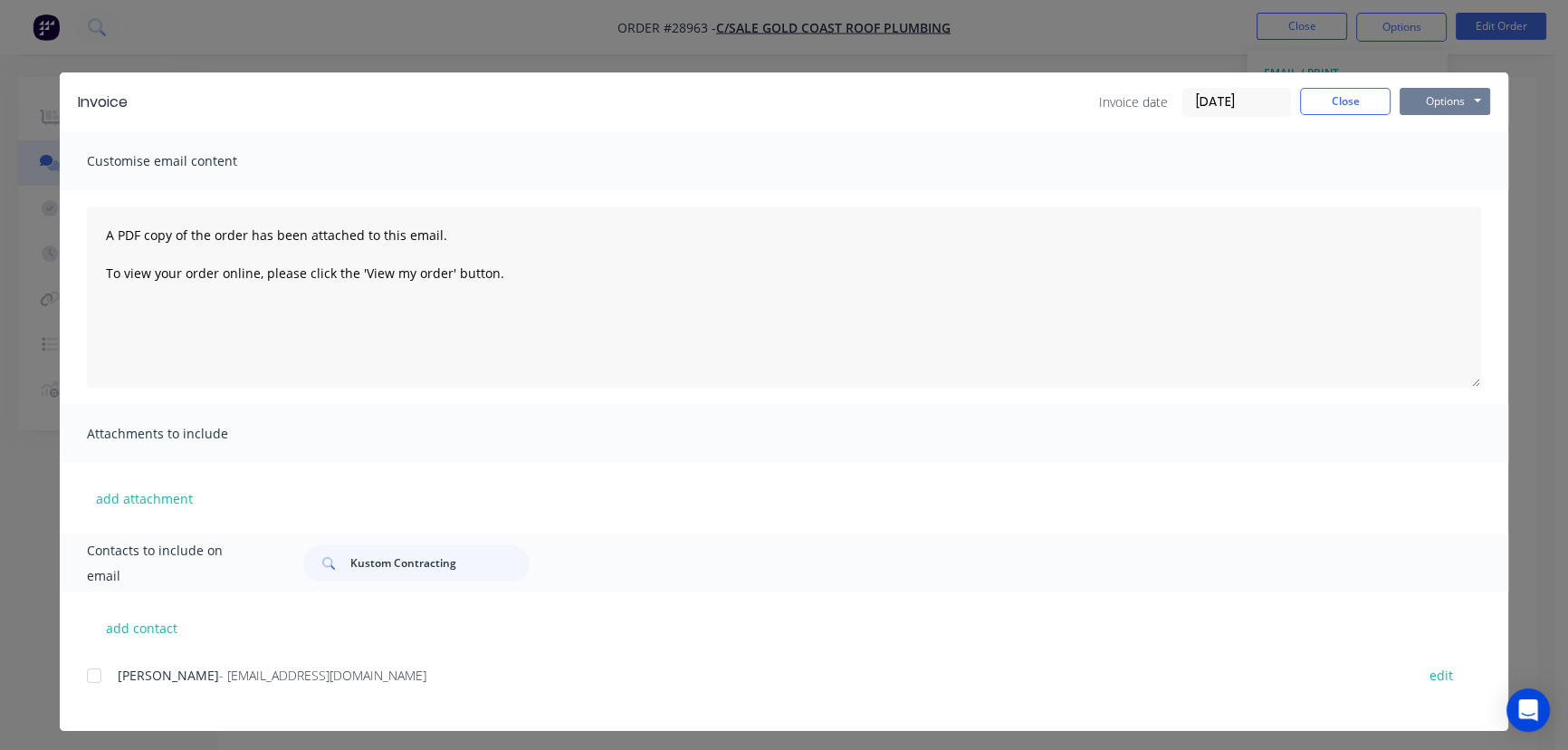
click at [1424, 104] on button "Options" at bounding box center [1445, 101] width 91 height 27
click at [1419, 163] on button "Print" at bounding box center [1458, 163] width 116 height 30
click at [1341, 95] on button "Close" at bounding box center [1346, 101] width 91 height 27
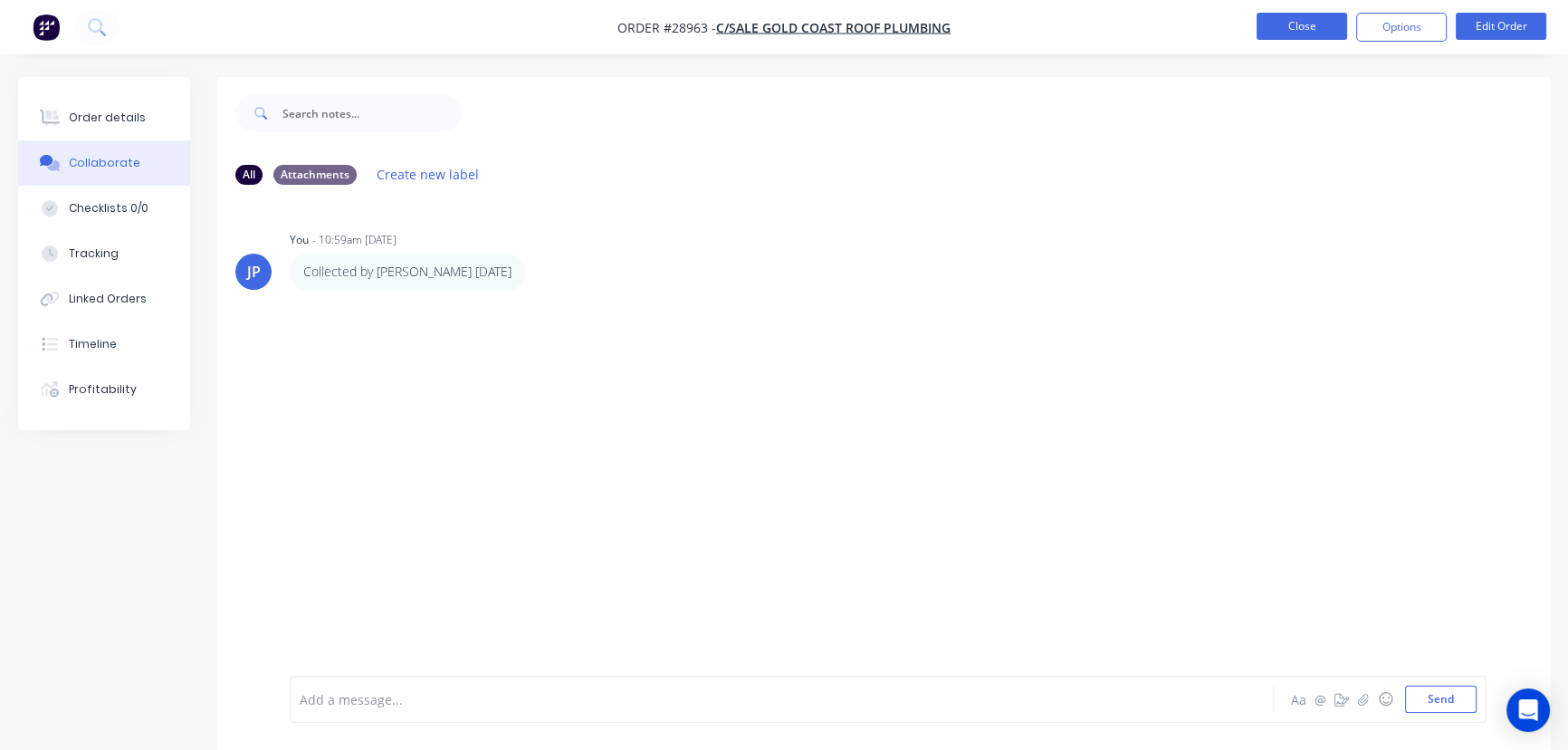
click at [1280, 28] on button "Close" at bounding box center [1302, 26] width 91 height 27
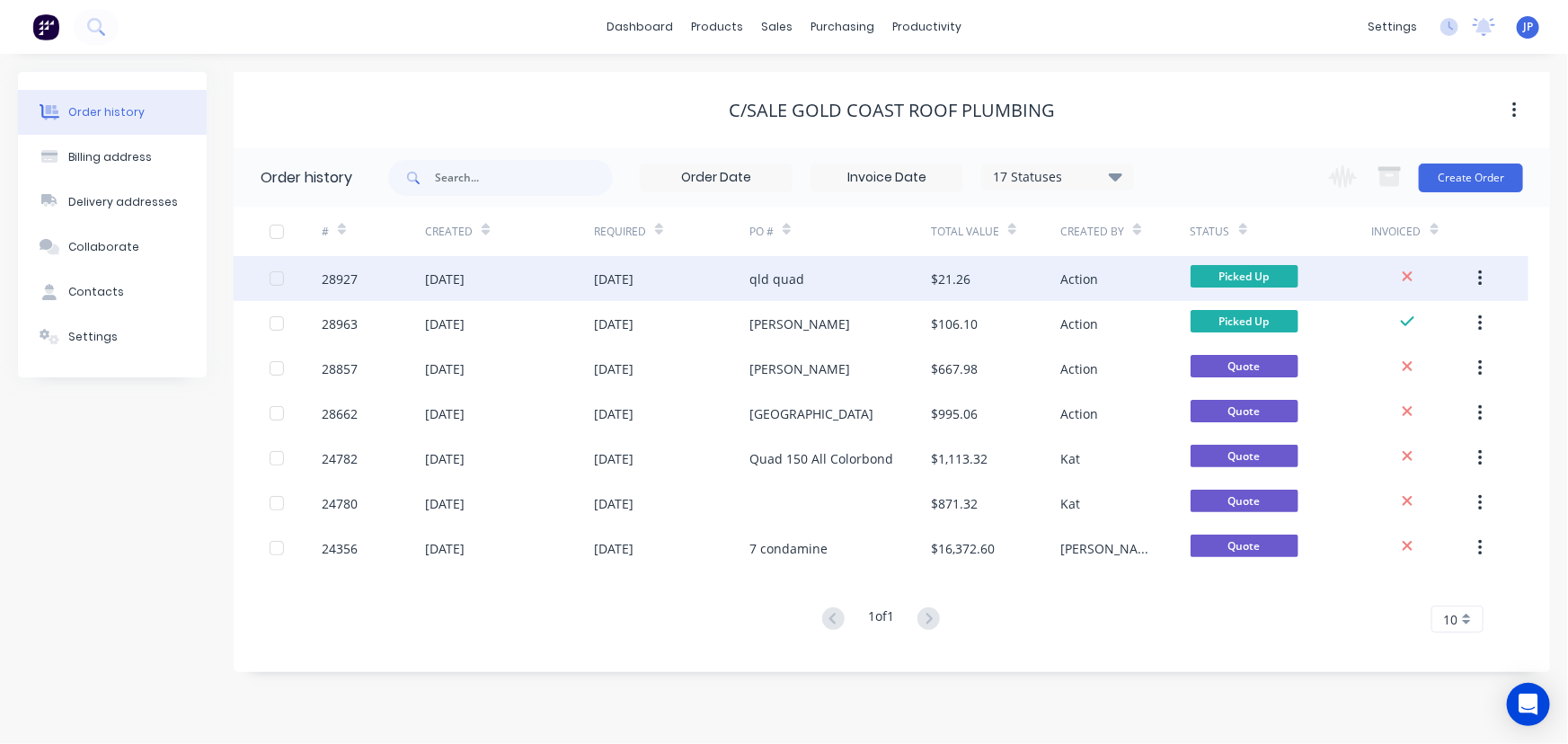
click at [883, 265] on div "qld quad" at bounding box center [839, 278] width 181 height 45
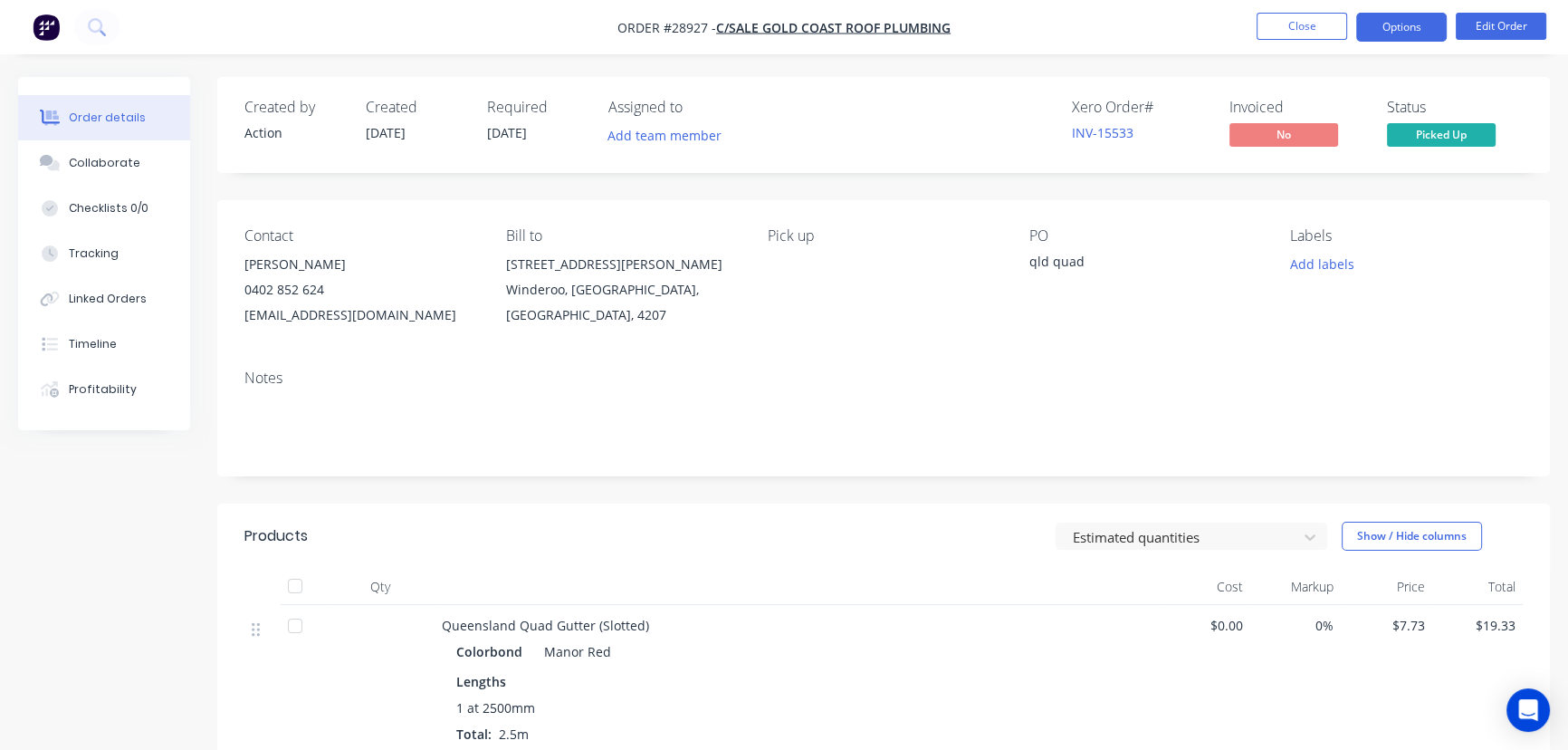
click at [1380, 30] on button "Options" at bounding box center [1402, 27] width 91 height 29
click at [145, 162] on button "Collaborate" at bounding box center [104, 162] width 172 height 45
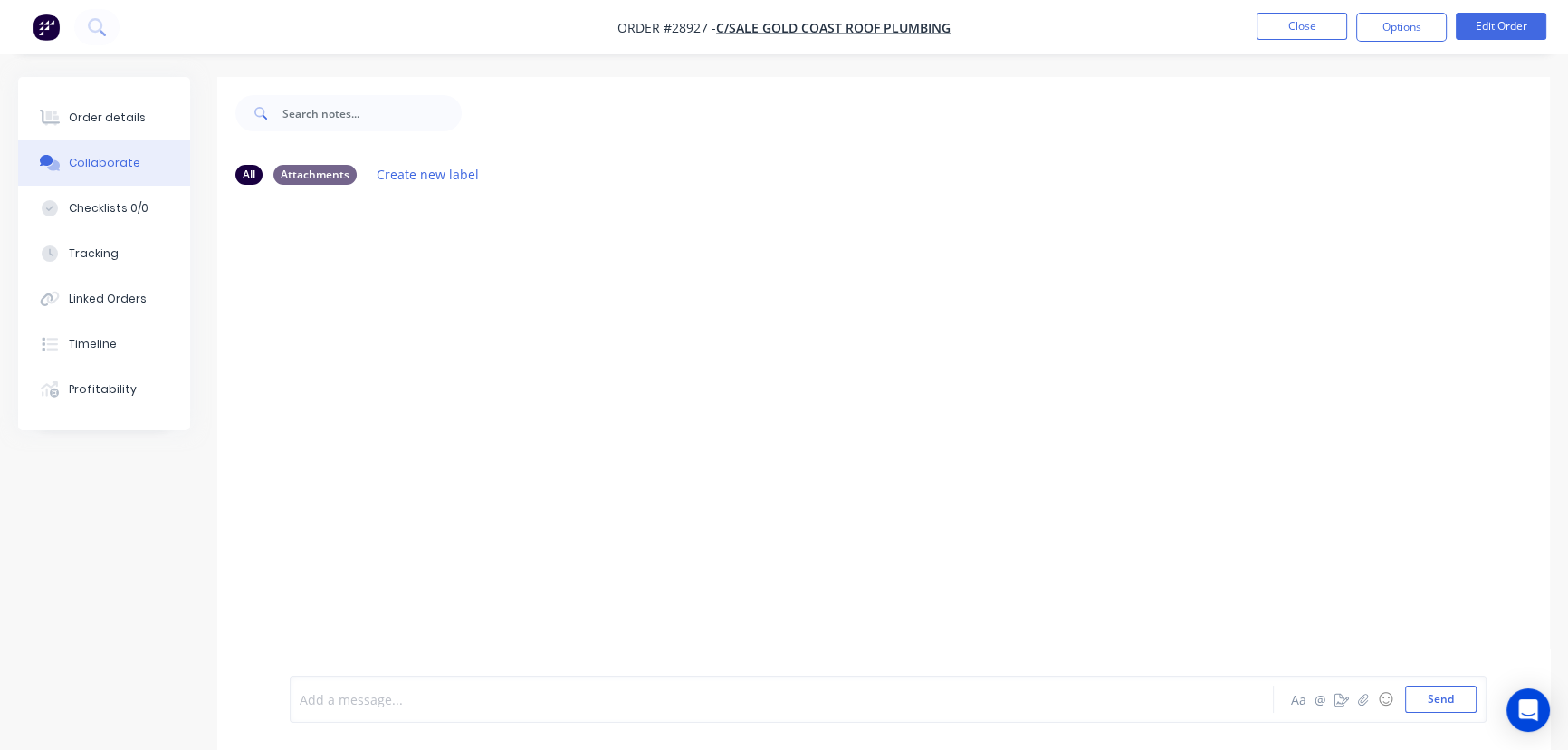
click at [330, 704] on div at bounding box center [742, 699] width 882 height 19
click at [1419, 699] on button "Send" at bounding box center [1441, 698] width 71 height 27
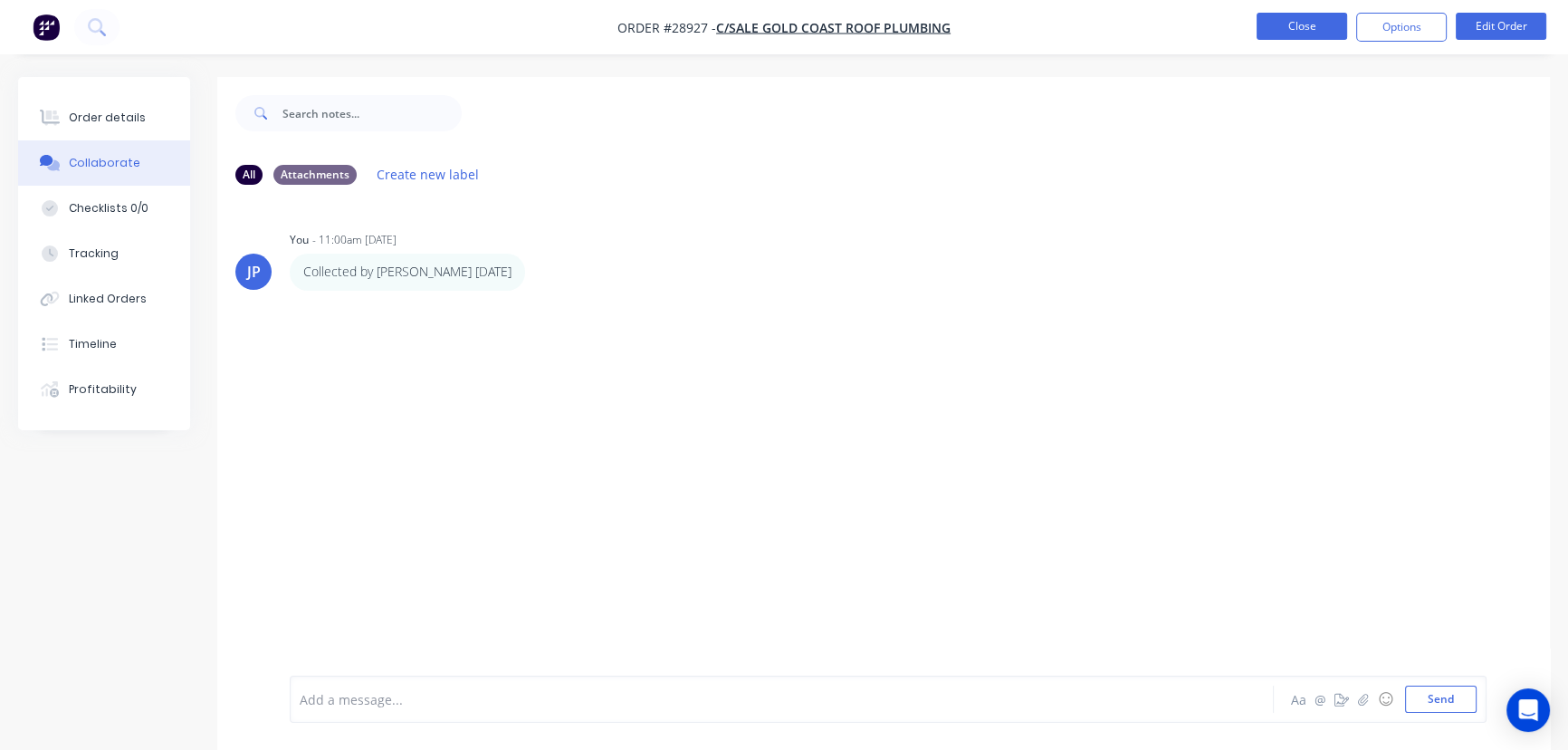
click at [1281, 29] on button "Close" at bounding box center [1302, 26] width 91 height 27
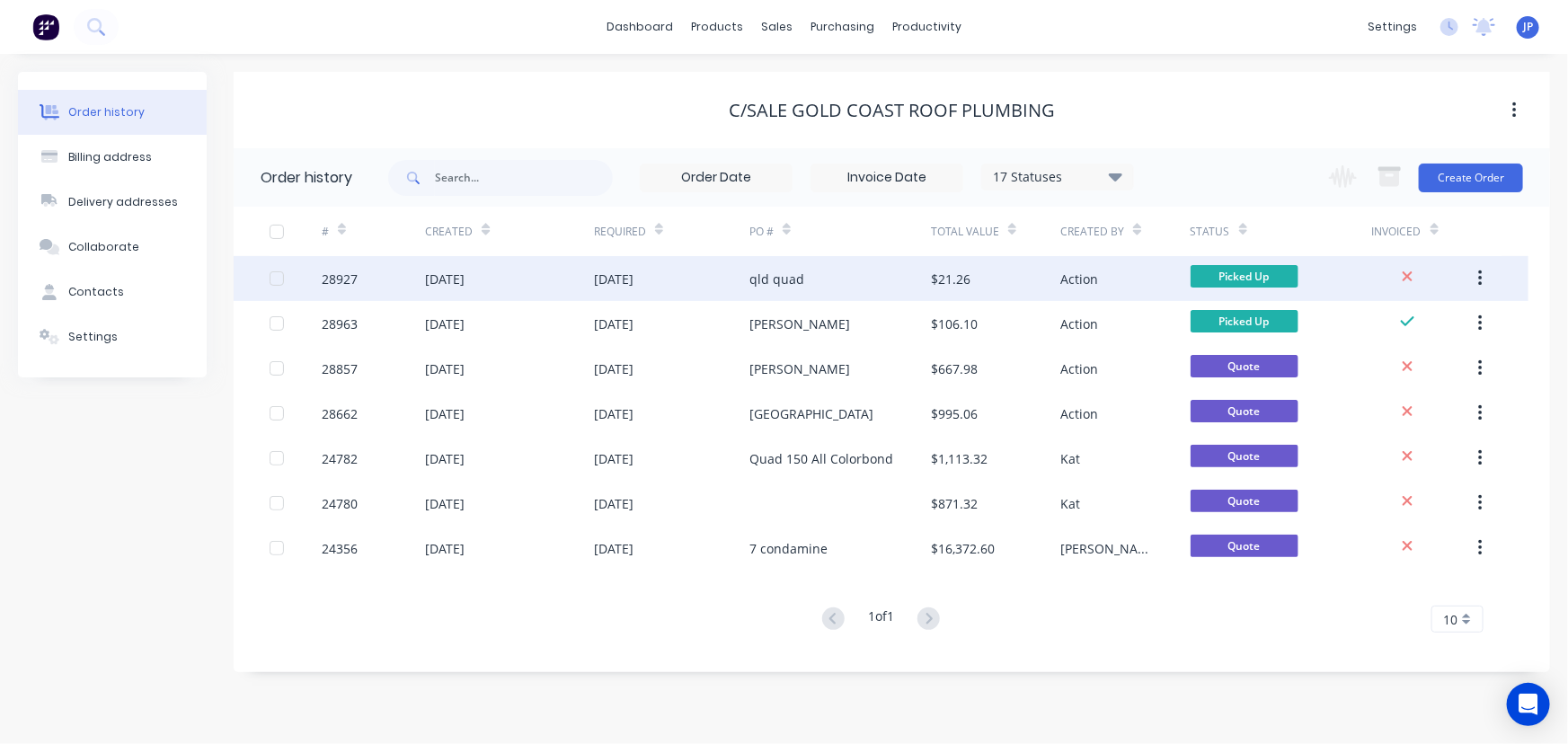
click at [1006, 271] on div "$21.26" at bounding box center [995, 278] width 129 height 45
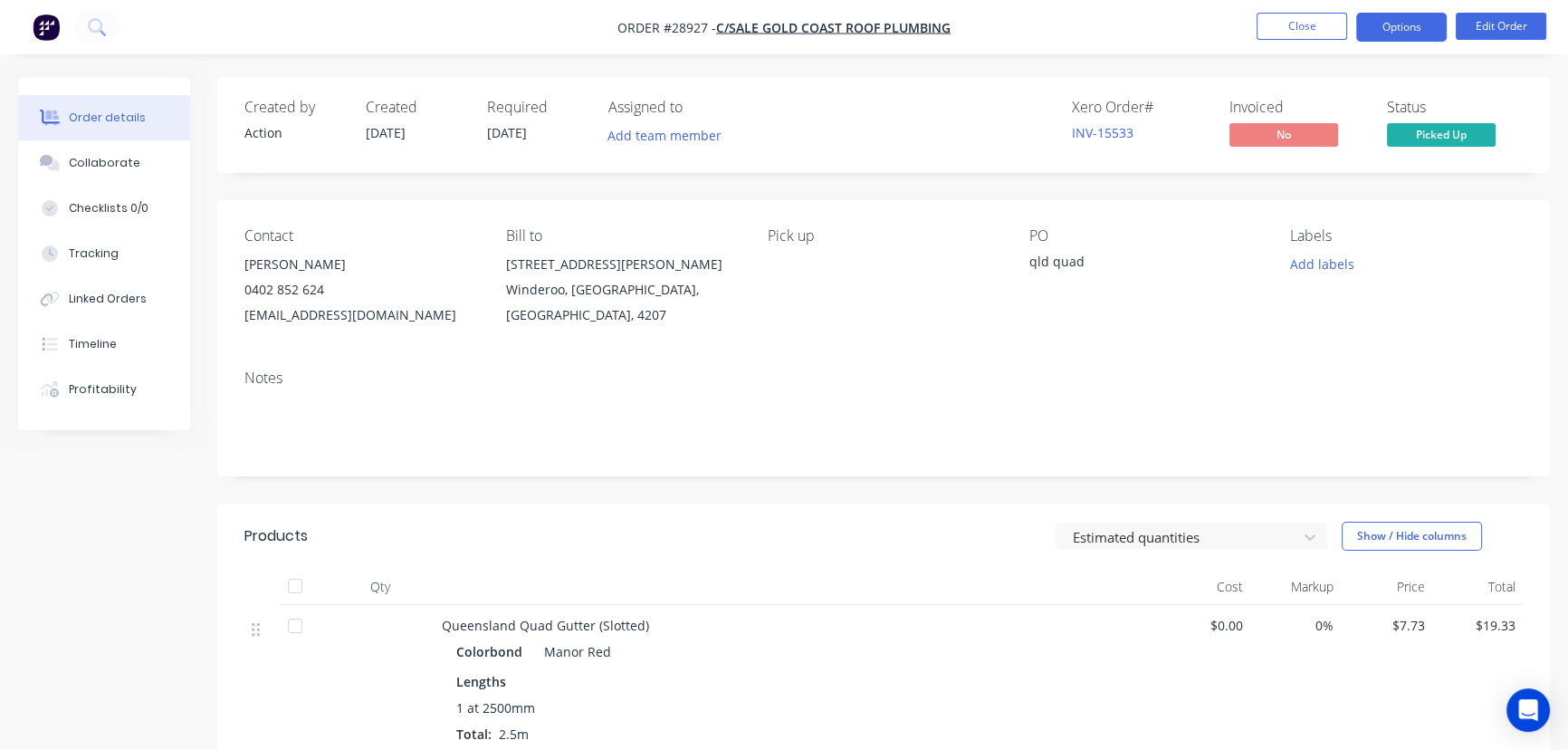
click at [1413, 21] on button "Options" at bounding box center [1402, 27] width 91 height 29
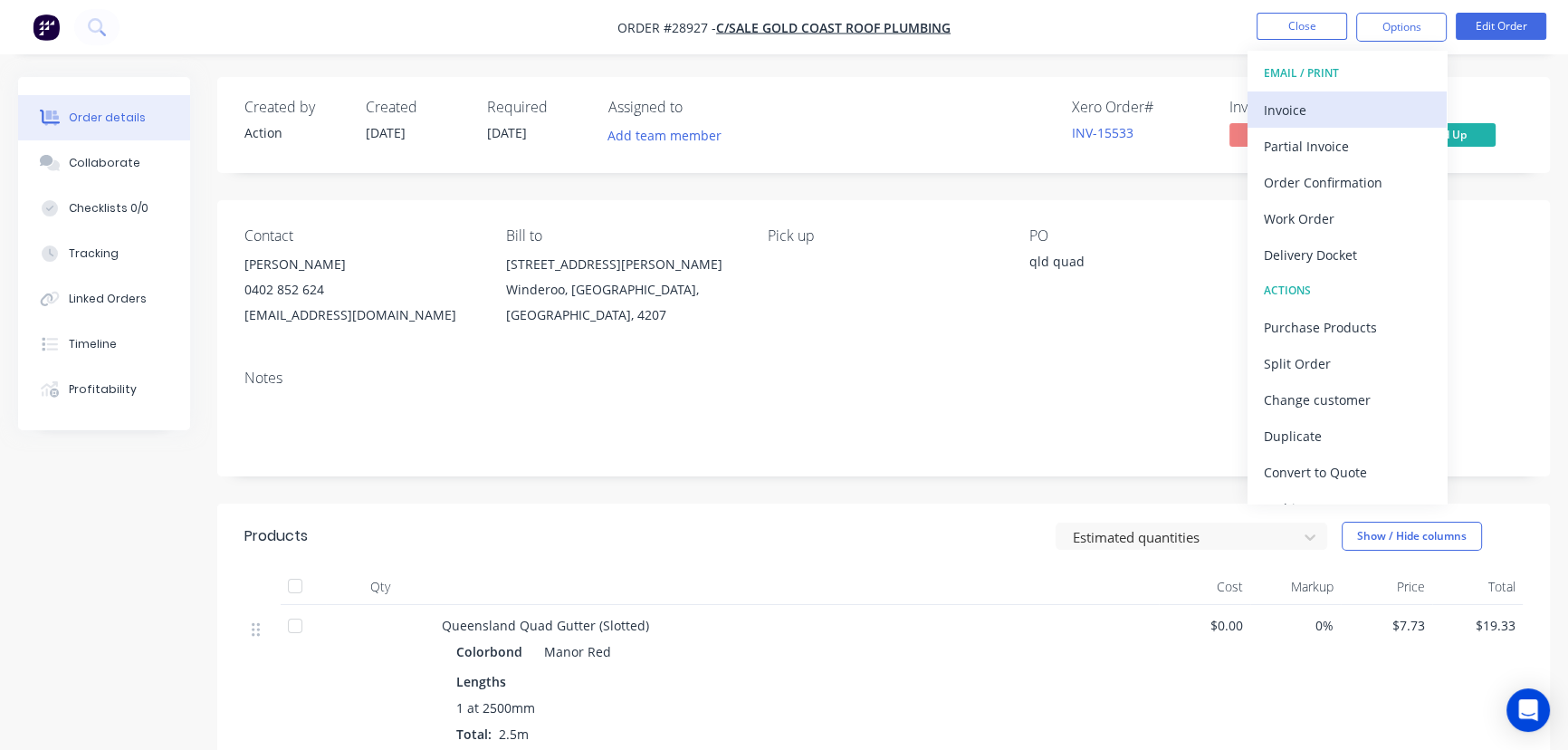
click at [1367, 100] on div "Invoice" at bounding box center [1347, 110] width 166 height 26
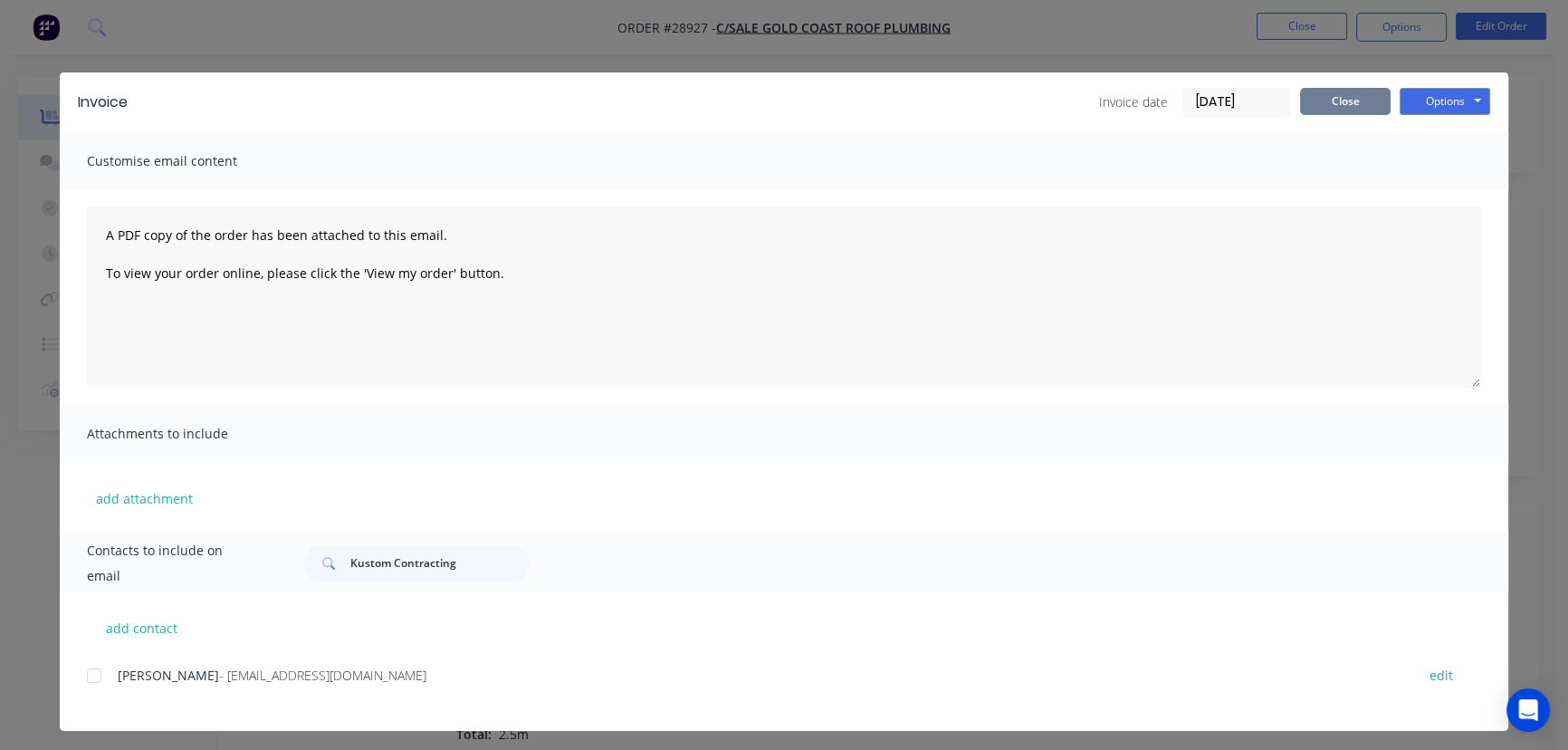
click at [1351, 110] on button "Close" at bounding box center [1346, 101] width 91 height 27
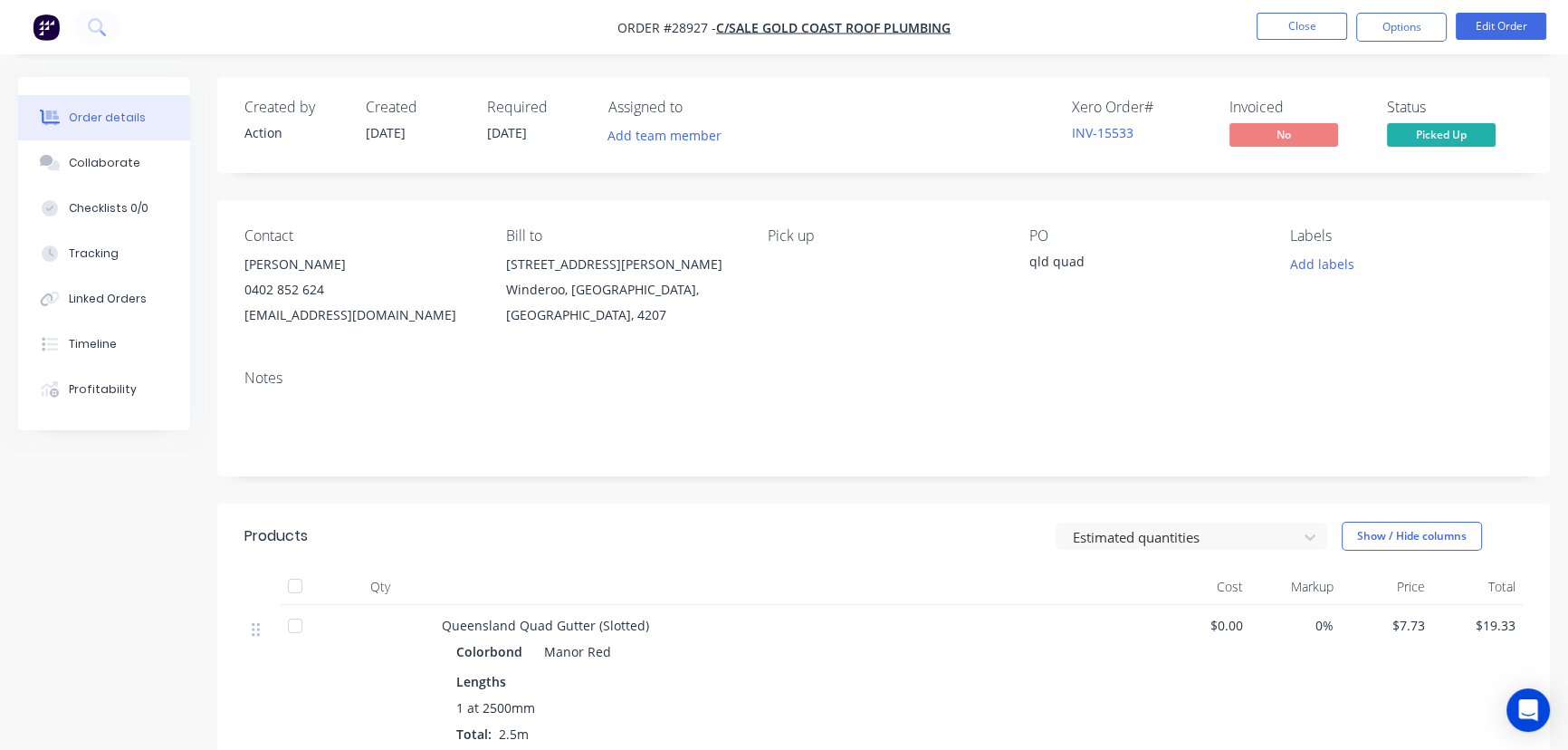
click at [1385, 45] on nav "Order #28927 - C/Sale Gold Coast Roof Plumbing Close Options Edit Order" at bounding box center [784, 27] width 1568 height 55
click at [1394, 29] on button "Options" at bounding box center [1402, 27] width 91 height 29
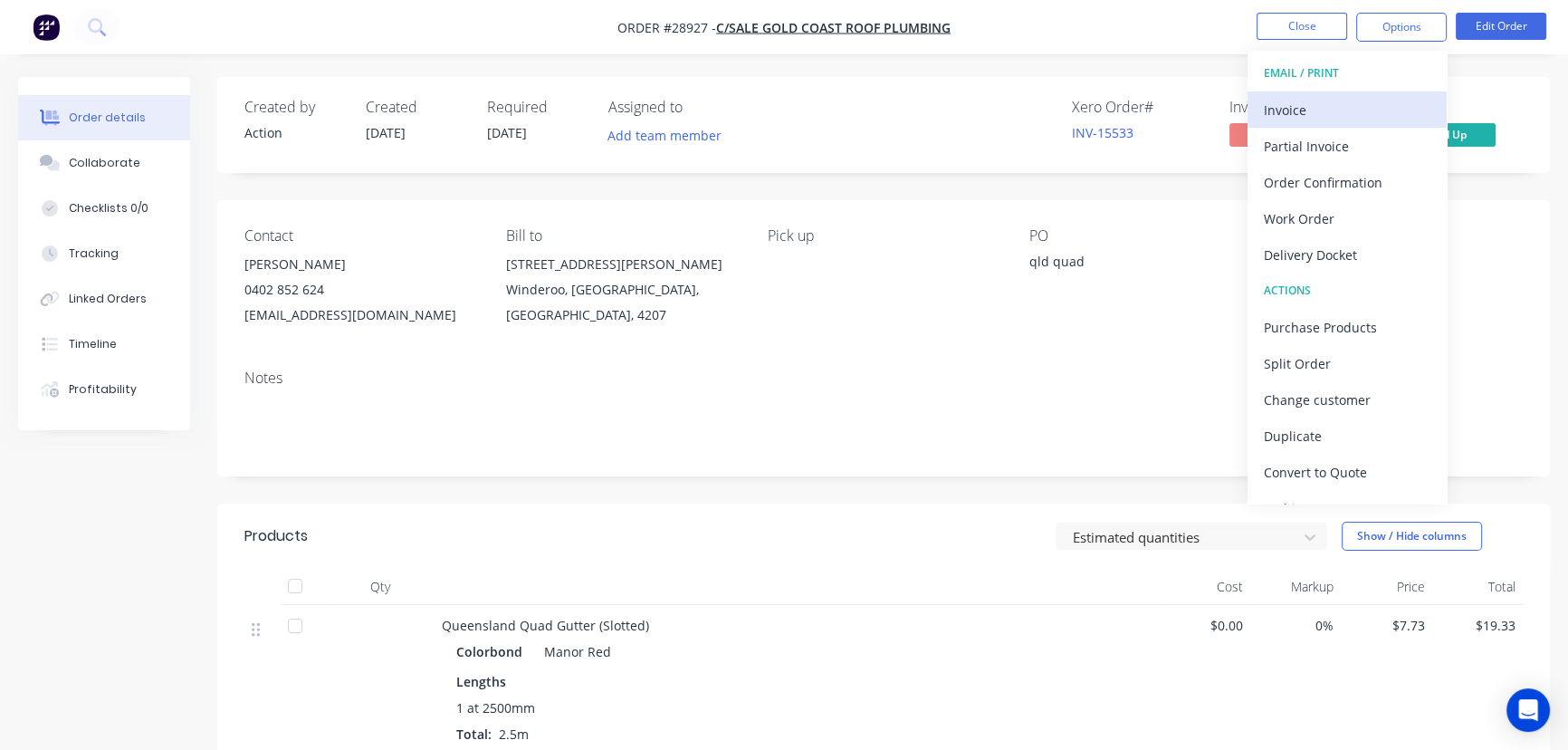
click at [1368, 111] on div "Invoice" at bounding box center [1347, 110] width 166 height 26
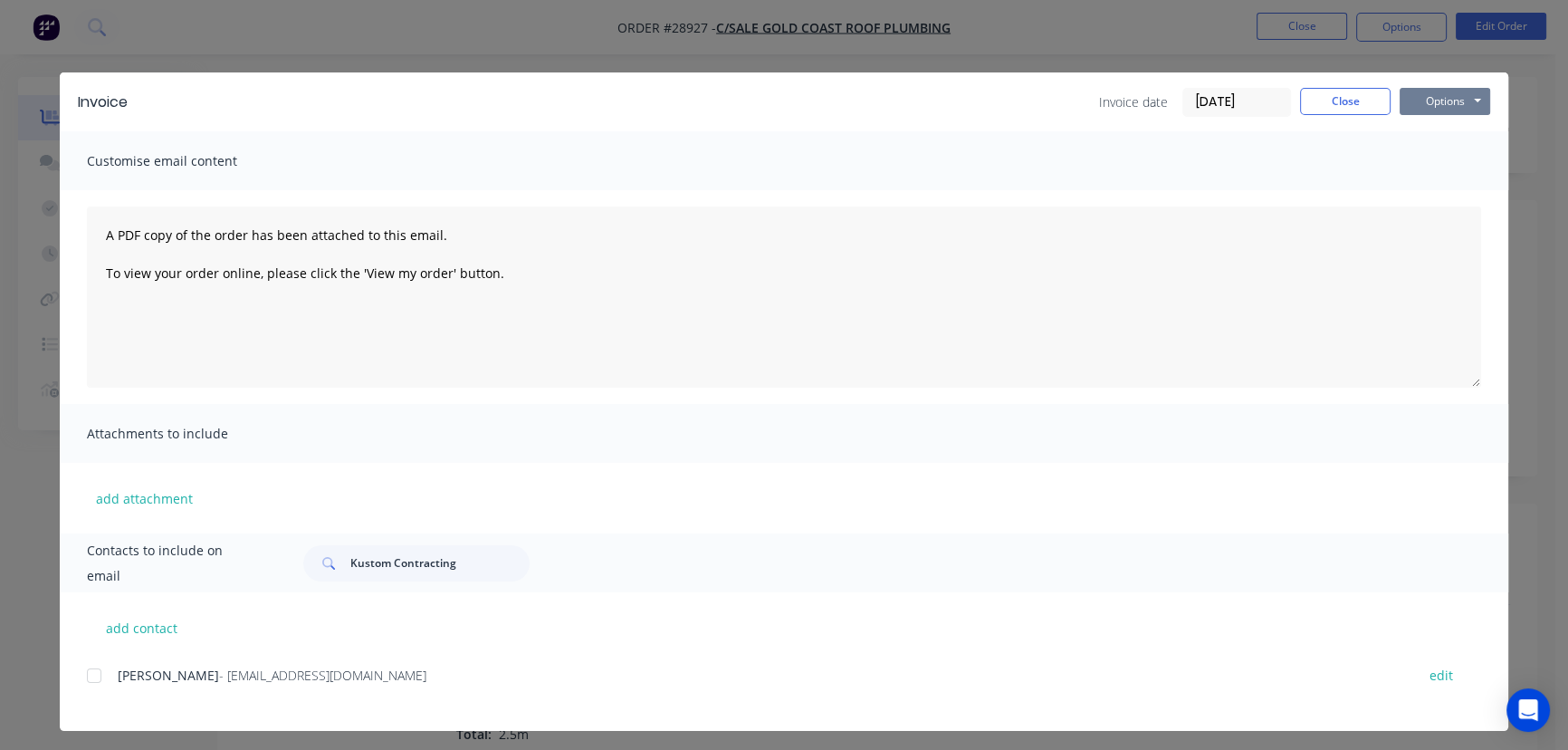
click at [1419, 99] on button "Options" at bounding box center [1445, 101] width 91 height 27
click at [1426, 154] on button "Print" at bounding box center [1458, 163] width 116 height 30
click at [1342, 99] on button "Close" at bounding box center [1346, 101] width 91 height 27
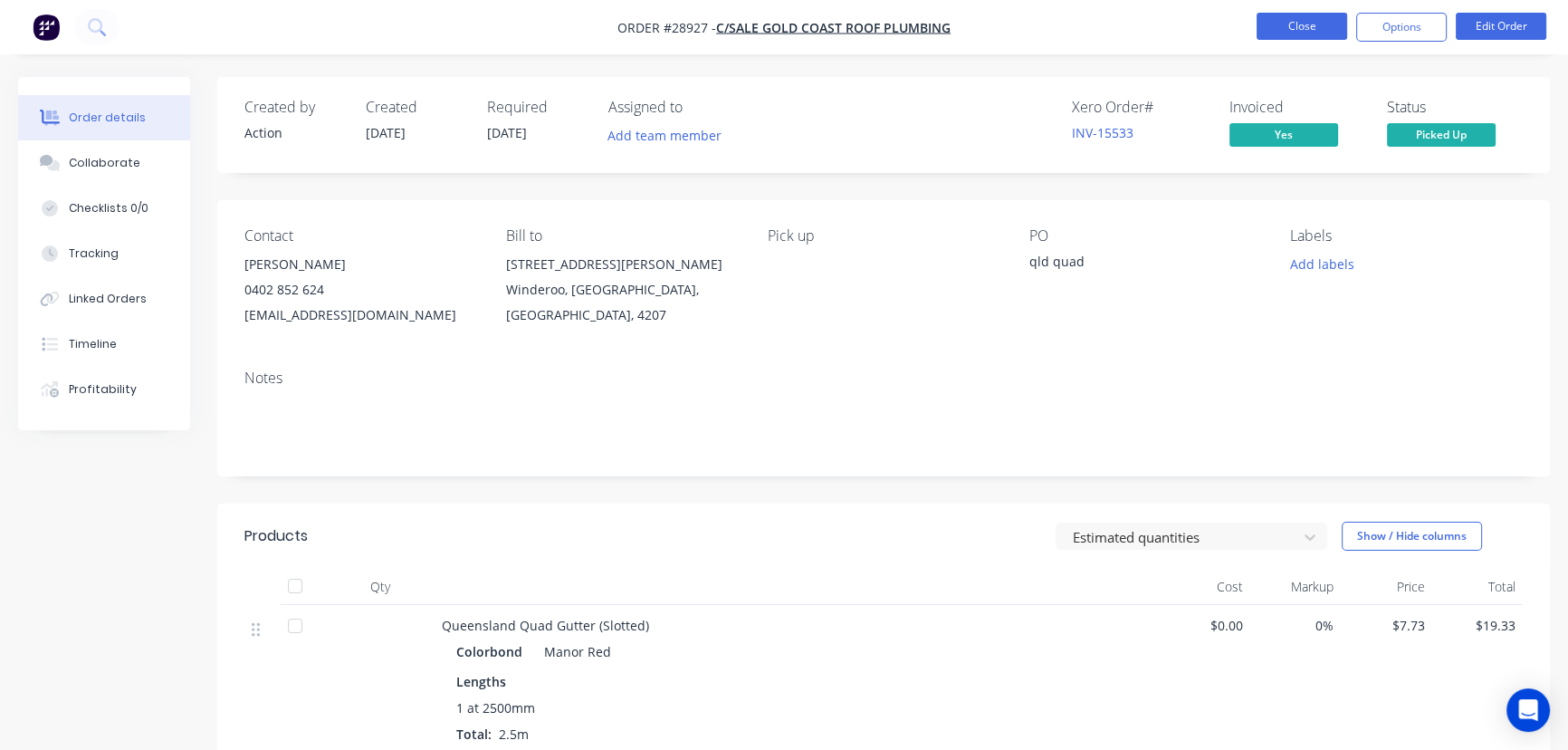
click at [1291, 31] on button "Close" at bounding box center [1302, 26] width 91 height 27
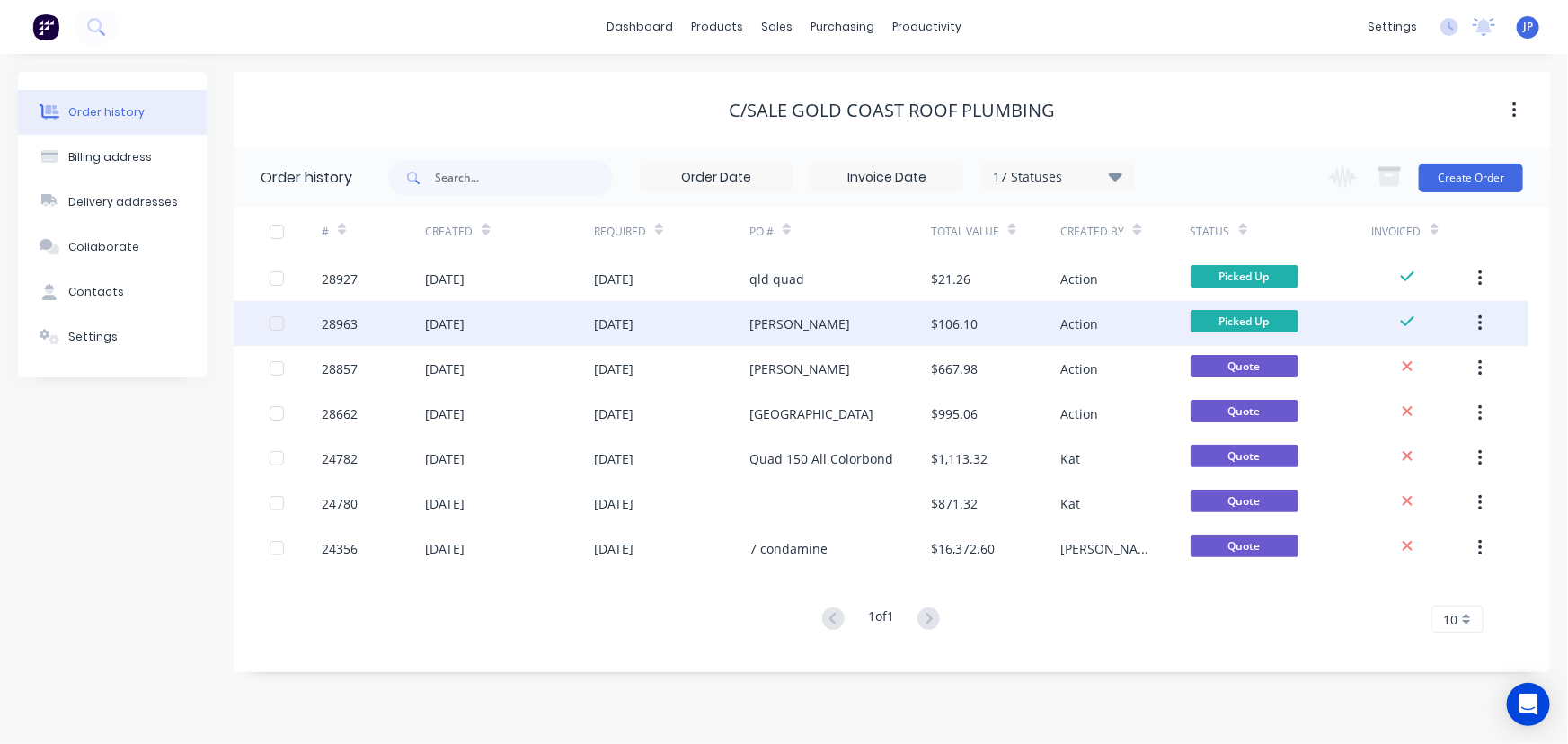
click at [1478, 321] on icon "button" at bounding box center [1480, 322] width 5 height 19
click at [1439, 369] on div "Archive" at bounding box center [1416, 370] width 138 height 26
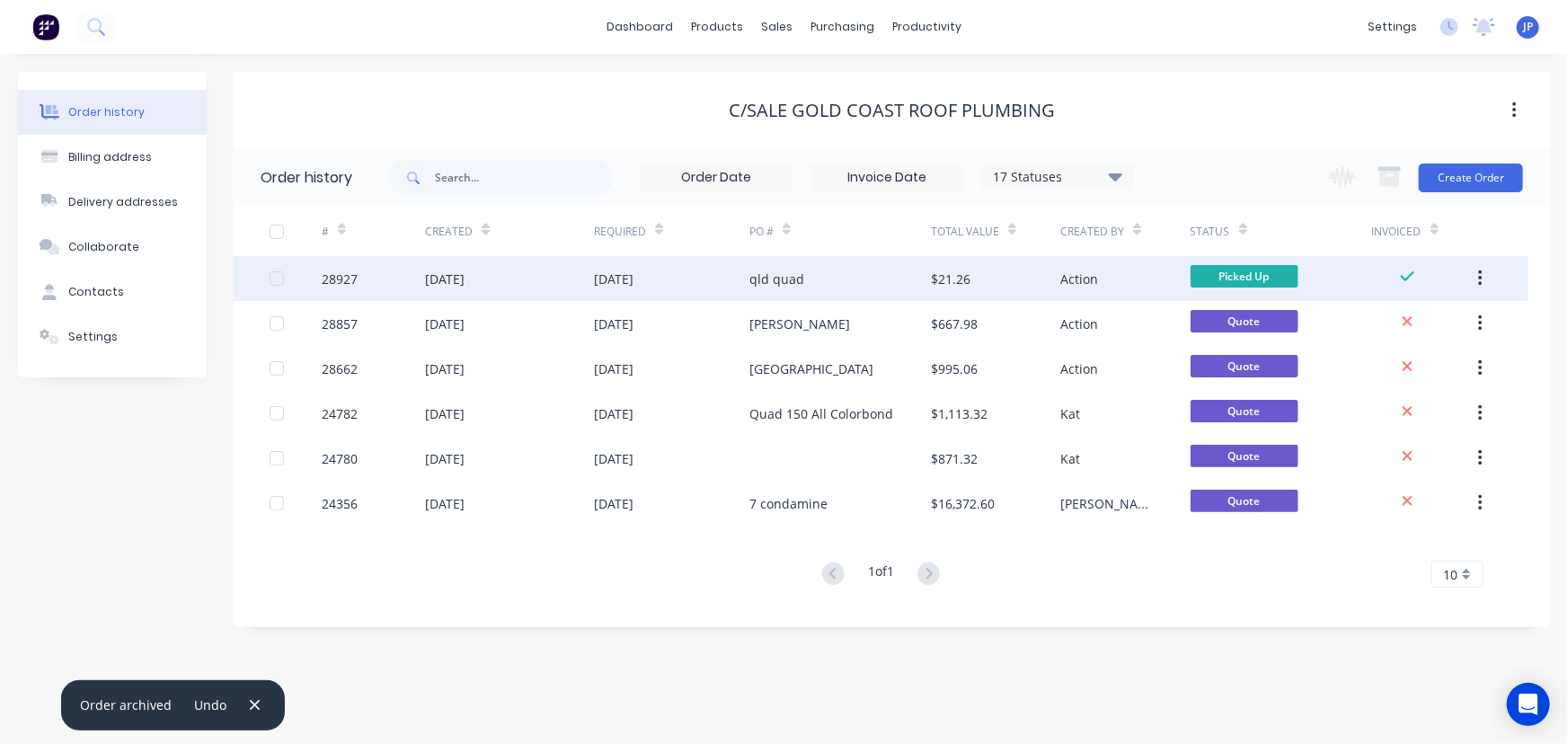
click at [1482, 273] on button "button" at bounding box center [1480, 278] width 42 height 32
click at [1410, 315] on div "Archive" at bounding box center [1416, 325] width 138 height 26
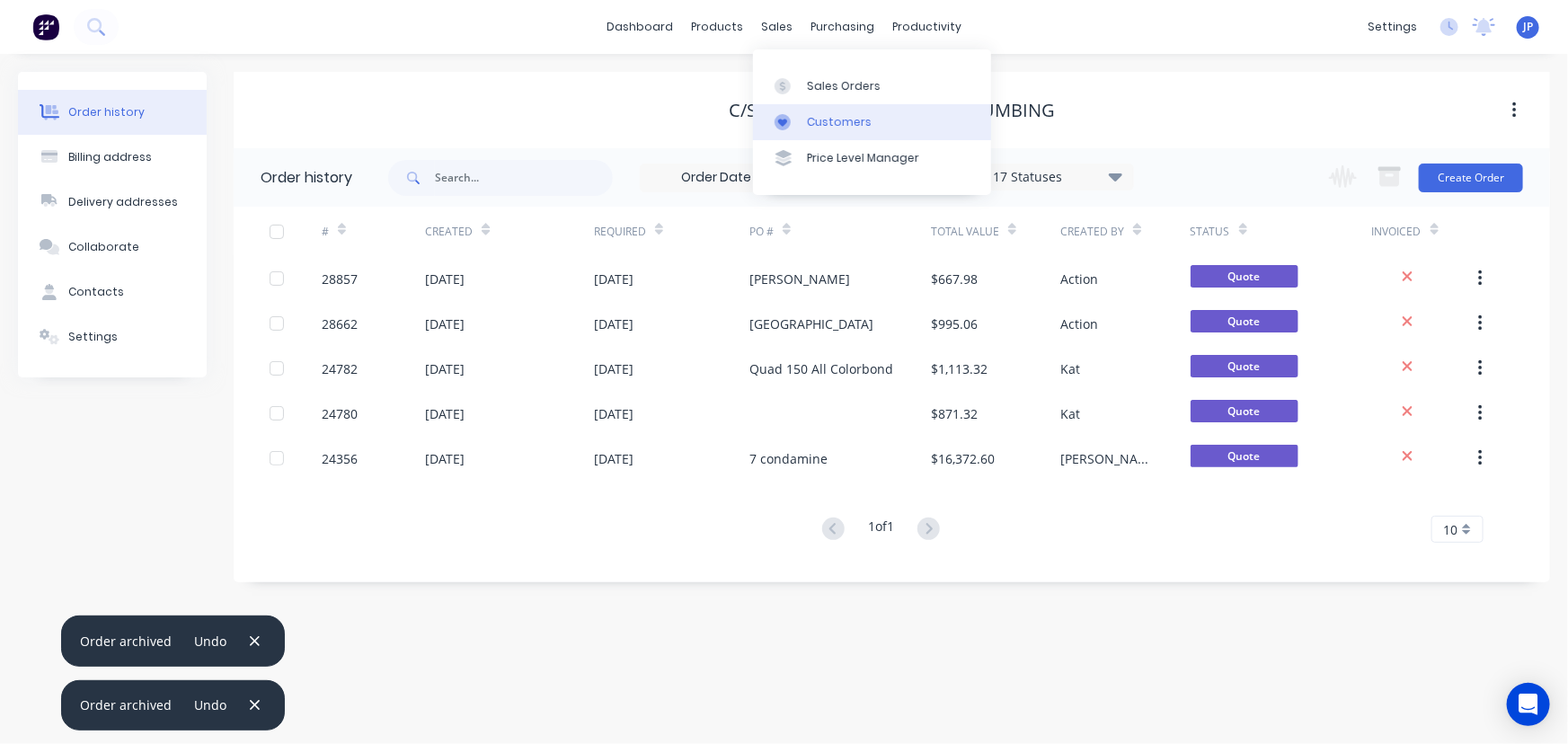
click at [804, 118] on link "Customers" at bounding box center [872, 122] width 238 height 36
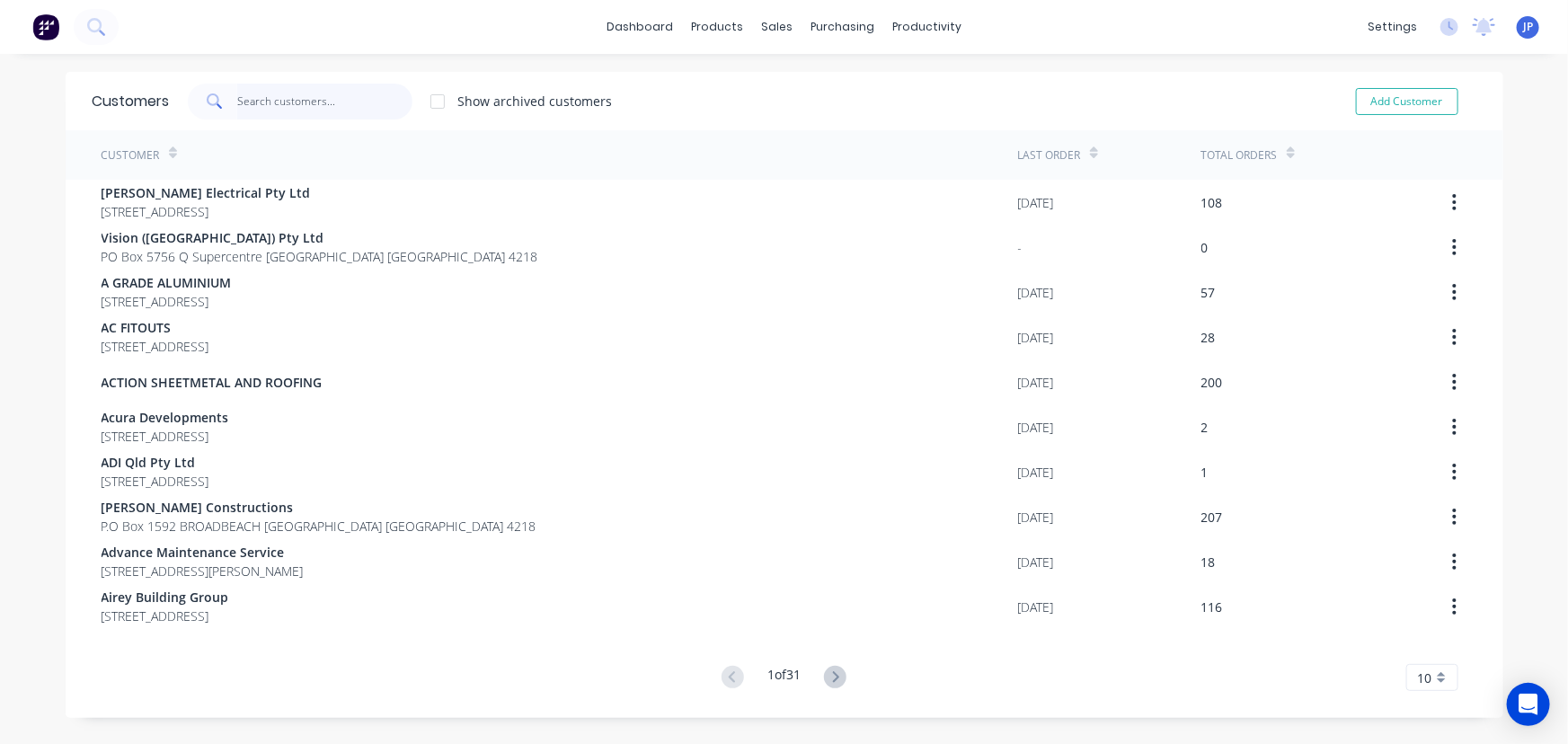
click at [345, 107] on input "text" at bounding box center [324, 101] width 175 height 36
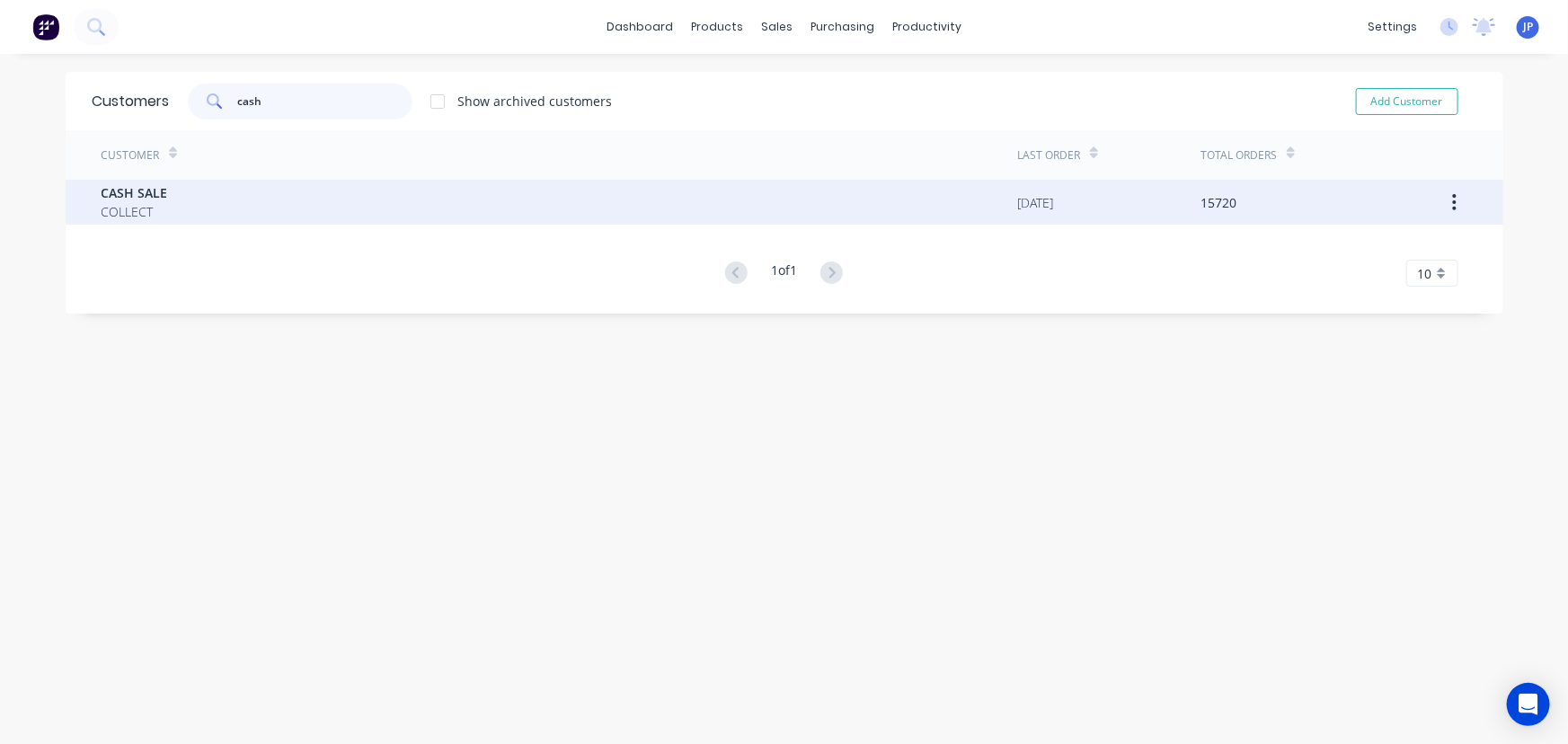
type input "cash"
click at [161, 197] on div "CASH SALE COLLECT" at bounding box center [559, 202] width 917 height 45
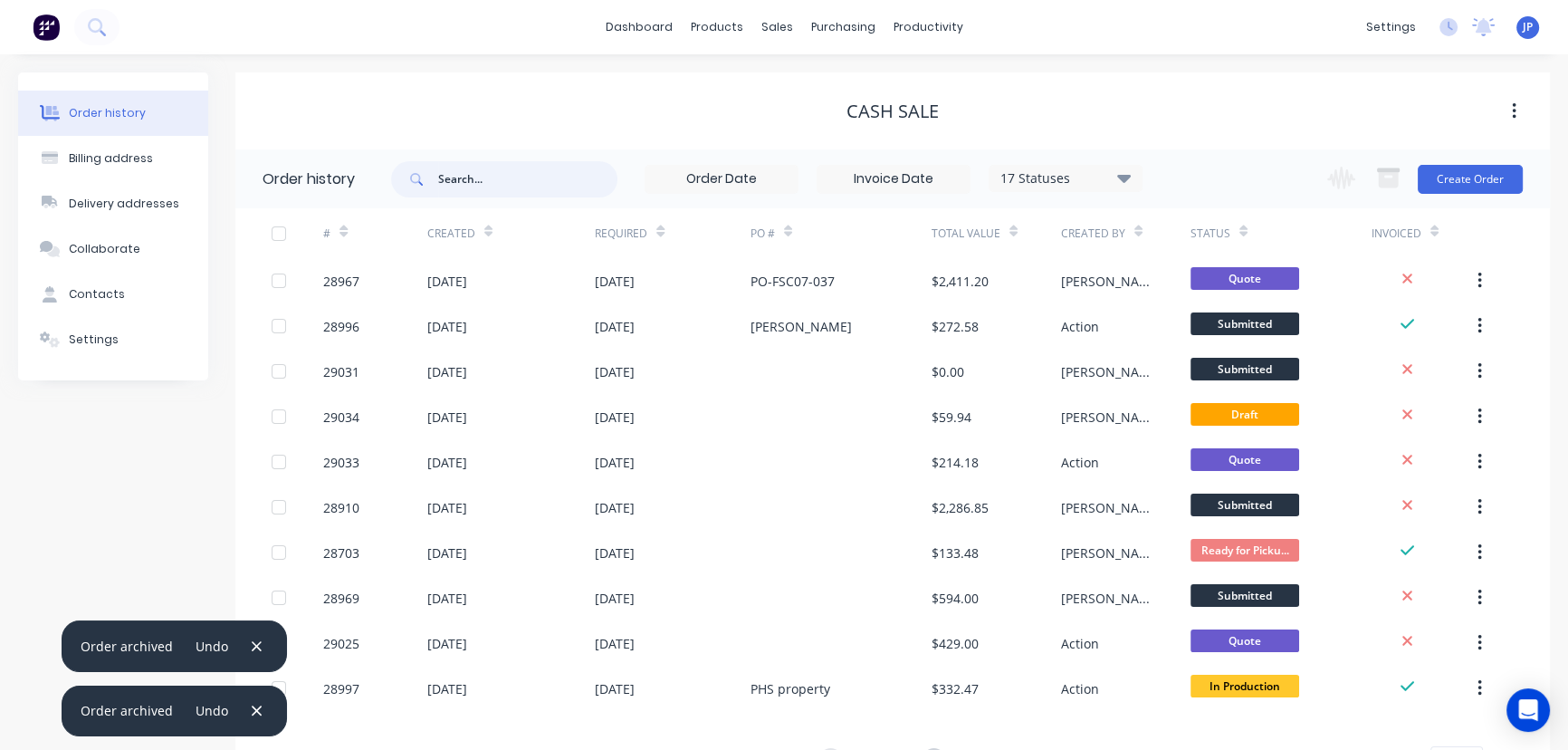
click at [472, 179] on input "text" at bounding box center [527, 179] width 179 height 36
type input "highgrove"
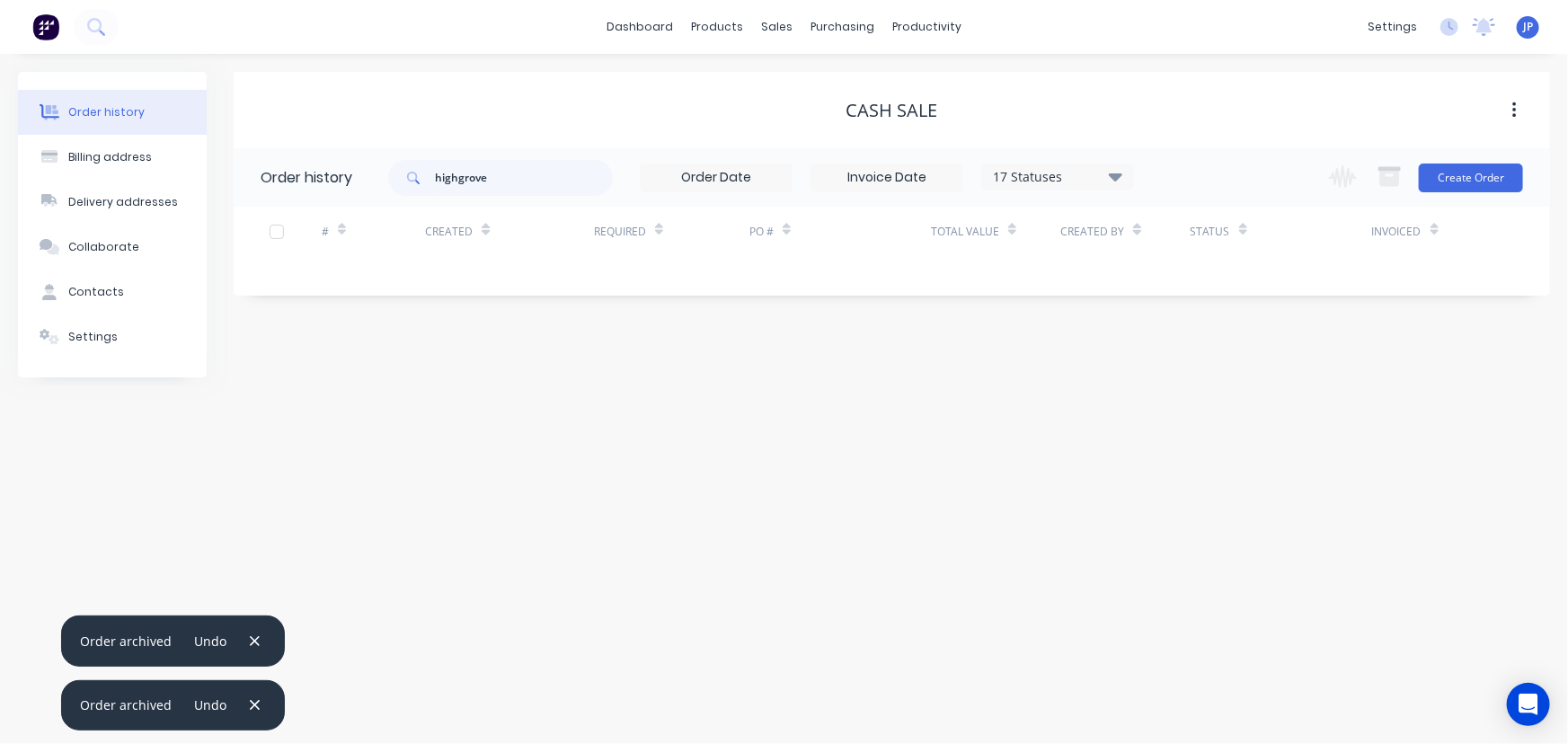
click at [1117, 185] on icon at bounding box center [1116, 175] width 14 height 21
click at [1206, 383] on label at bounding box center [1206, 383] width 0 height 0
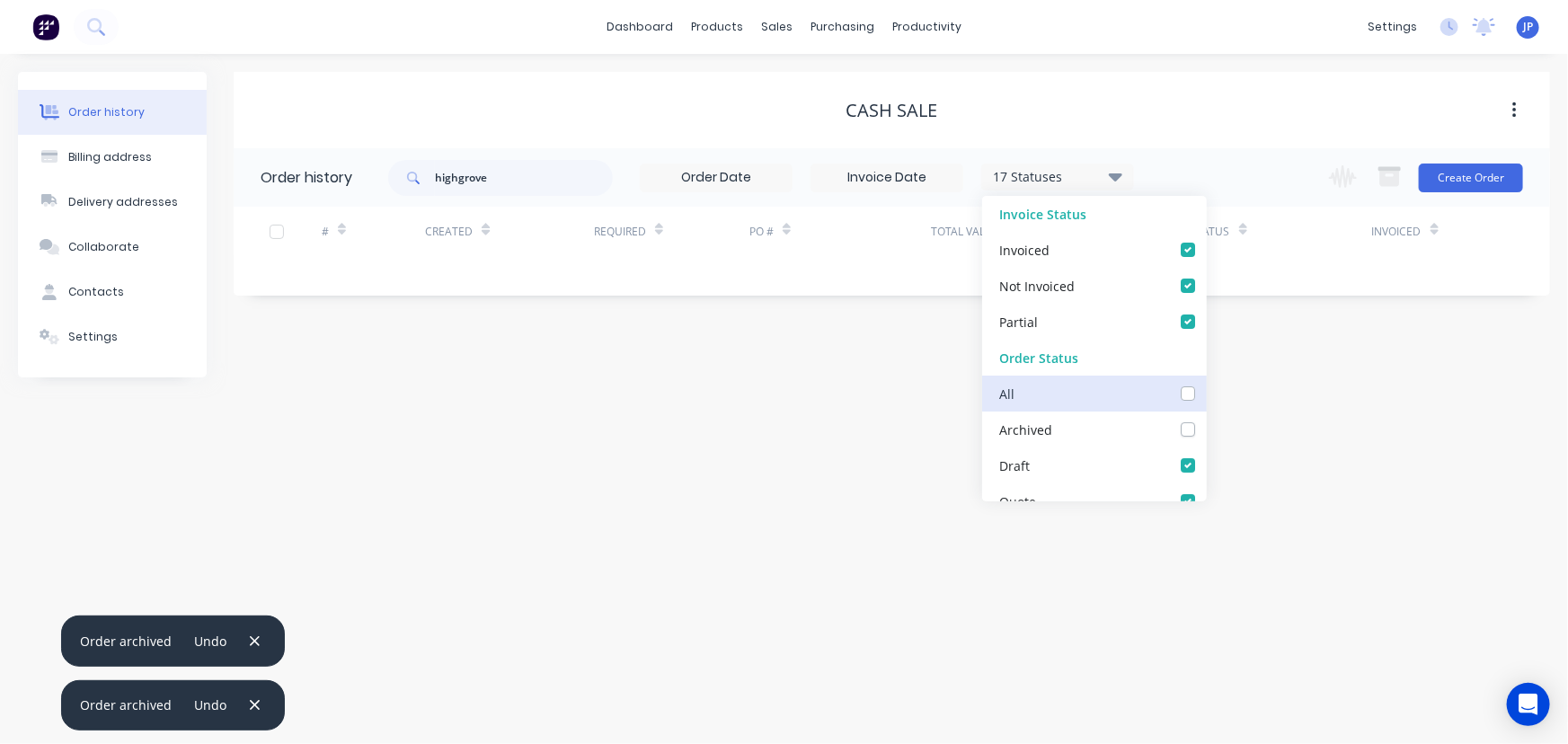
click at [1206, 394] on input "checkbox" at bounding box center [1213, 391] width 15 height 17
checkbox input "true"
click at [766, 369] on div "CASH SALE Order history highgrove 18 Statuses Invoice Status Invoiced Not Invoi…" at bounding box center [892, 225] width 1316 height 306
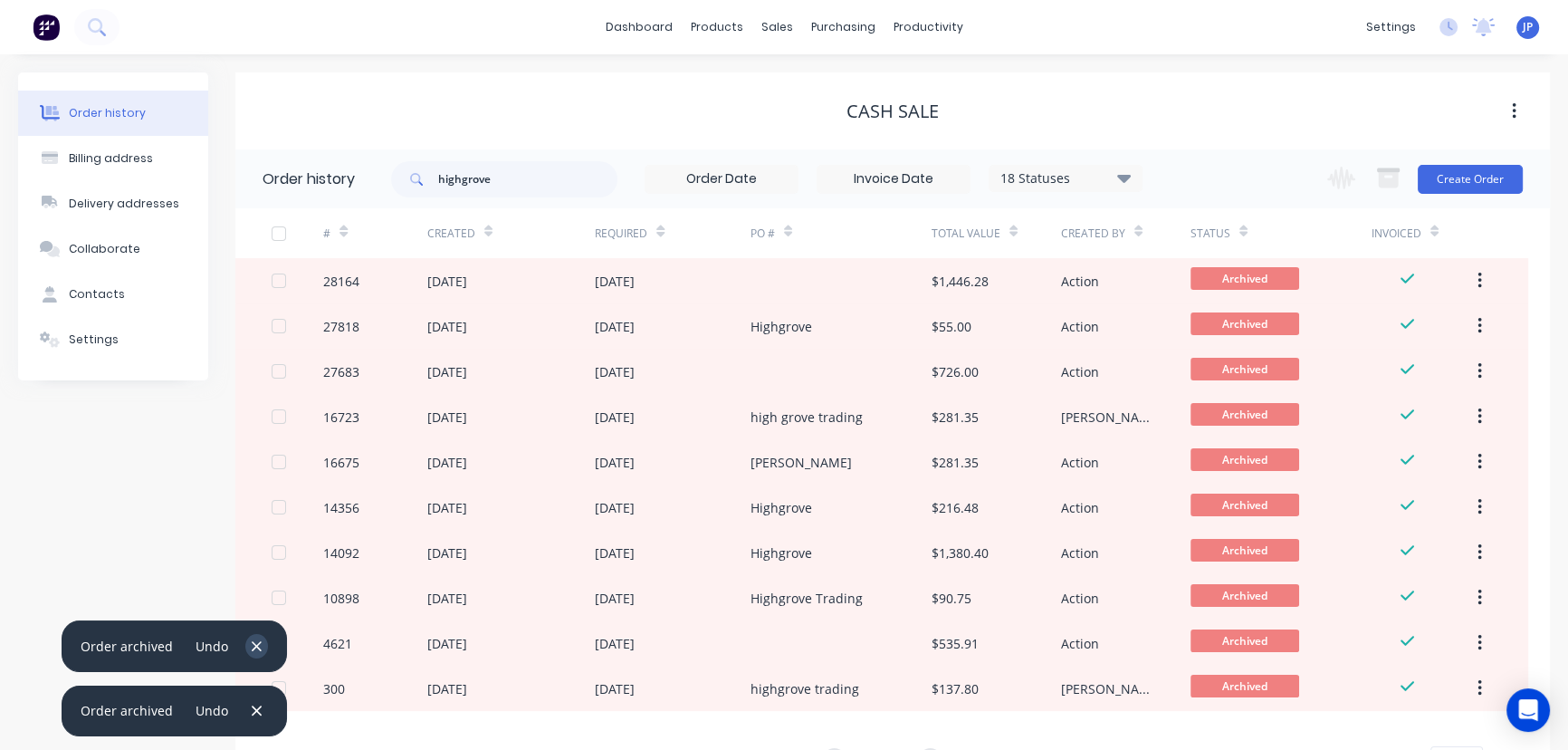
click at [251, 640] on icon "button" at bounding box center [256, 647] width 12 height 17
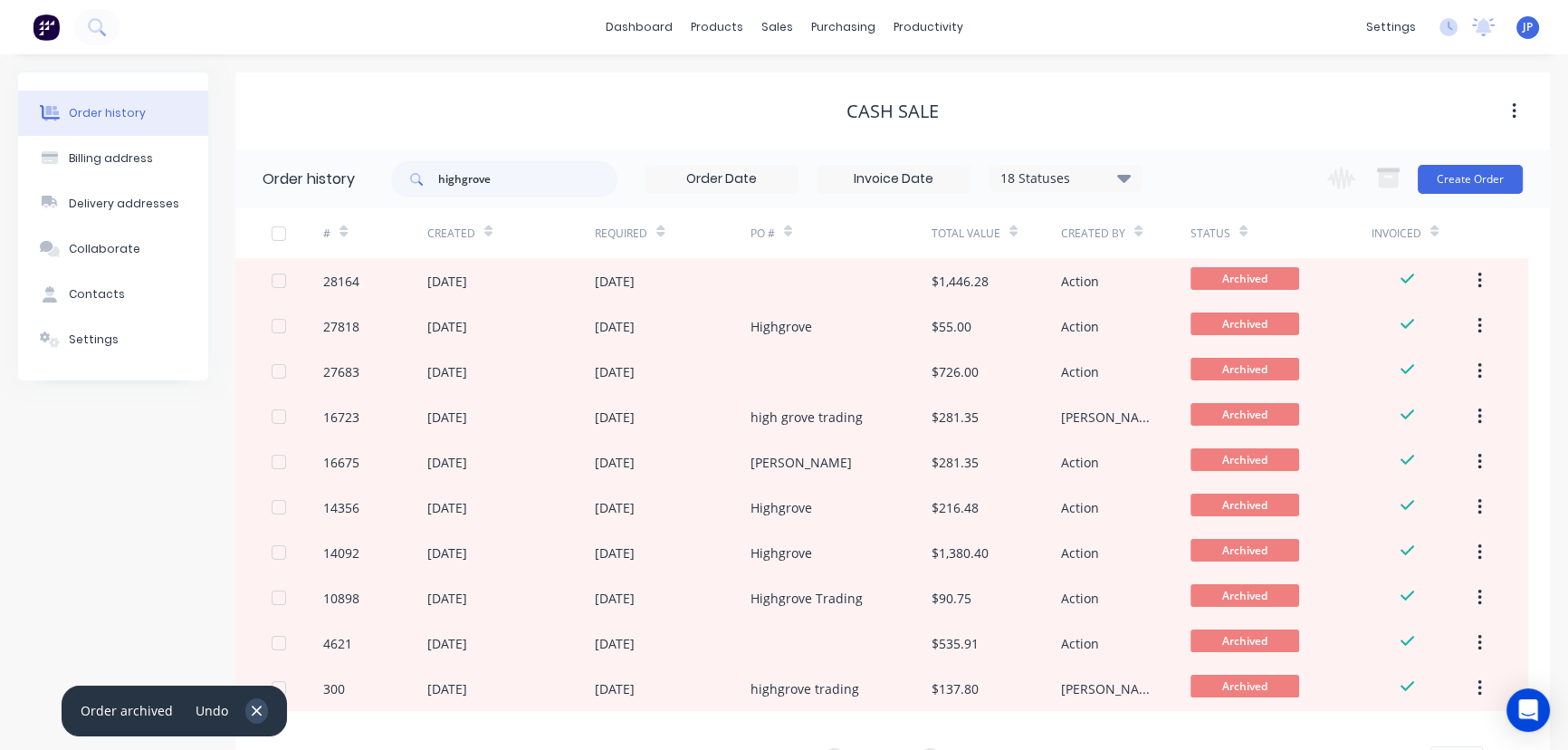
click at [252, 708] on icon "button" at bounding box center [256, 710] width 10 height 10
